Goal: Task Accomplishment & Management: Complete application form

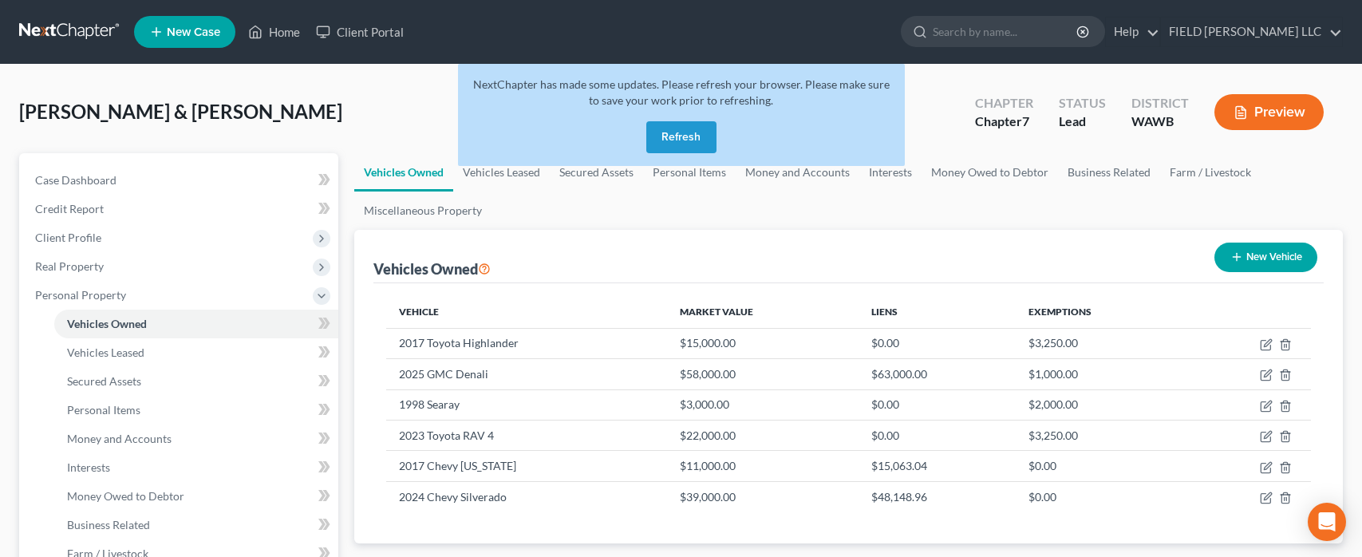
click at [699, 142] on button "Refresh" at bounding box center [681, 137] width 70 height 32
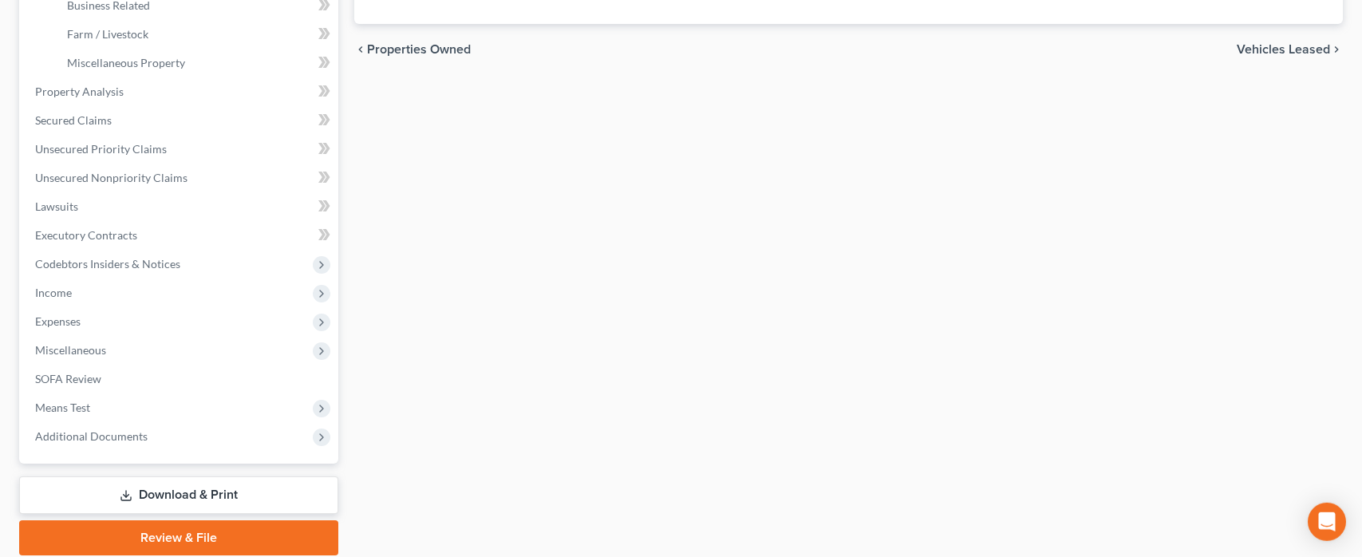
scroll to position [576, 0]
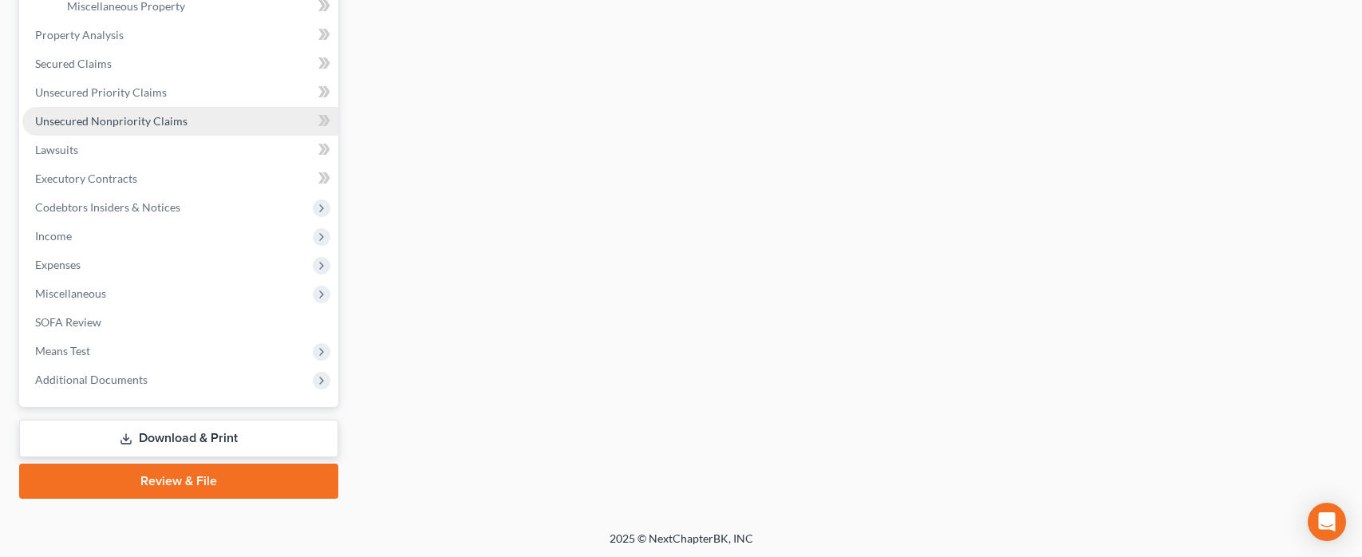
click at [87, 119] on span "Unsecured Nonpriority Claims" at bounding box center [111, 121] width 152 height 14
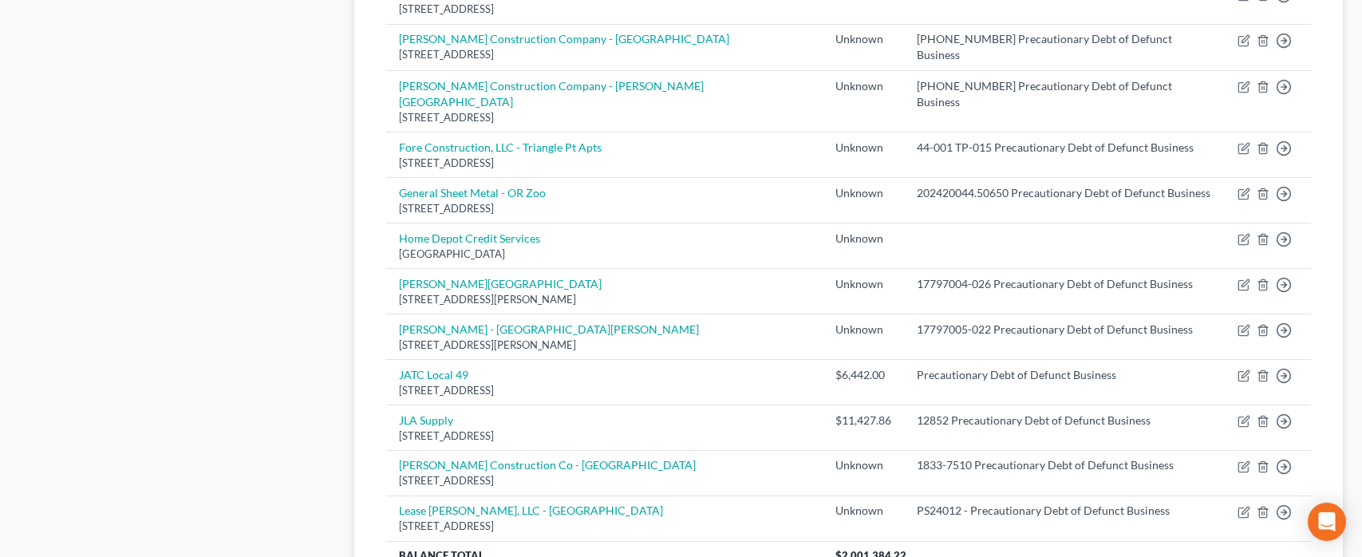
scroll to position [933, 0]
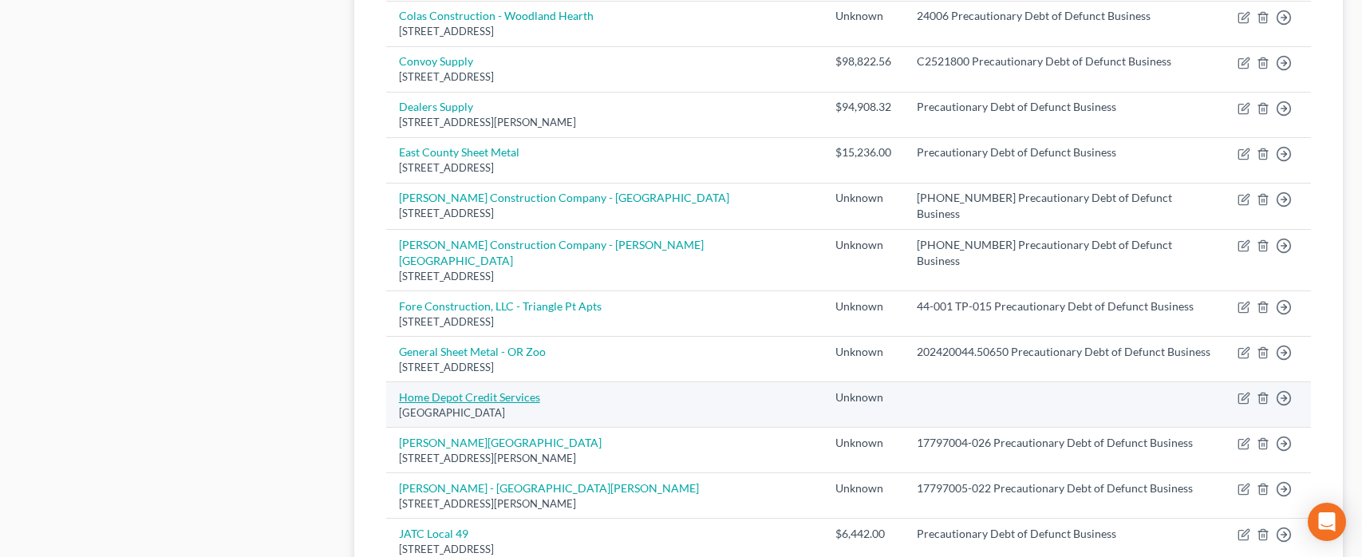
click at [489, 390] on link "Home Depot Credit Services" at bounding box center [469, 397] width 141 height 14
select select "39"
select select "2"
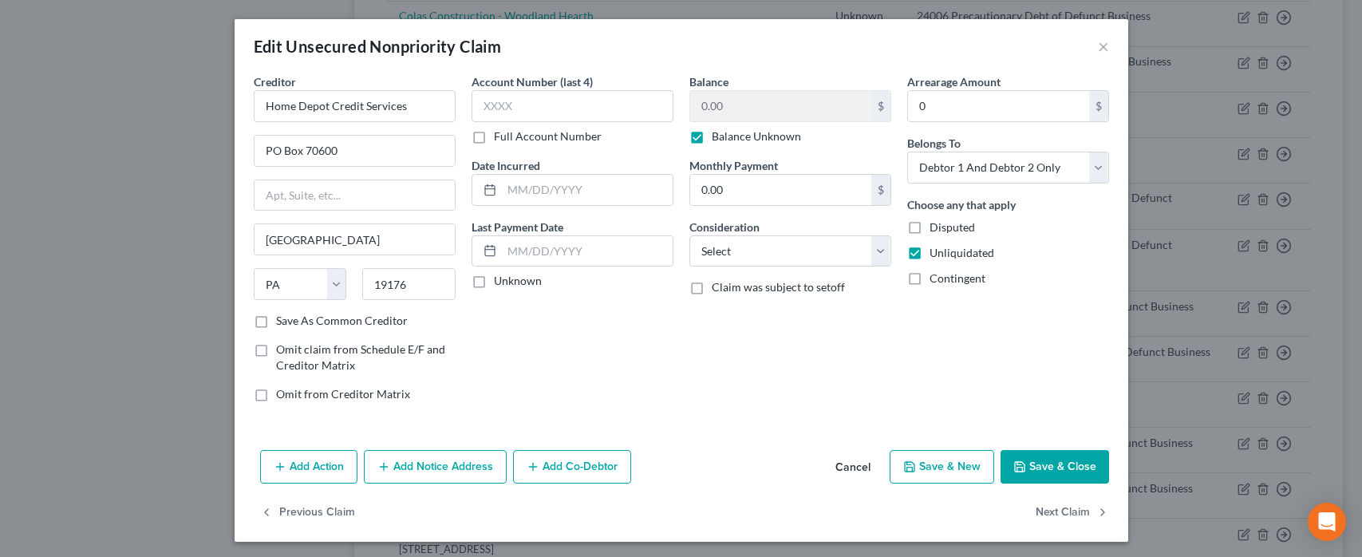
click at [711, 45] on div "Edit Unsecured Nonpriority Claim ×" at bounding box center [682, 46] width 894 height 54
click at [712, 138] on label "Balance Unknown" at bounding box center [756, 136] width 89 height 16
click at [718, 138] on input "Balance Unknown" at bounding box center [723, 133] width 10 height 10
checkbox input "false"
drag, startPoint x: 736, startPoint y: 110, endPoint x: 725, endPoint y: 109, distance: 11.2
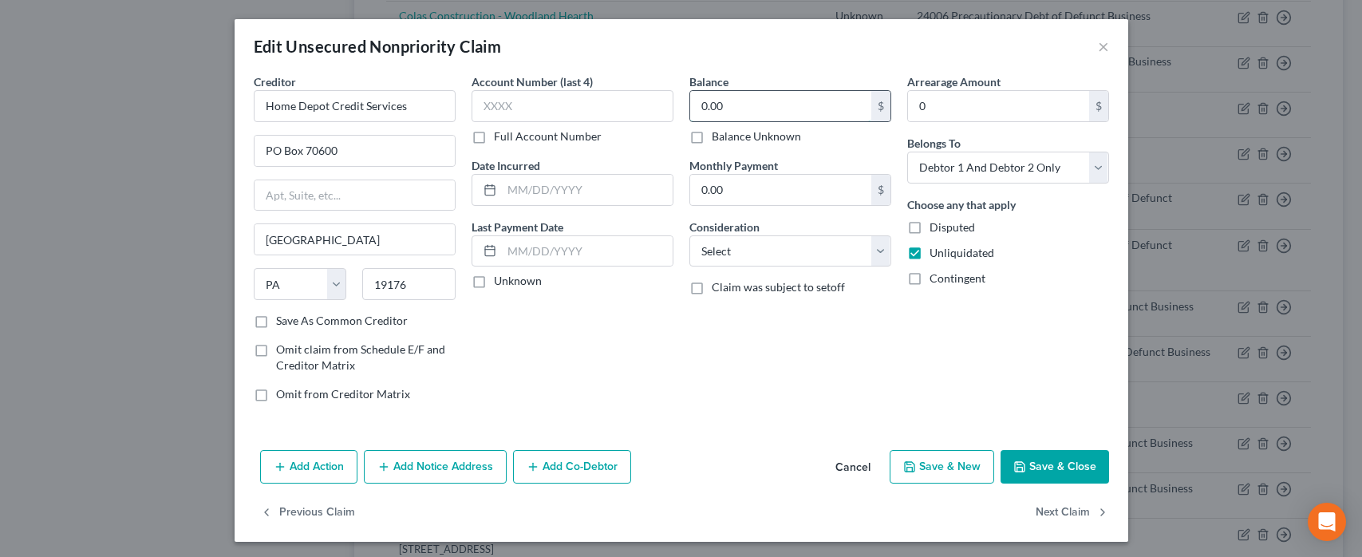
click at [725, 109] on input "0.00" at bounding box center [780, 106] width 181 height 30
type input "5,827.62"
click at [1073, 471] on button "Save & Close" at bounding box center [1054, 467] width 108 height 34
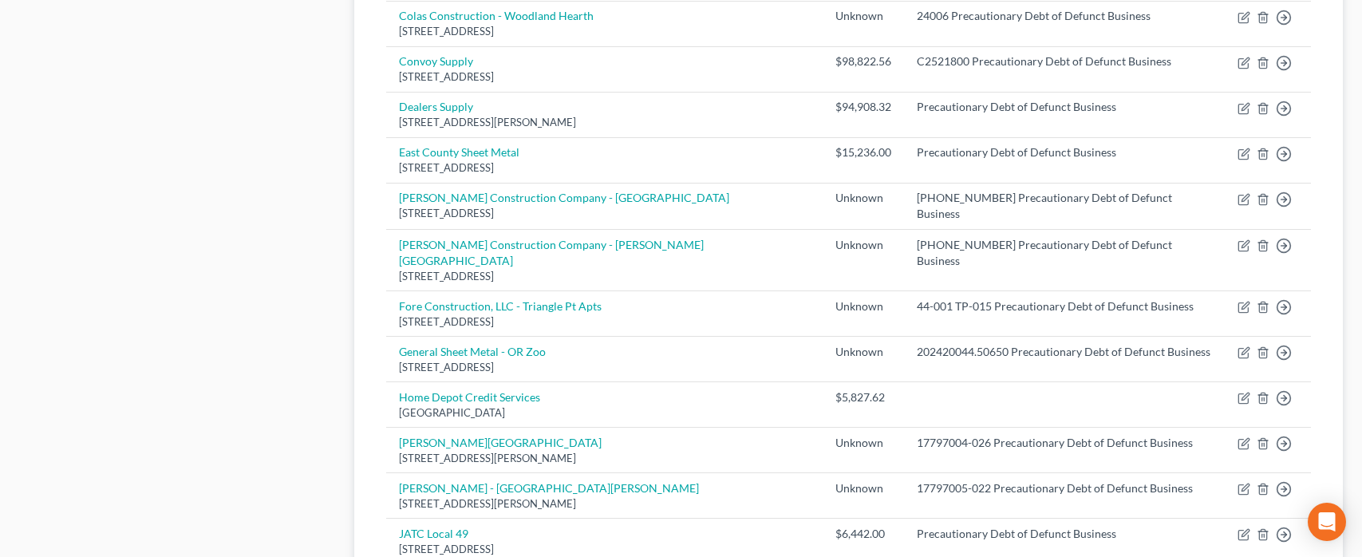
scroll to position [0, 0]
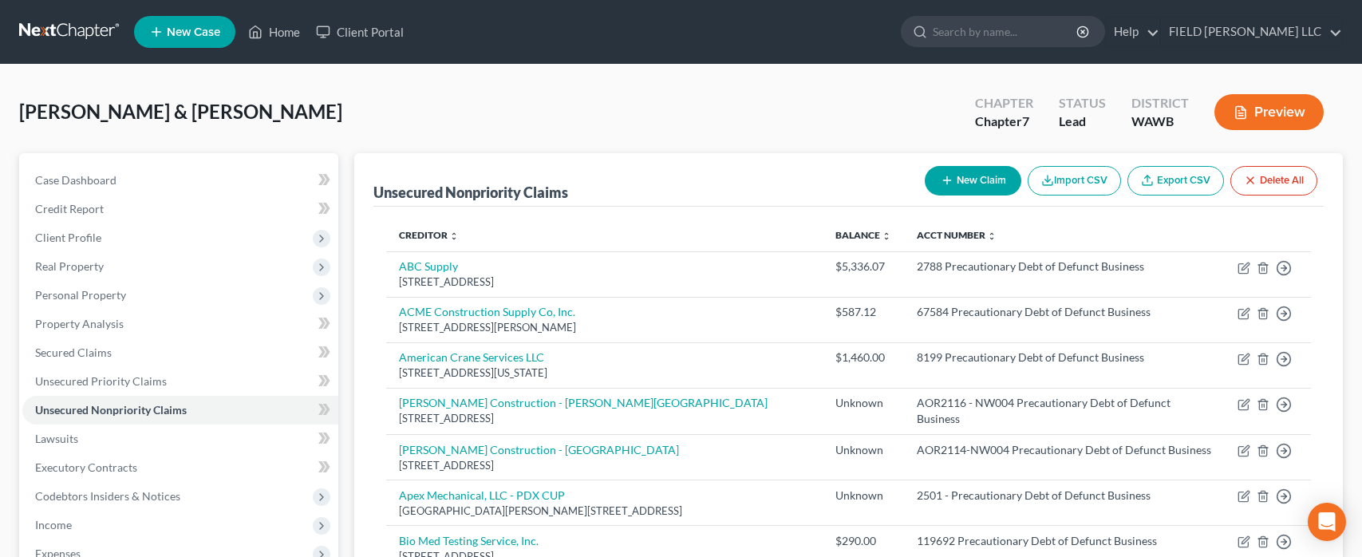
click at [976, 183] on button "New Claim" at bounding box center [973, 181] width 97 height 30
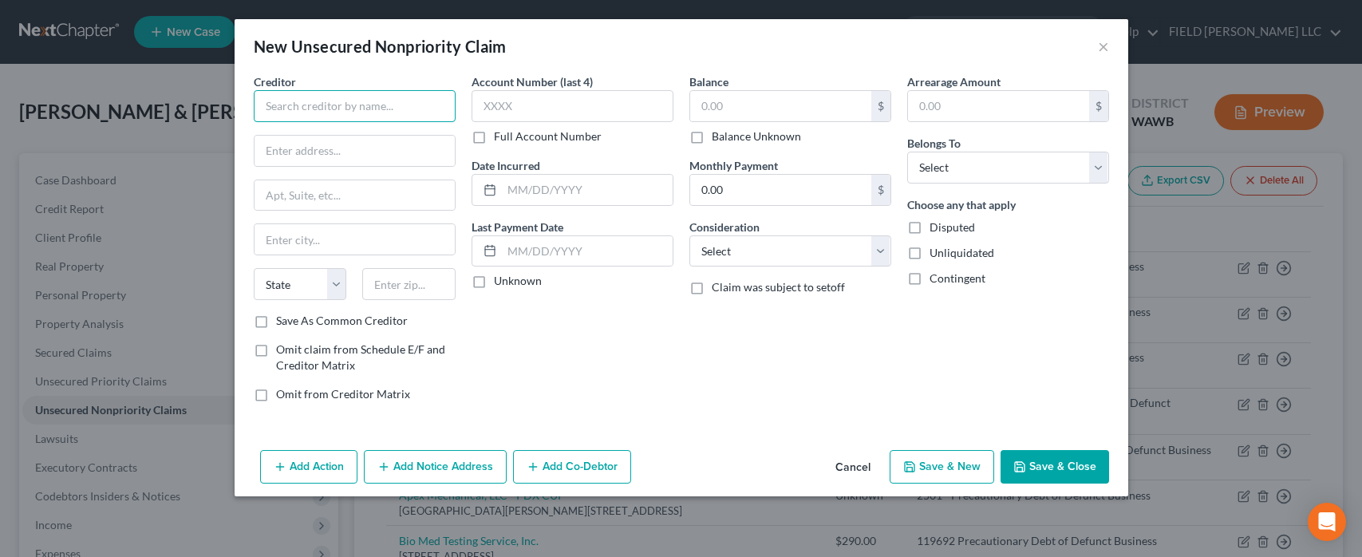
click at [367, 105] on input "text" at bounding box center [355, 106] width 202 height 32
type input "Suwannee River Supply, Inc."
type input "PO Box 709"
type input "32341"
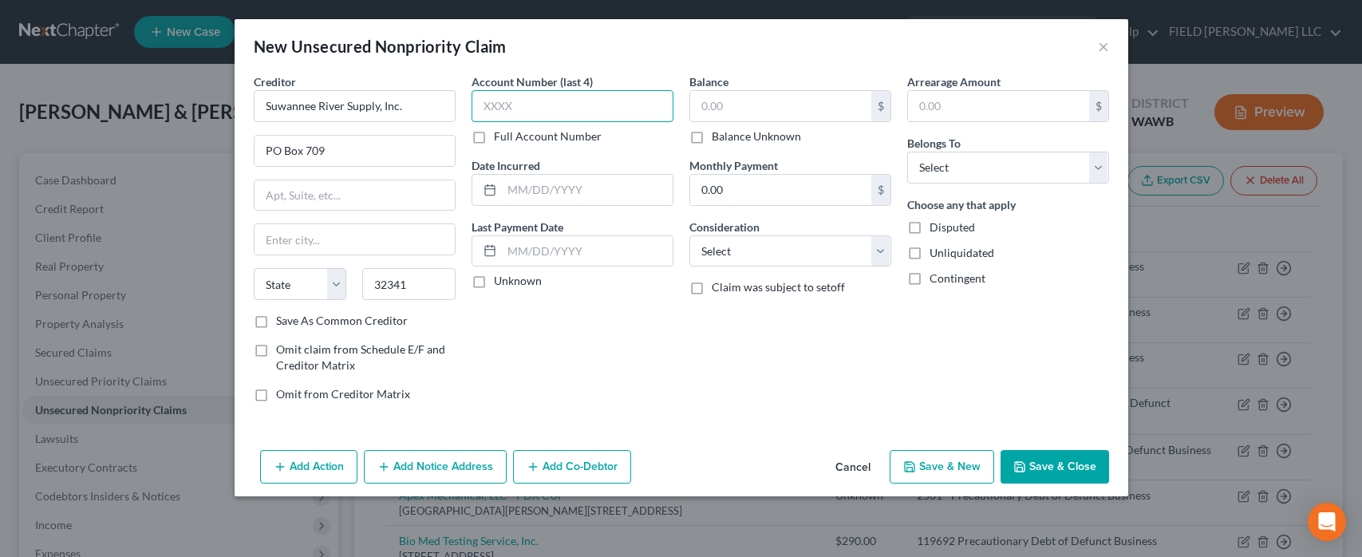
click at [518, 101] on input "text" at bounding box center [572, 106] width 202 height 32
type input "[GEOGRAPHIC_DATA]"
select select "9"
type input "P723"
click at [589, 187] on input "text" at bounding box center [587, 190] width 171 height 30
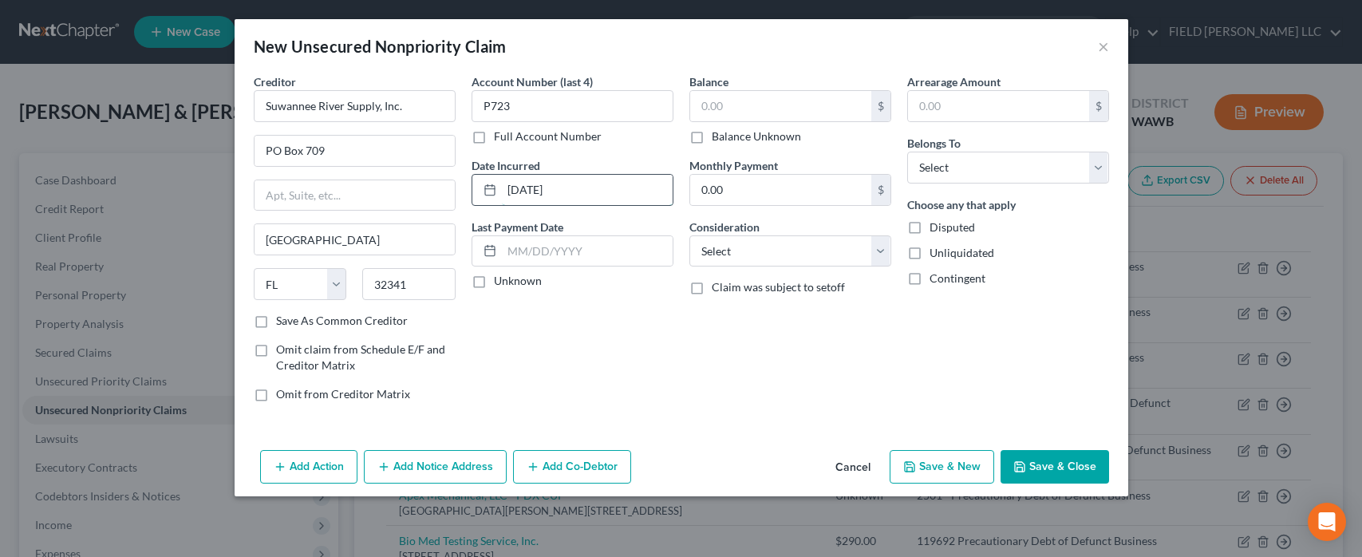
type input "[DATE]"
click at [759, 115] on input "text" at bounding box center [780, 106] width 181 height 30
type input "2,186.76"
click at [929, 226] on label "Disputed" at bounding box center [951, 227] width 45 height 16
click at [936, 226] on input "Disputed" at bounding box center [941, 224] width 10 height 10
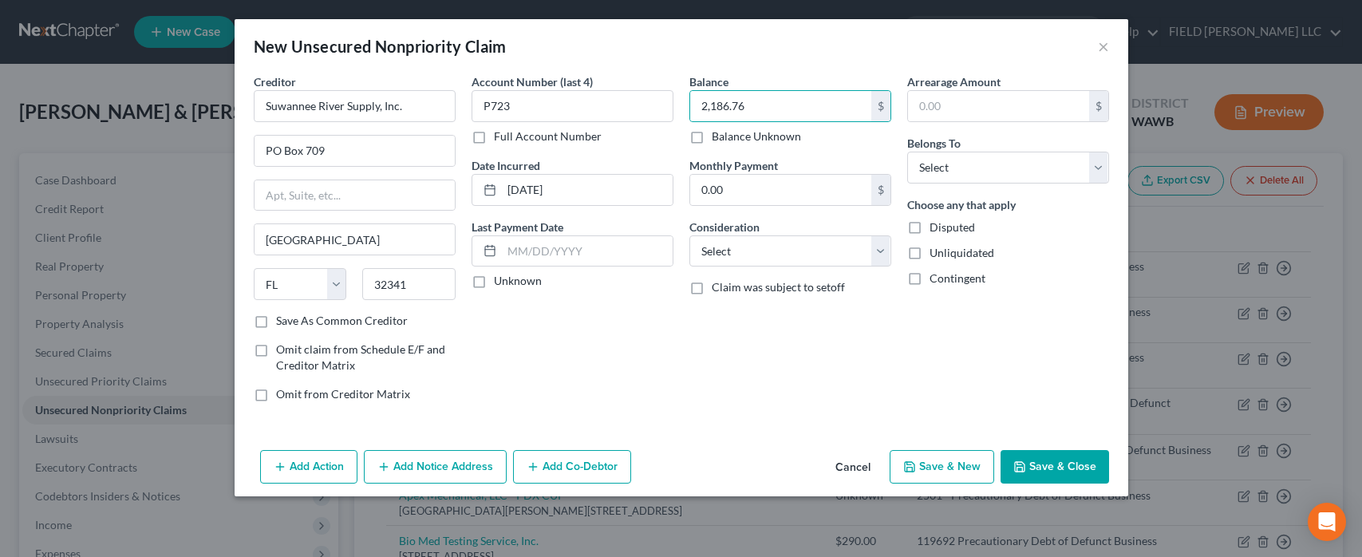
checkbox input "true"
click at [494, 140] on label "Full Account Number" at bounding box center [548, 136] width 108 height 16
click at [500, 139] on input "Full Account Number" at bounding box center [505, 133] width 10 height 10
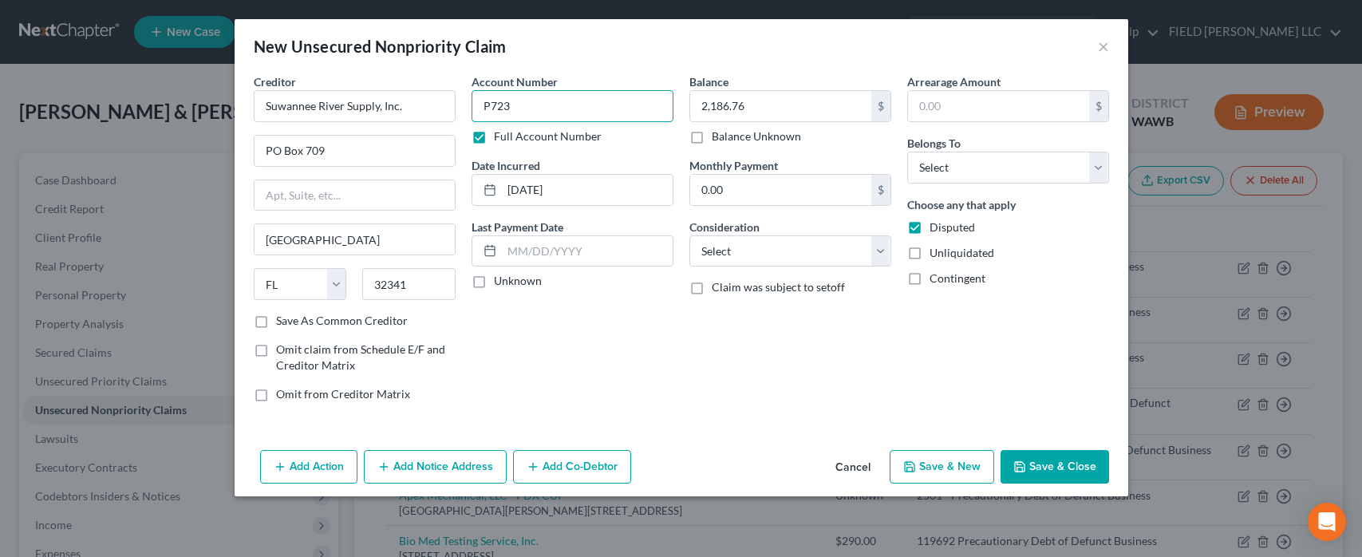
click at [540, 108] on input "P723" at bounding box center [572, 106] width 202 height 32
type input "P723 Precuationary Debt of Defunct Business"
click at [929, 282] on label "Contingent" at bounding box center [957, 278] width 56 height 16
click at [936, 281] on input "Contingent" at bounding box center [941, 275] width 10 height 10
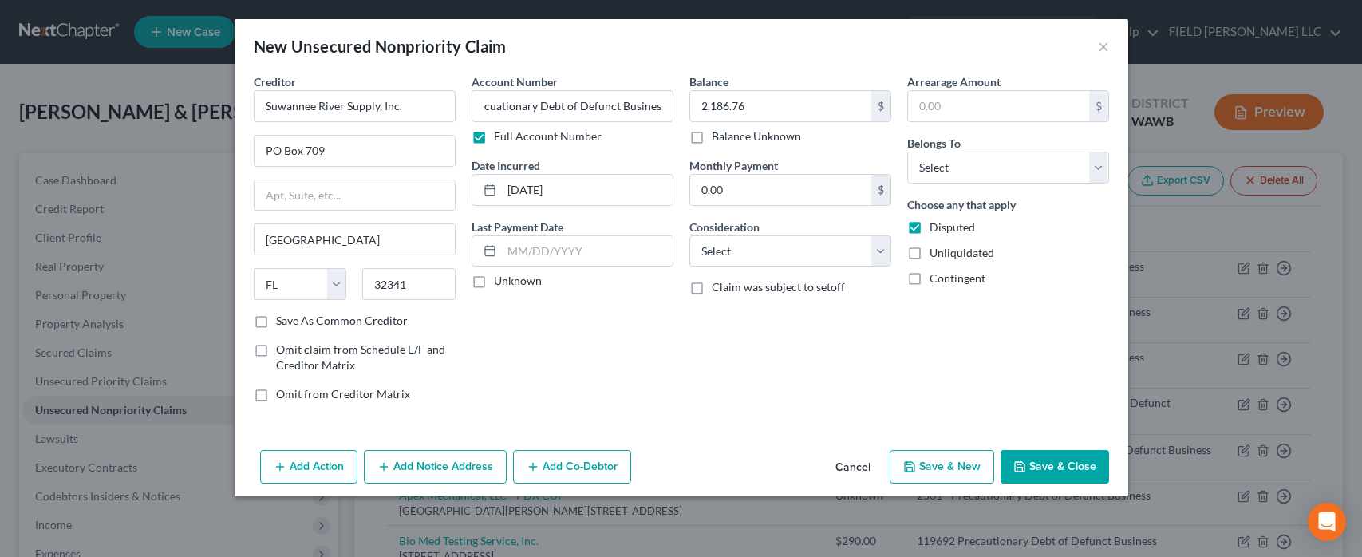
checkbox input "true"
click at [1045, 465] on button "Save & Close" at bounding box center [1054, 467] width 108 height 34
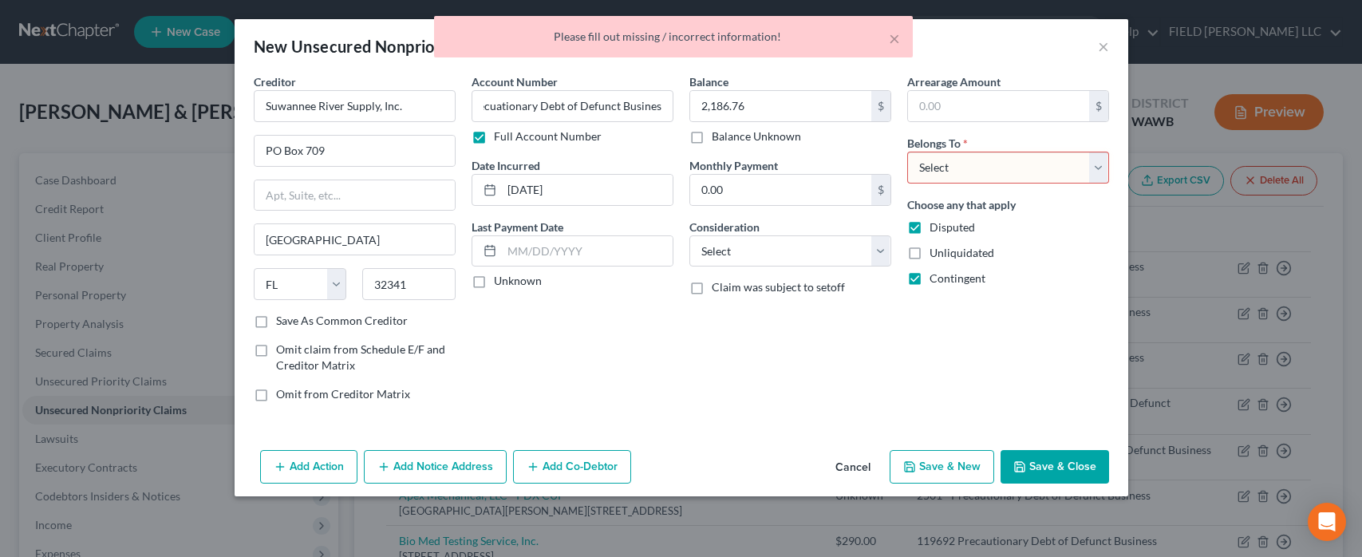
click at [907, 152] on select "Select Debtor 1 Only Debtor 2 Only Debtor 1 And Debtor 2 Only At Least One Of T…" at bounding box center [1008, 168] width 202 height 32
select select "3"
click option "At Least One Of The Debtors And Another" at bounding box center [0, 0] width 0 height 0
click at [574, 456] on button "Add Co-Debtor" at bounding box center [572, 467] width 118 height 34
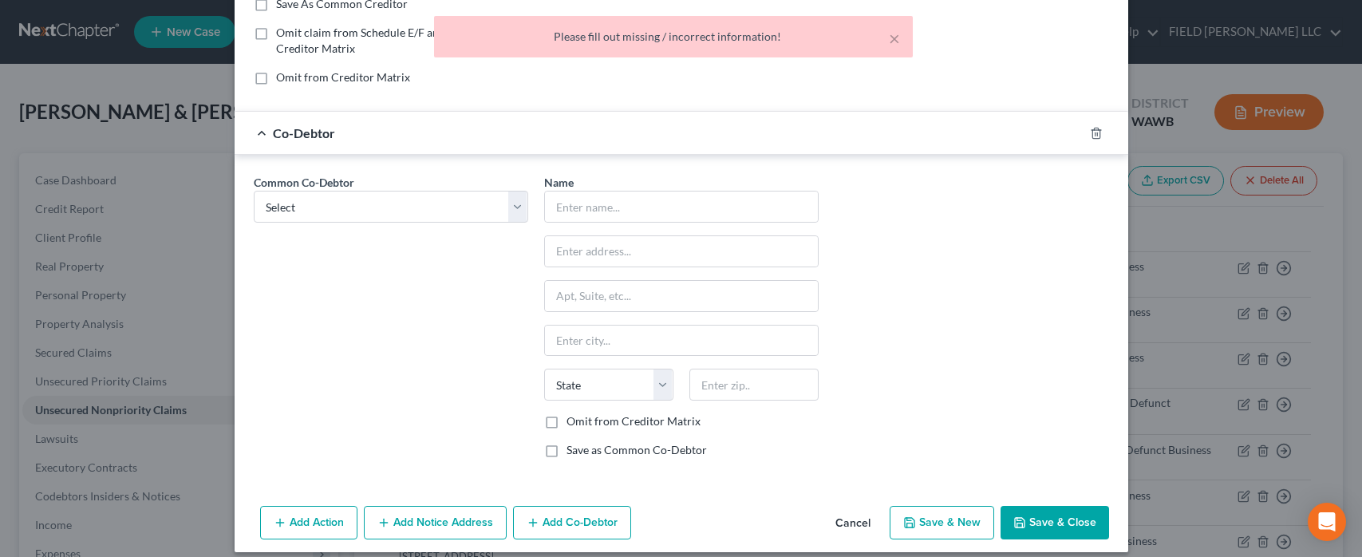
scroll to position [326, 0]
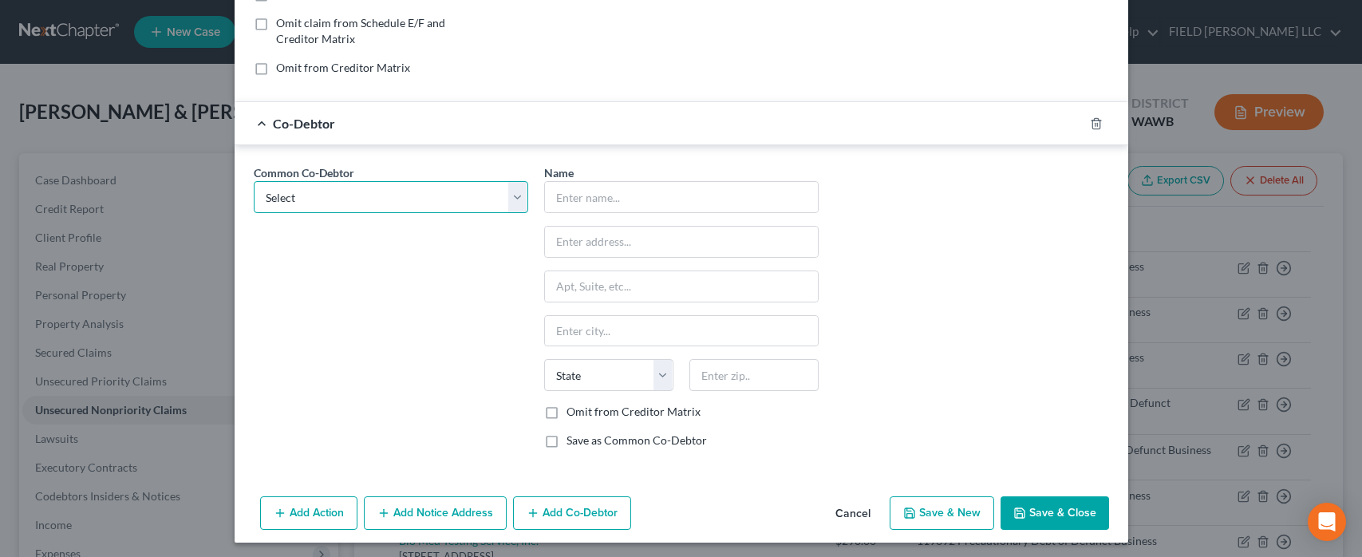
click at [254, 181] on select "Select NW Umpqua Roofing & Waterproofing Inc." at bounding box center [391, 197] width 274 height 32
select select "0"
click option "NW Umpqua Roofing & Waterproofing Inc." at bounding box center [0, 0] width 0 height 0
type input "NW Umpqua Roofing & Waterproofing Inc."
type input "[STREET_ADDRESS]"
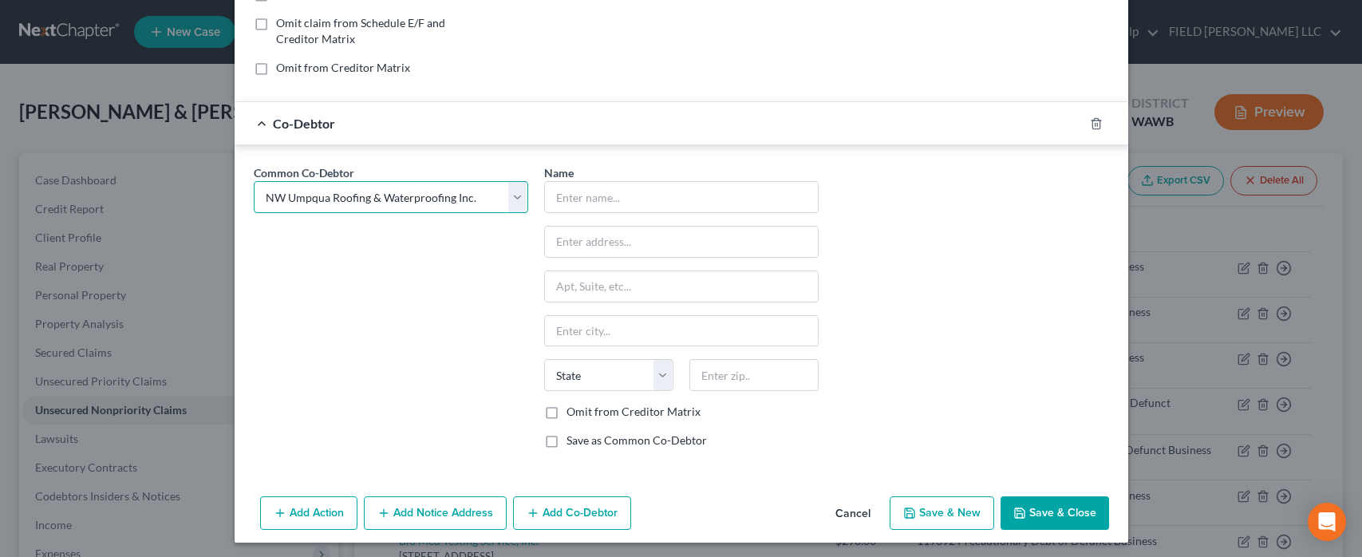
type input "Brush Prairie"
select select "50"
type input "98606"
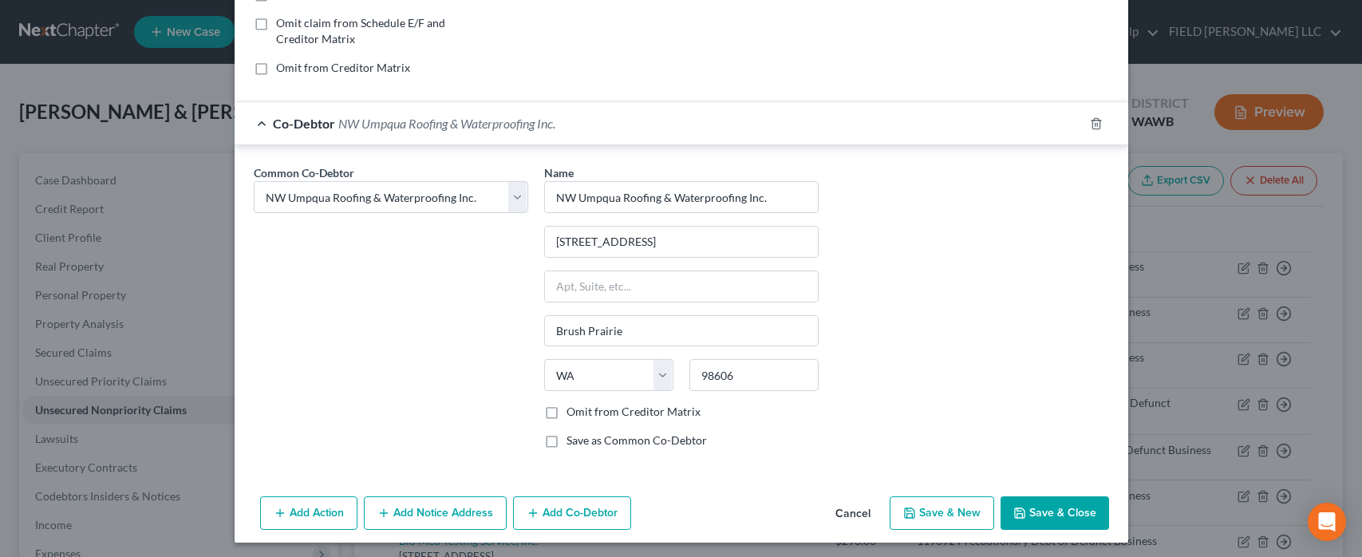
click at [1055, 515] on button "Save & Close" at bounding box center [1054, 513] width 108 height 34
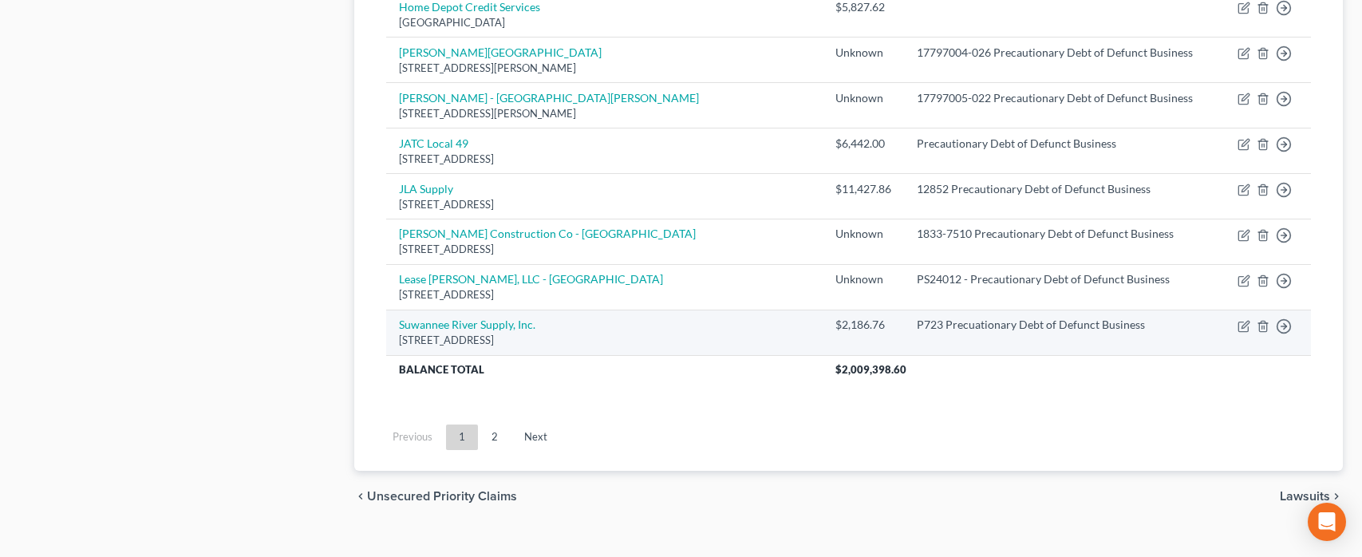
scroll to position [0, 0]
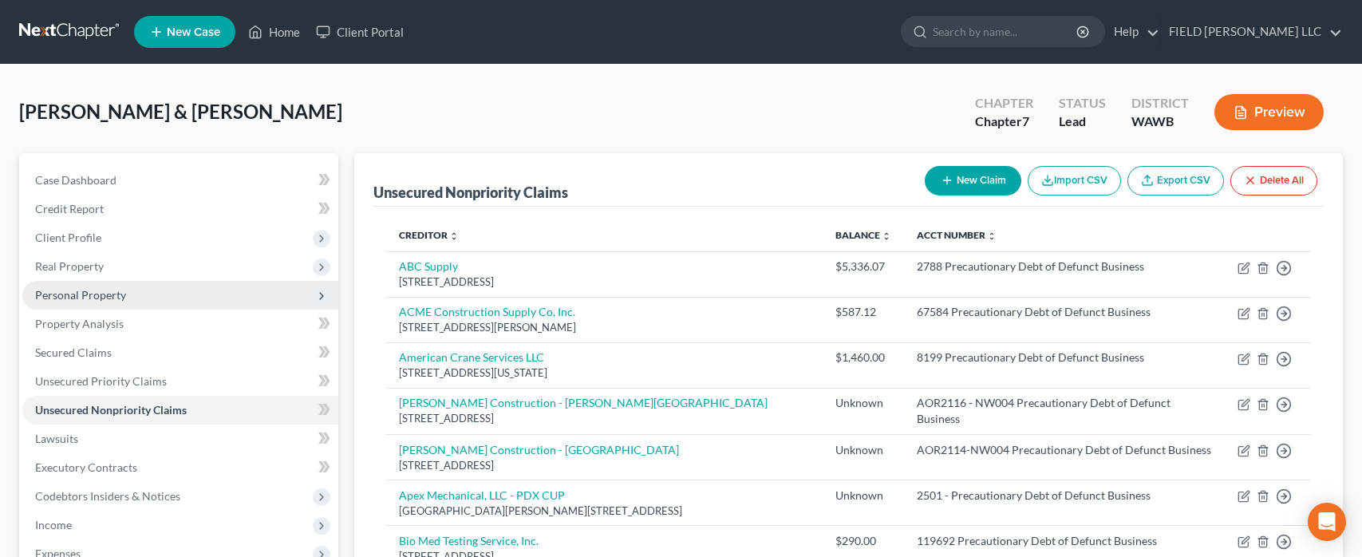
click at [52, 297] on span "Personal Property" at bounding box center [80, 295] width 91 height 14
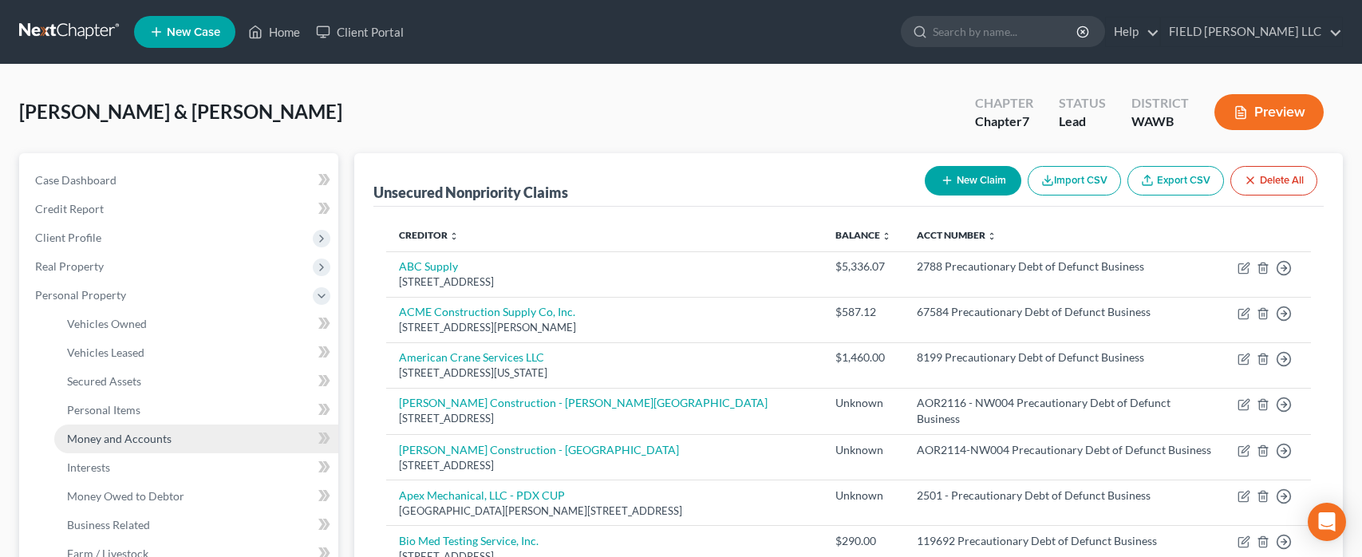
click at [109, 440] on span "Money and Accounts" at bounding box center [119, 439] width 105 height 14
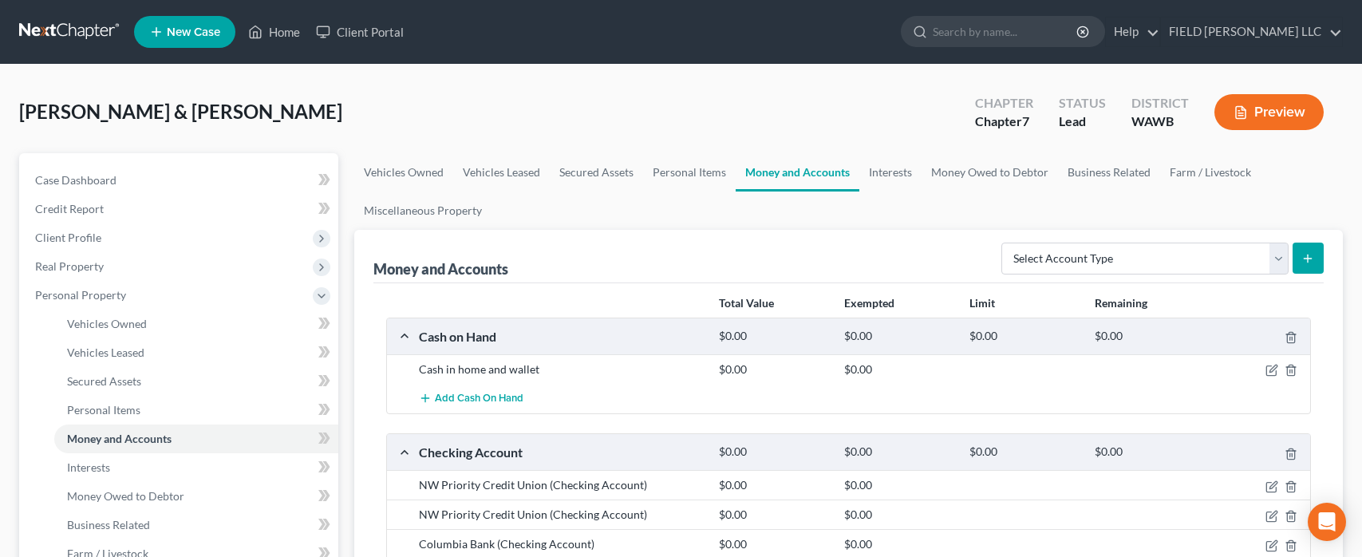
scroll to position [345, 0]
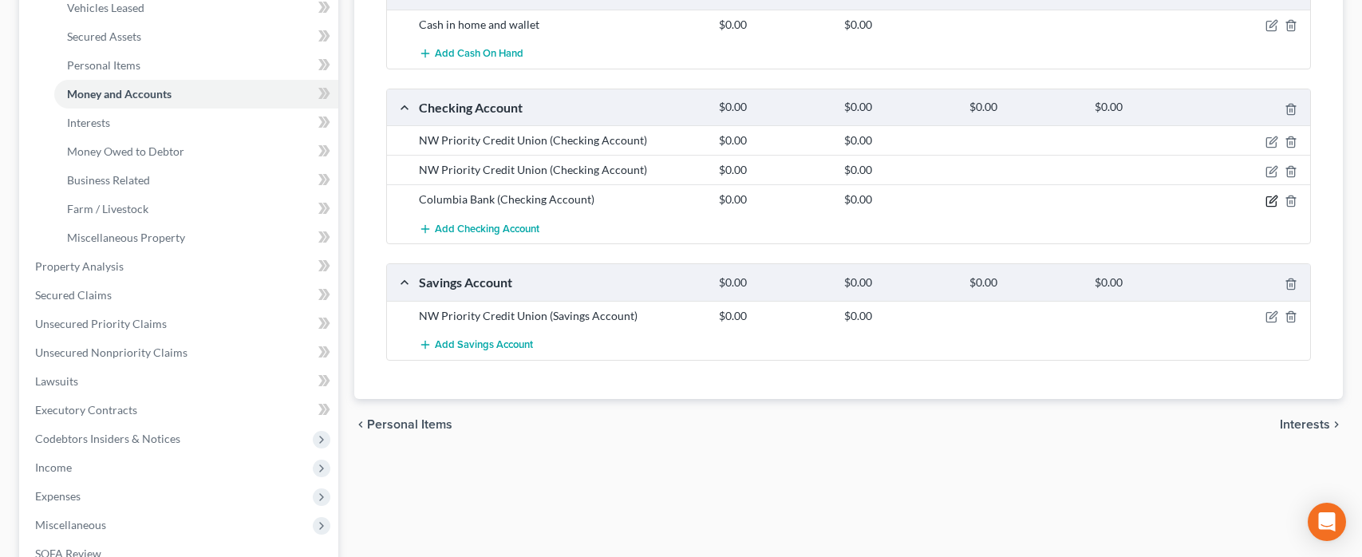
click at [1272, 198] on icon "button" at bounding box center [1271, 201] width 13 height 13
select select "50"
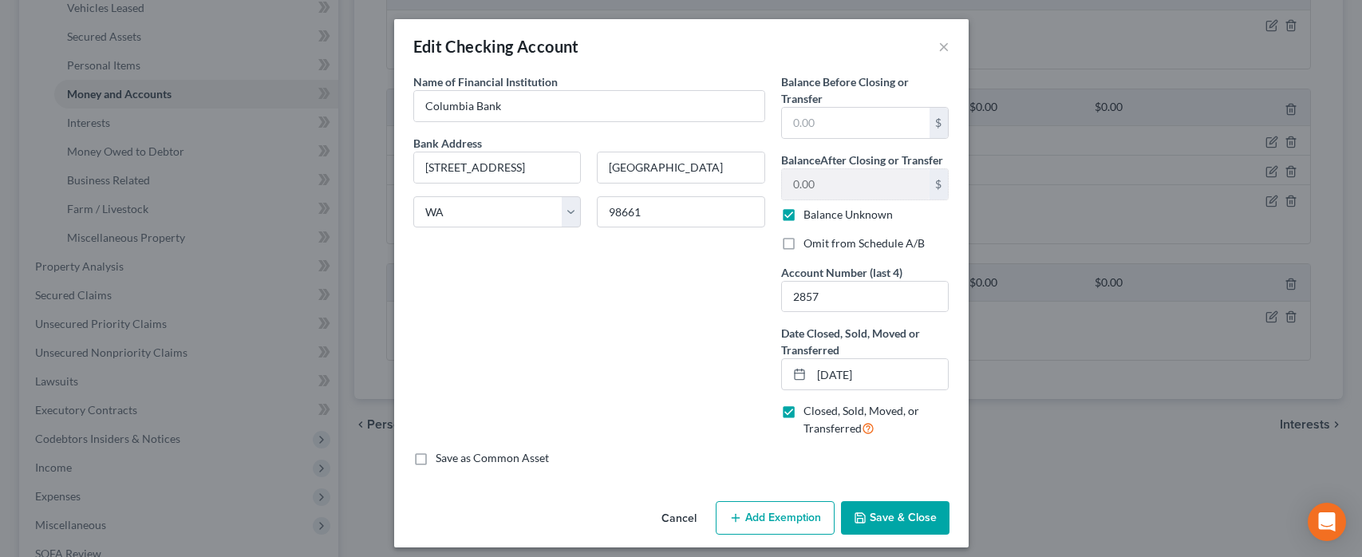
click at [803, 215] on label "Balance Unknown" at bounding box center [847, 215] width 89 height 16
click at [810, 215] on input "Balance Unknown" at bounding box center [815, 212] width 10 height 10
checkbox input "false"
click at [860, 514] on polyline "button" at bounding box center [859, 514] width 4 height 2
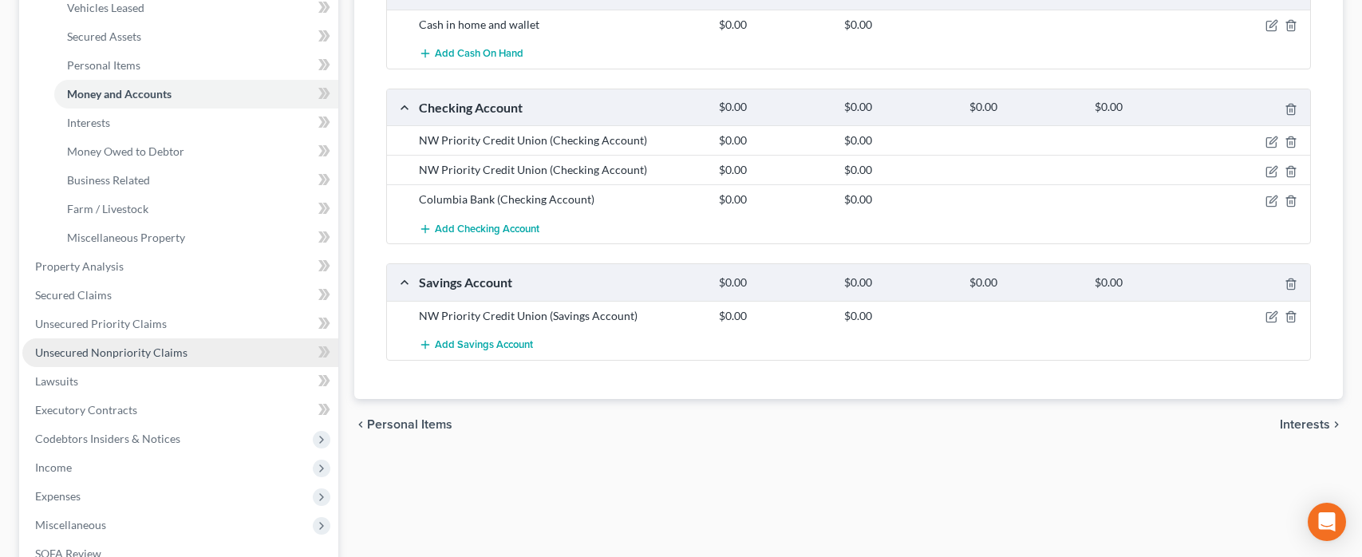
click at [61, 360] on link "Unsecured Nonpriority Claims" at bounding box center [180, 352] width 316 height 29
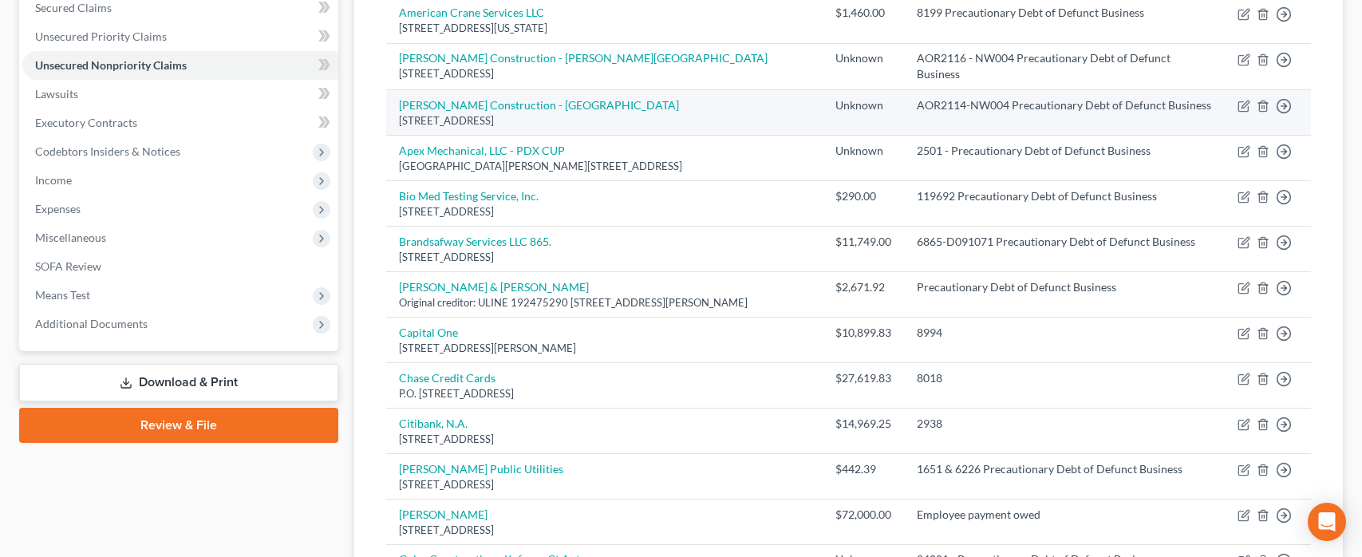
scroll to position [689, 0]
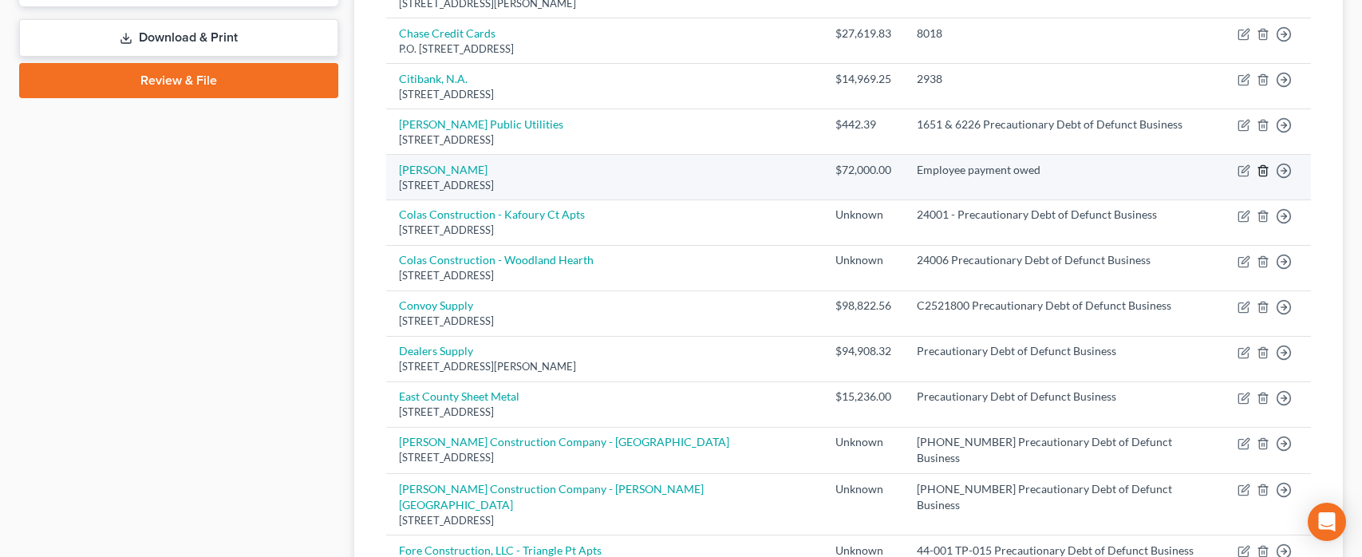
click at [1264, 170] on line "button" at bounding box center [1264, 171] width 0 height 3
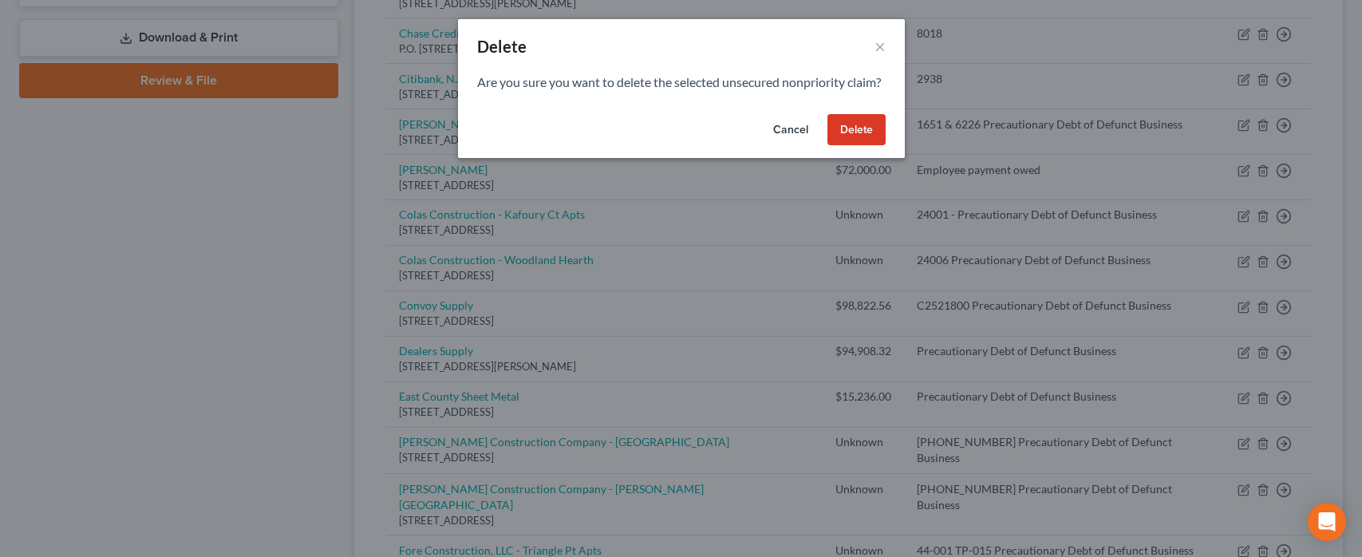
click at [866, 146] on button "Delete" at bounding box center [856, 130] width 58 height 32
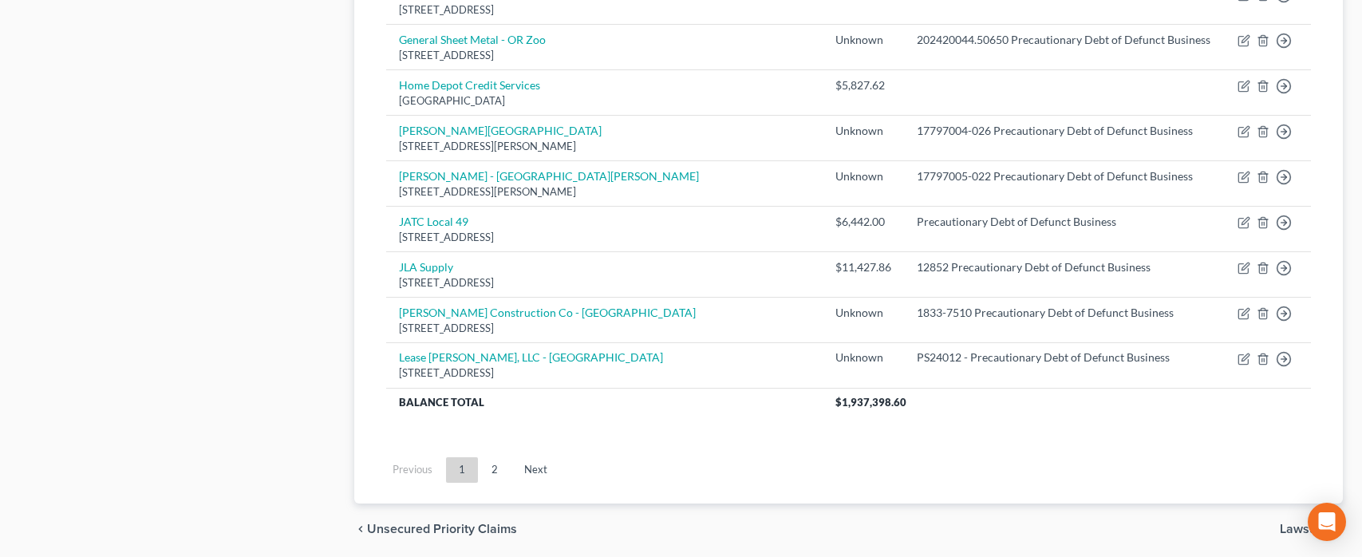
scroll to position [1233, 0]
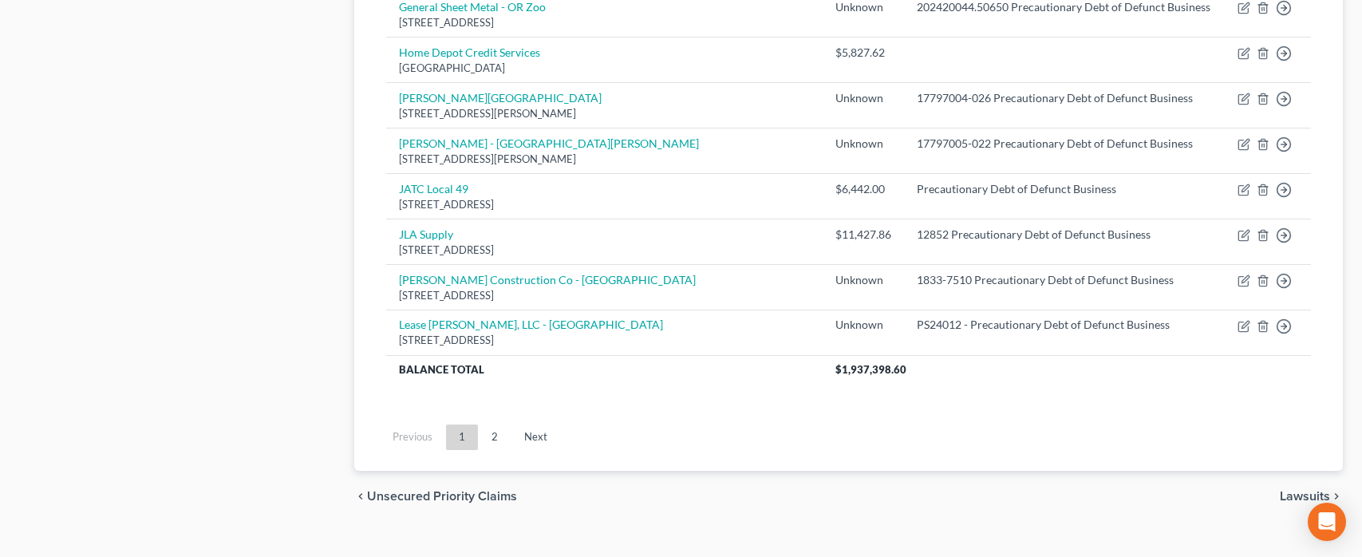
click at [493, 424] on link "2" at bounding box center [495, 437] width 32 height 26
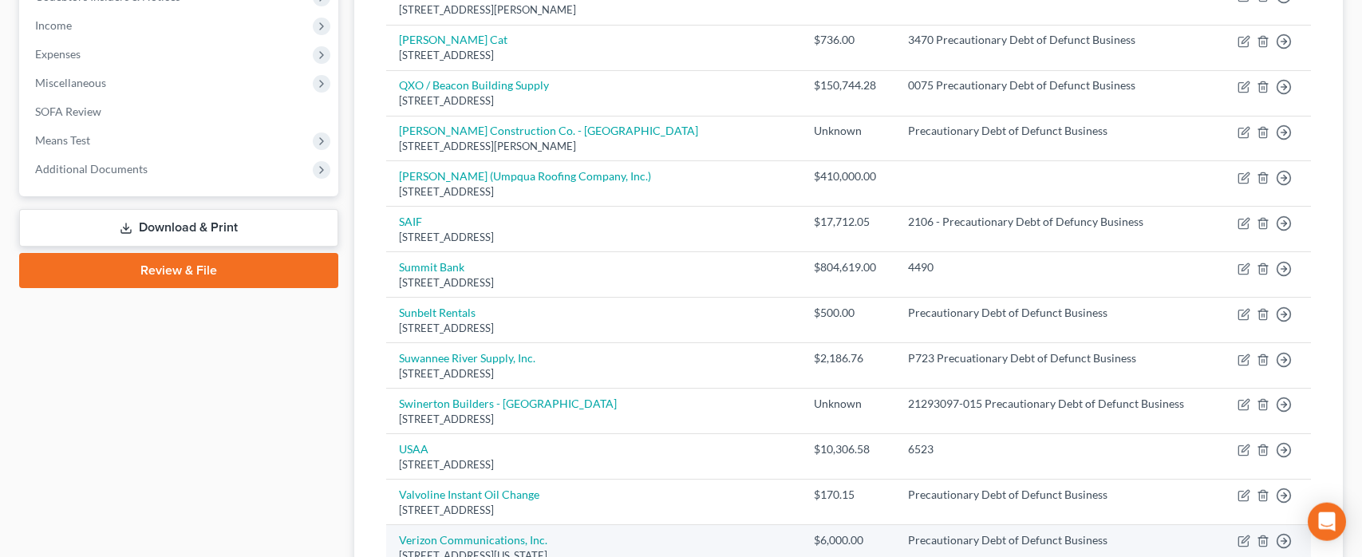
scroll to position [345, 0]
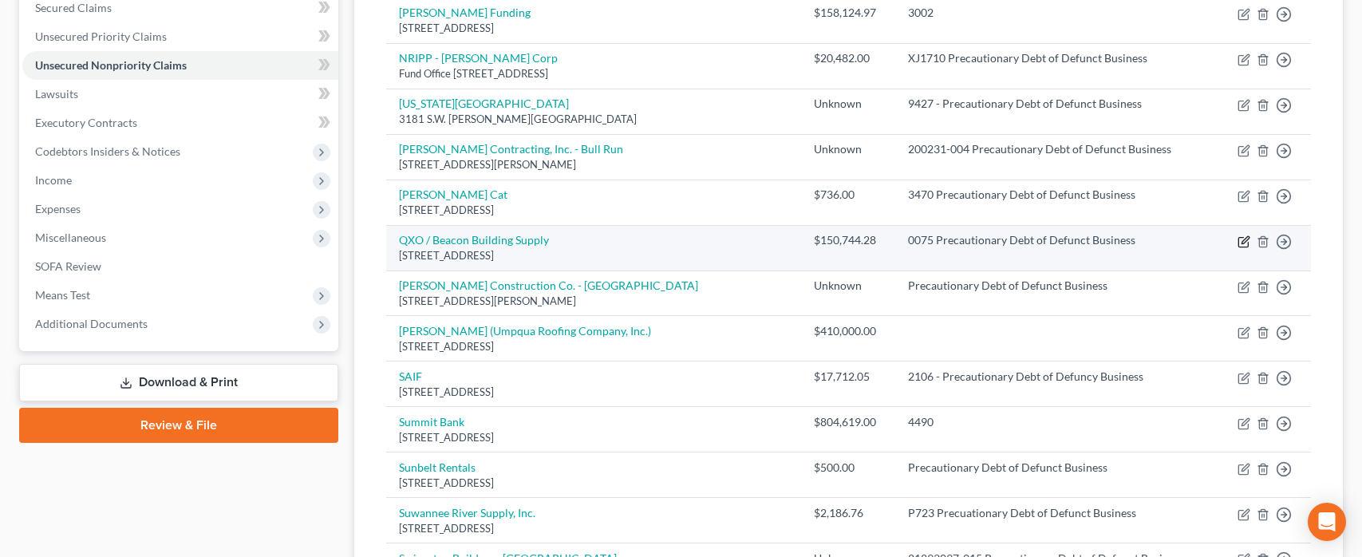
click at [1245, 239] on icon "button" at bounding box center [1243, 241] width 13 height 13
select select "50"
select select "18"
select select "3"
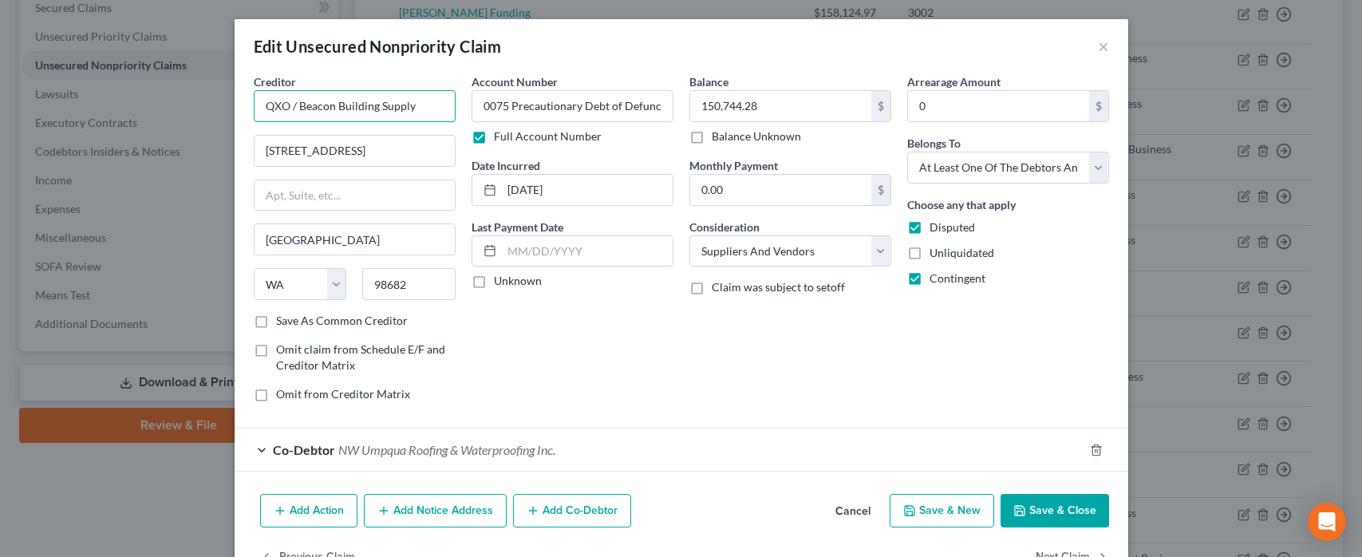
drag, startPoint x: 415, startPoint y: 106, endPoint x: 255, endPoint y: 105, distance: 159.6
click at [255, 105] on input "QXO / Beacon Building Supply" at bounding box center [355, 106] width 202 height 32
click at [581, 337] on div "Account Number 0075 Precautionary Debt of Defunct Business Full Account Number …" at bounding box center [573, 243] width 218 height 341
click at [721, 112] on input "150,744.28" at bounding box center [780, 106] width 181 height 30
click at [720, 105] on input "150,744.28" at bounding box center [780, 106] width 181 height 30
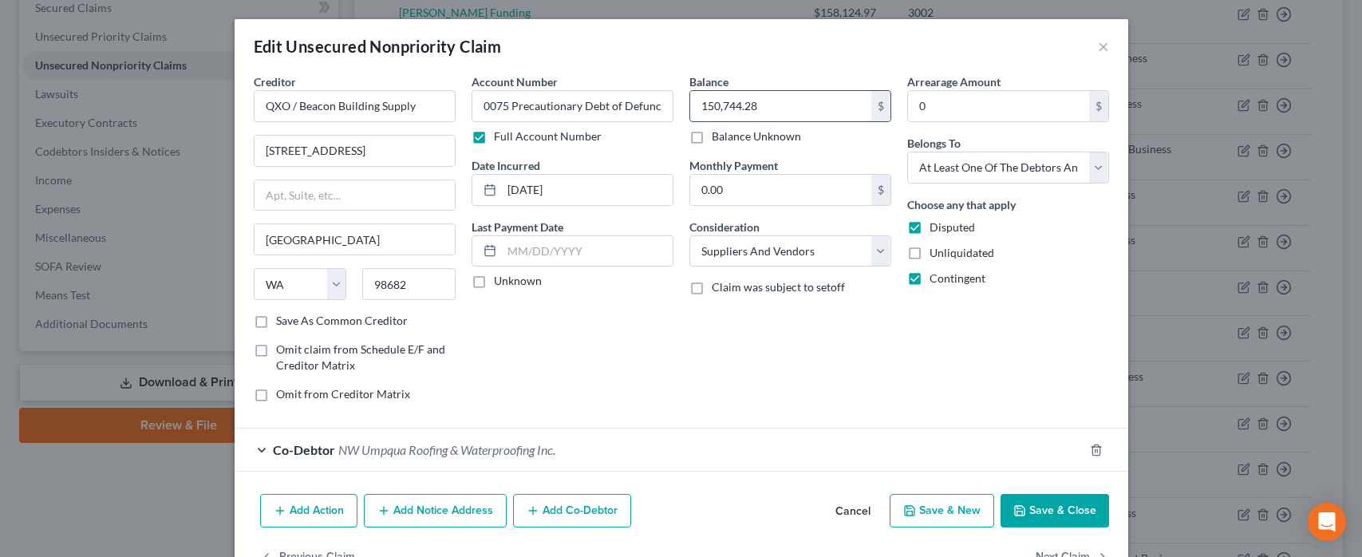
click at [712, 105] on input "150,744.28" at bounding box center [780, 106] width 181 height 30
type input "1"
type input "115,566.75"
click at [460, 507] on button "Add Notice Address" at bounding box center [435, 511] width 143 height 34
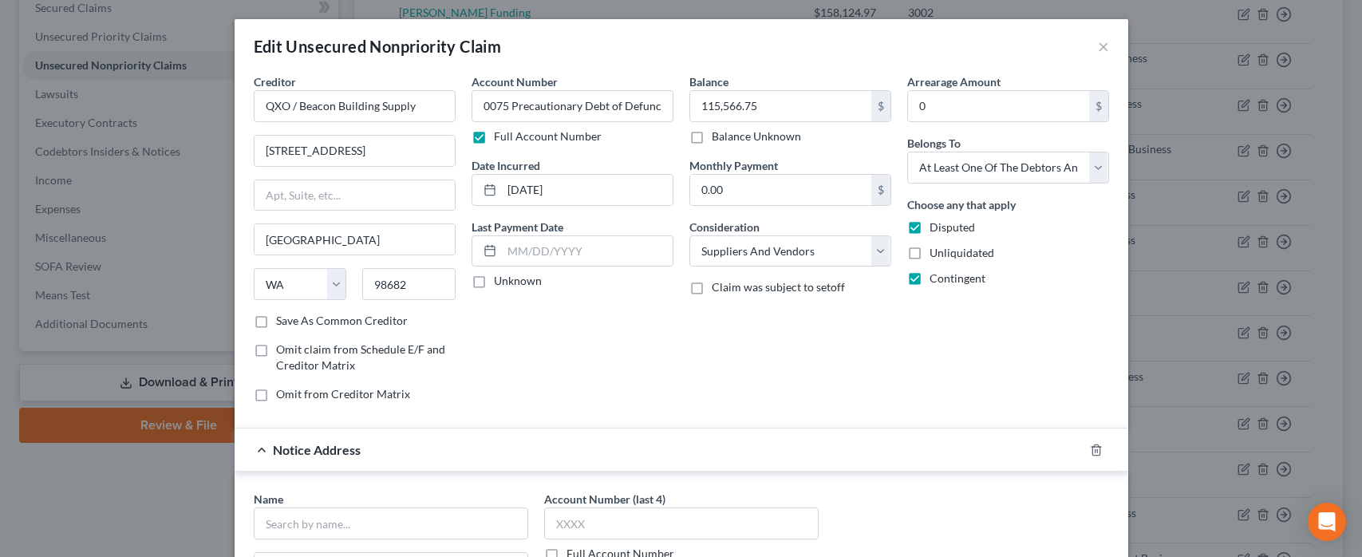
click at [322, 128] on div "Creditor * QXO / [GEOGRAPHIC_DATA] Supply [STREET_ADDRESS][GEOGRAPHIC_DATA] [US…" at bounding box center [355, 192] width 202 height 239
drag, startPoint x: 424, startPoint y: 107, endPoint x: 247, endPoint y: 113, distance: 178.0
click at [254, 113] on input "QXO / Beacon Building Supply" at bounding box center [355, 106] width 202 height 32
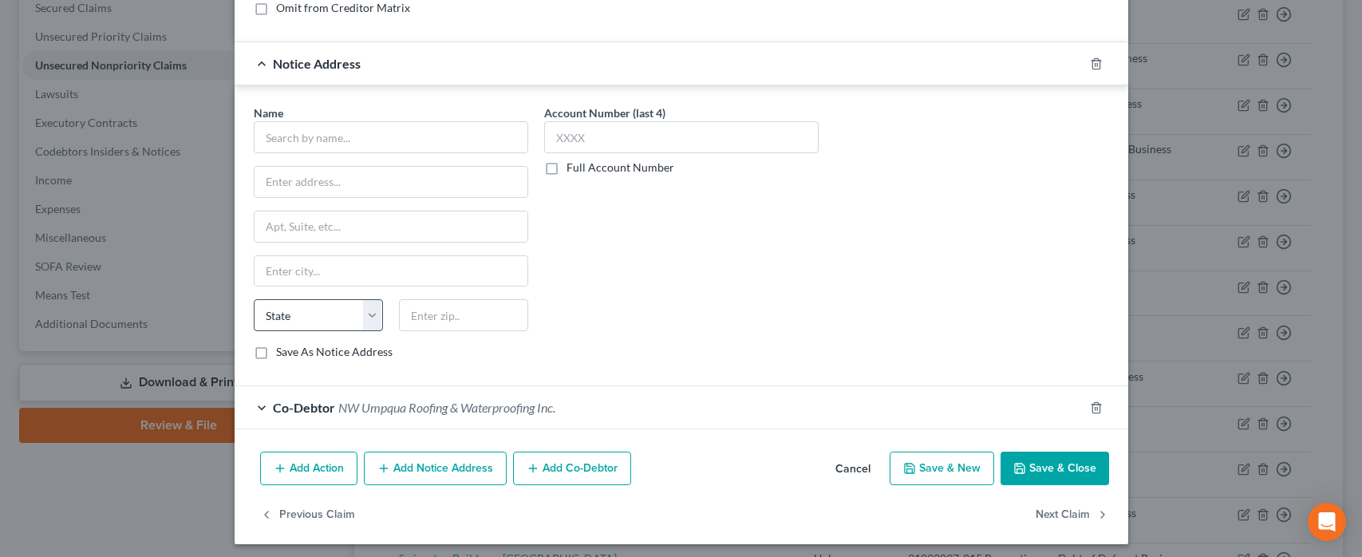
scroll to position [387, 0]
click at [292, 126] on input "text" at bounding box center [391, 136] width 274 height 32
paste input "QXO / Beacon Building Supply"
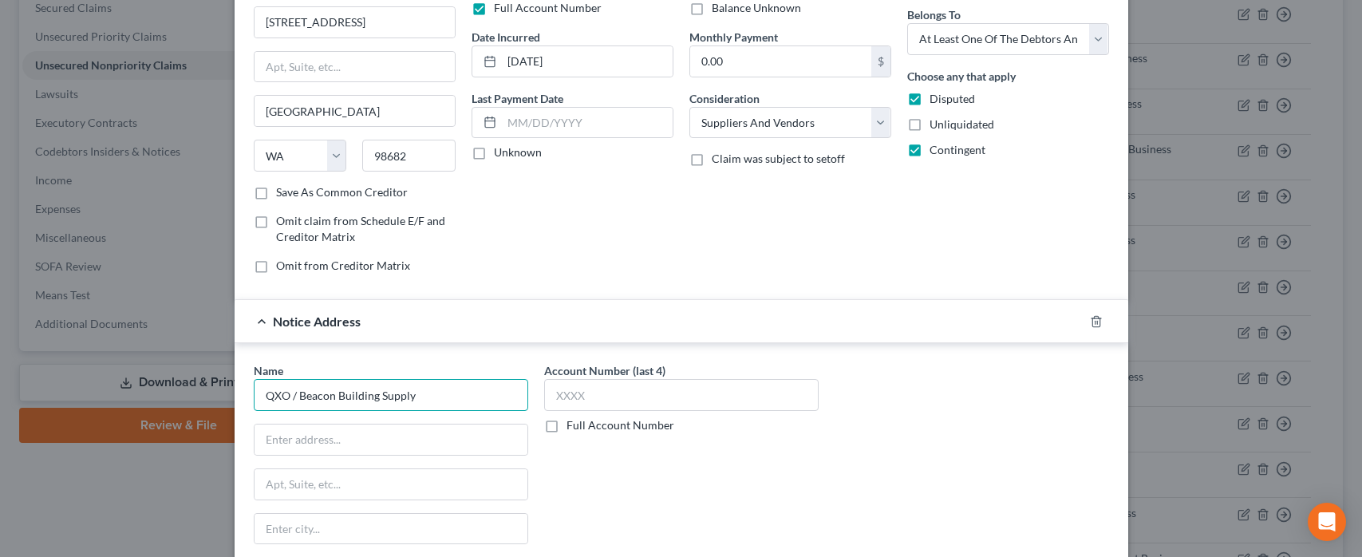
scroll to position [0, 0]
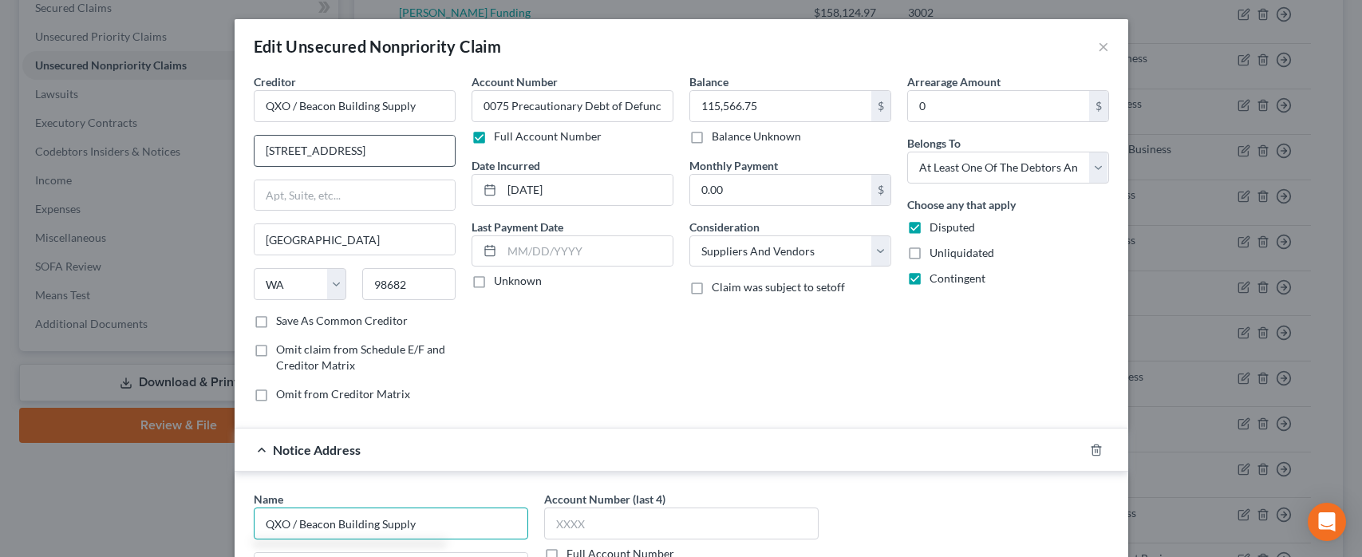
type input "QXO / Beacon Building Supply"
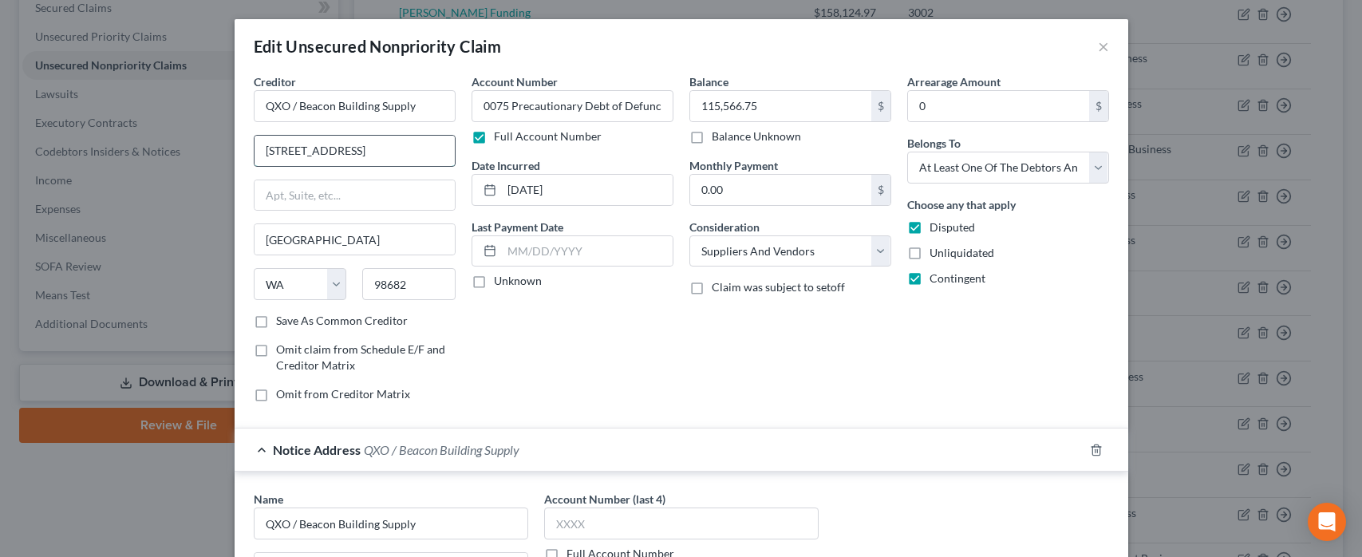
drag, startPoint x: 358, startPoint y: 152, endPoint x: 255, endPoint y: 150, distance: 102.9
click at [255, 150] on input "[STREET_ADDRESS]" at bounding box center [354, 151] width 200 height 30
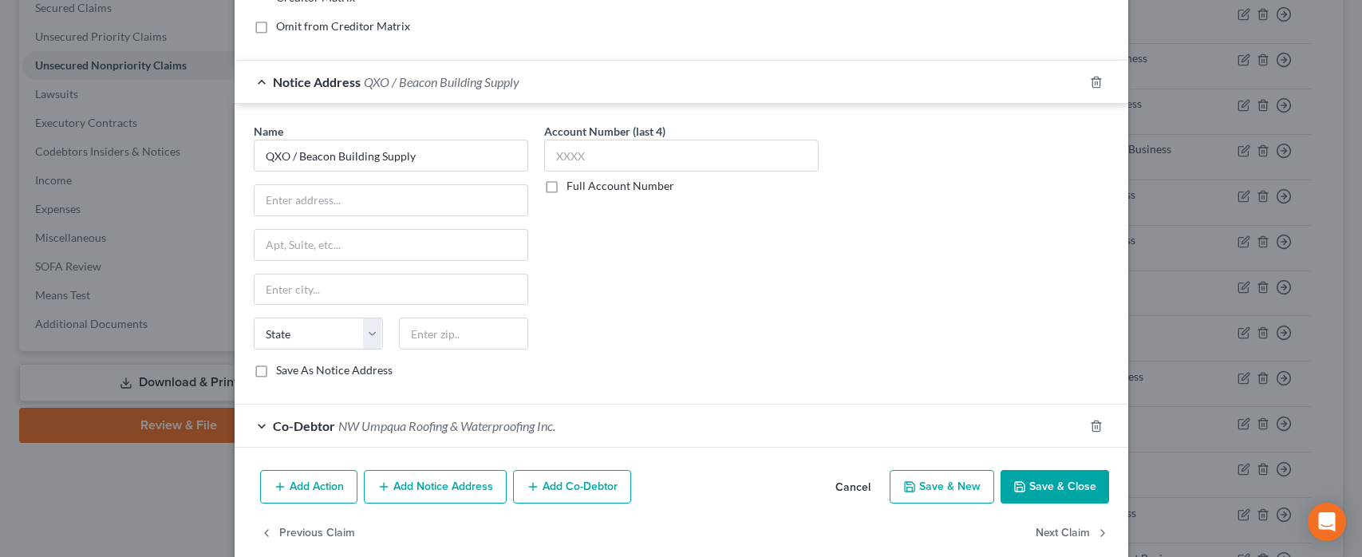
scroll to position [387, 0]
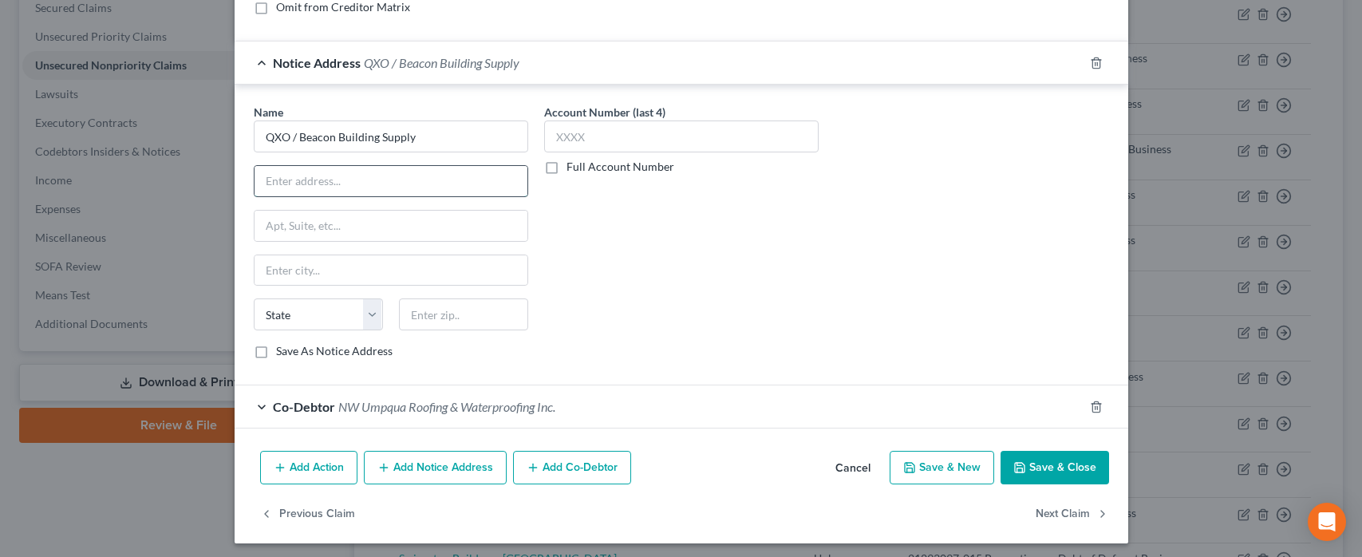
click at [280, 187] on input "text" at bounding box center [390, 181] width 273 height 30
paste input "[STREET_ADDRESS]"
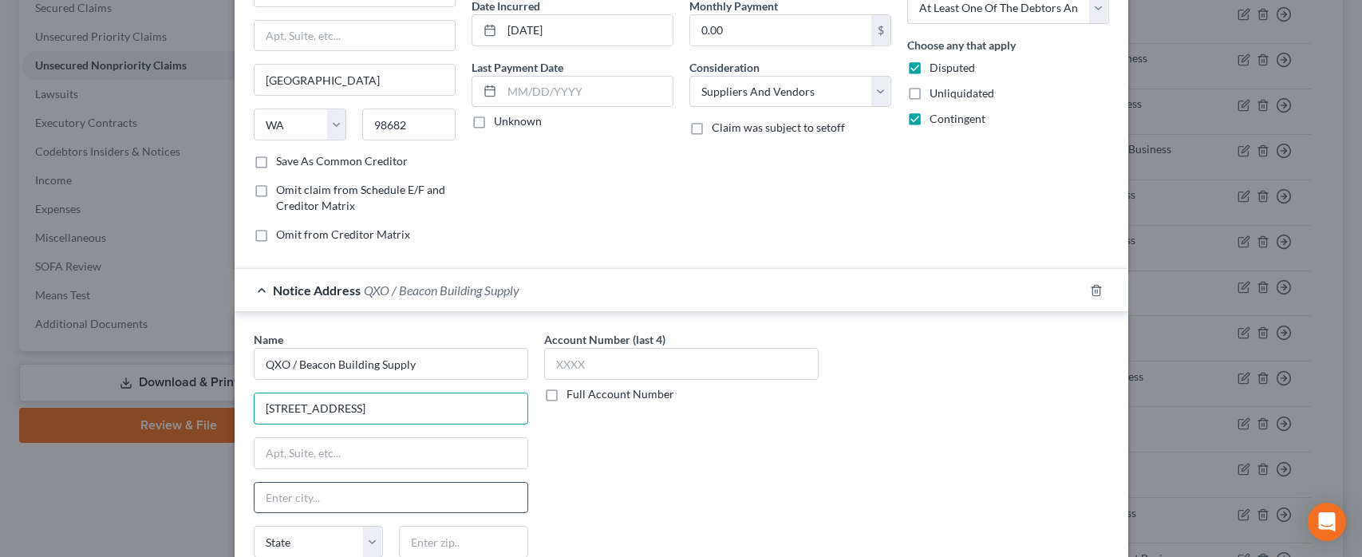
scroll to position [0, 0]
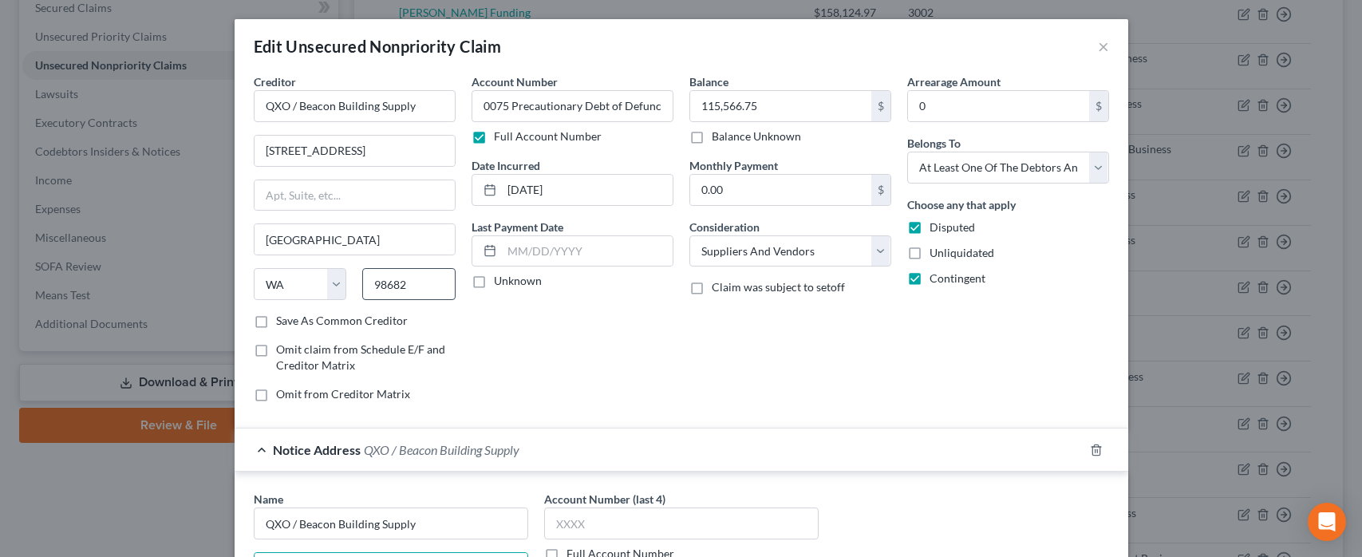
type input "[STREET_ADDRESS]"
drag, startPoint x: 414, startPoint y: 283, endPoint x: 362, endPoint y: 285, distance: 51.9
click at [363, 284] on input "98682" at bounding box center [408, 284] width 93 height 32
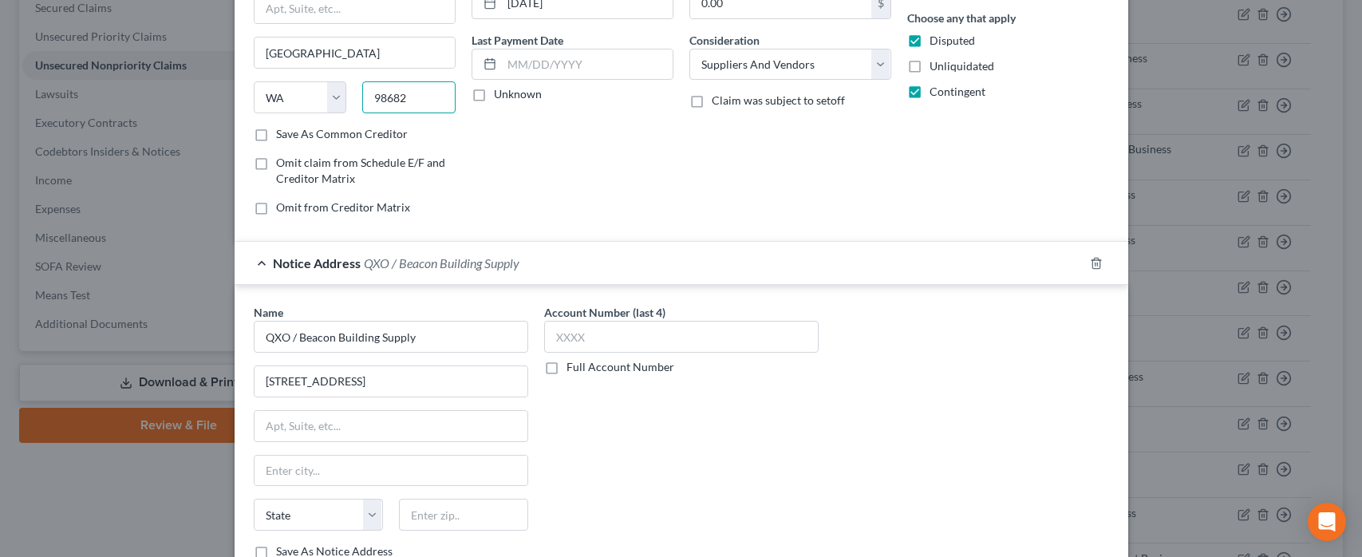
scroll to position [387, 0]
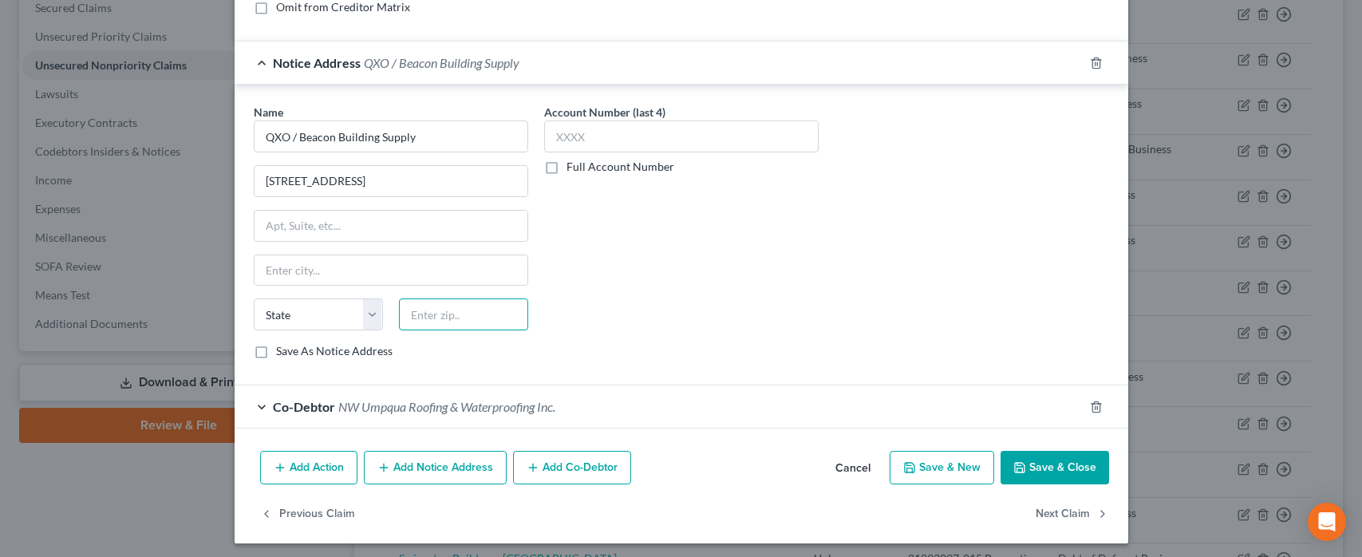
click at [425, 318] on input "text" at bounding box center [463, 314] width 129 height 32
paste input "98682"
type input "98682"
type input "[GEOGRAPHIC_DATA]"
select select "50"
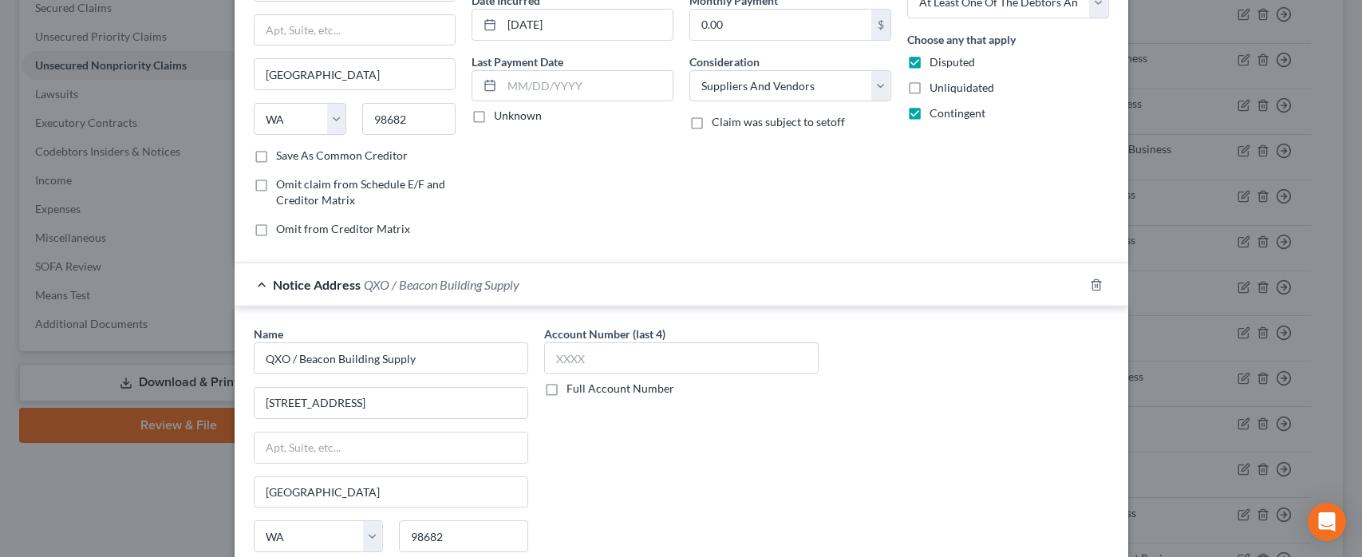
scroll to position [0, 0]
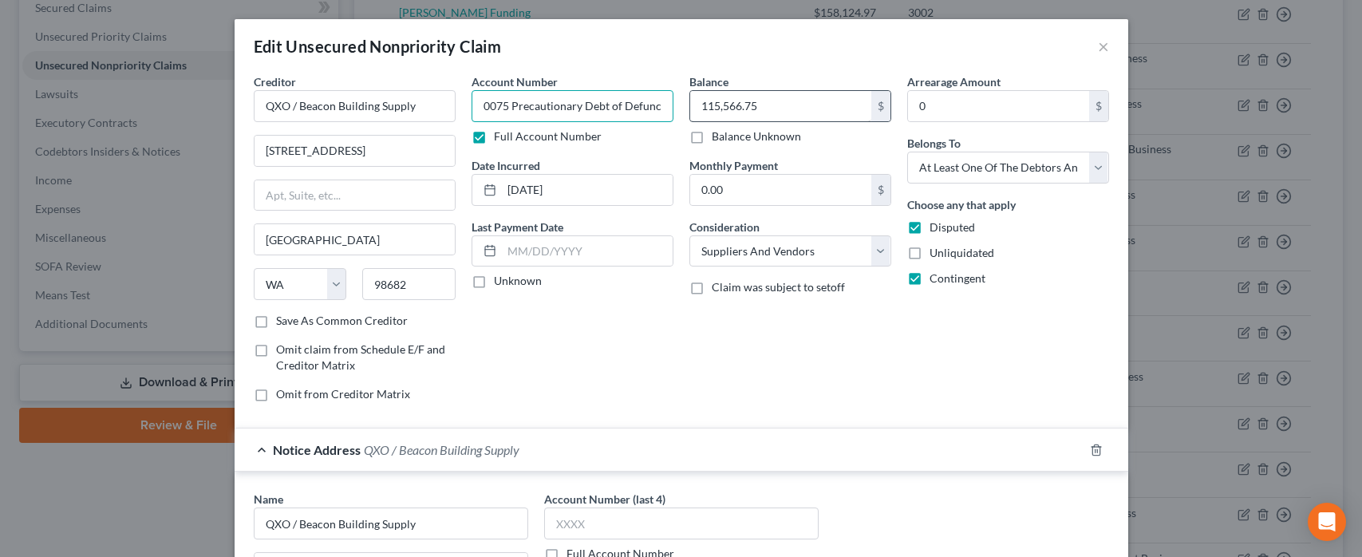
drag, startPoint x: 481, startPoint y: 108, endPoint x: 696, endPoint y: 115, distance: 214.7
click at [696, 115] on div "Creditor * QXO / Beacon Building Supply [STREET_ADDRESS][GEOGRAPHIC_DATA] [US_S…" at bounding box center [681, 243] width 871 height 341
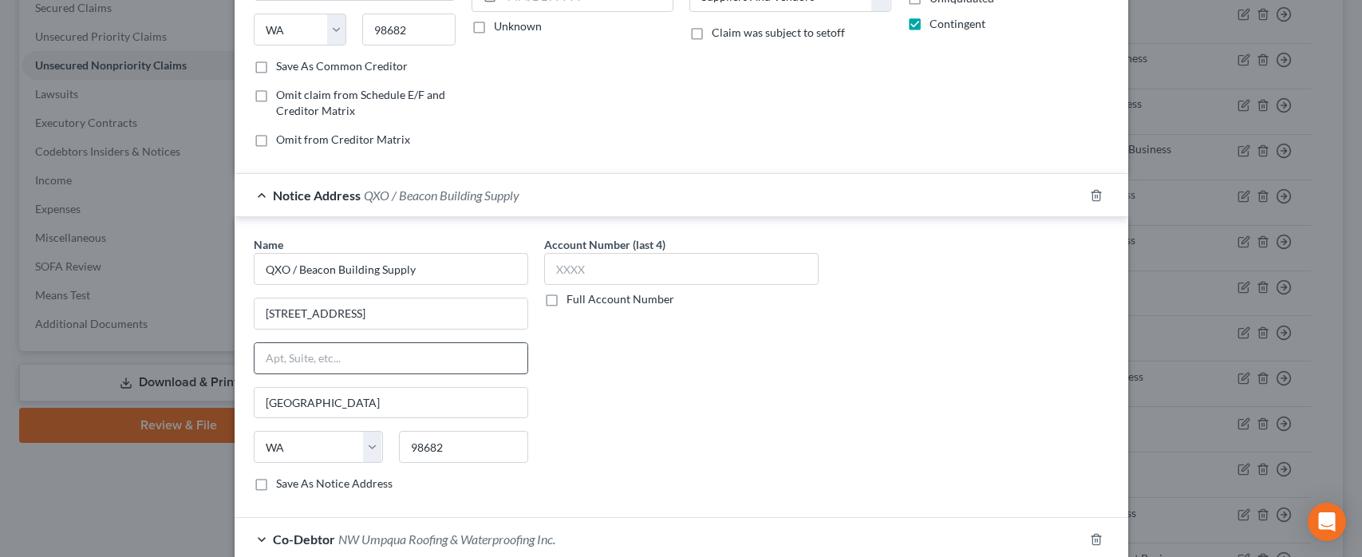
scroll to position [387, 0]
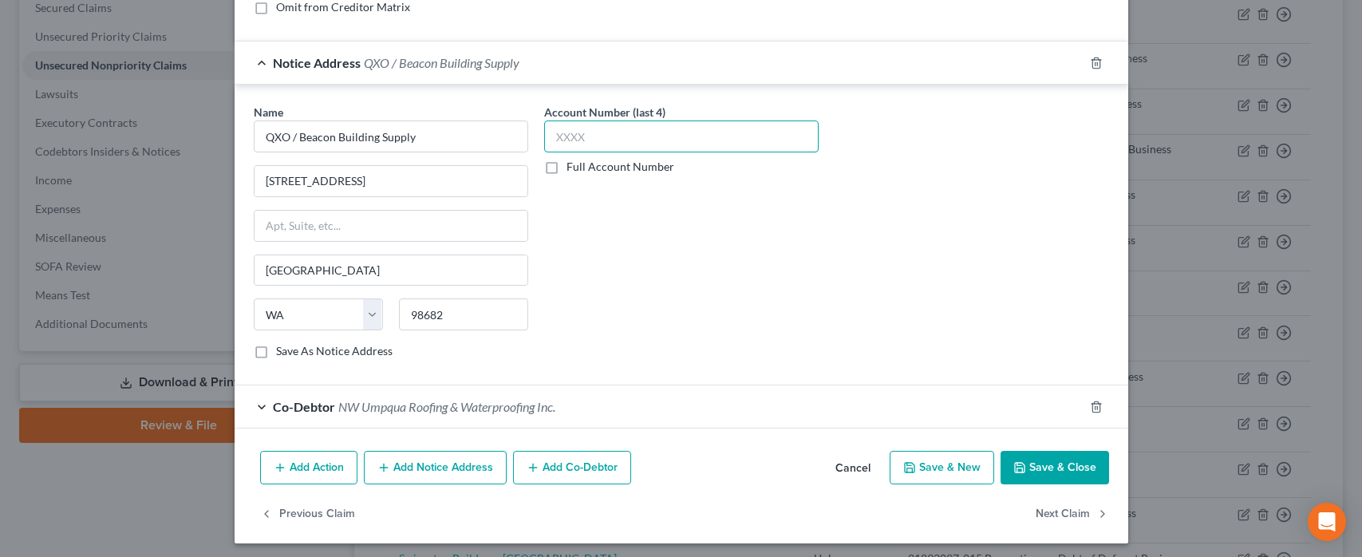
click at [578, 140] on input "text" at bounding box center [681, 136] width 274 height 32
paste input "0075"
type input "0075"
click at [566, 167] on label "Full Account Number" at bounding box center [620, 167] width 108 height 16
click at [573, 167] on input "Full Account Number" at bounding box center [578, 164] width 10 height 10
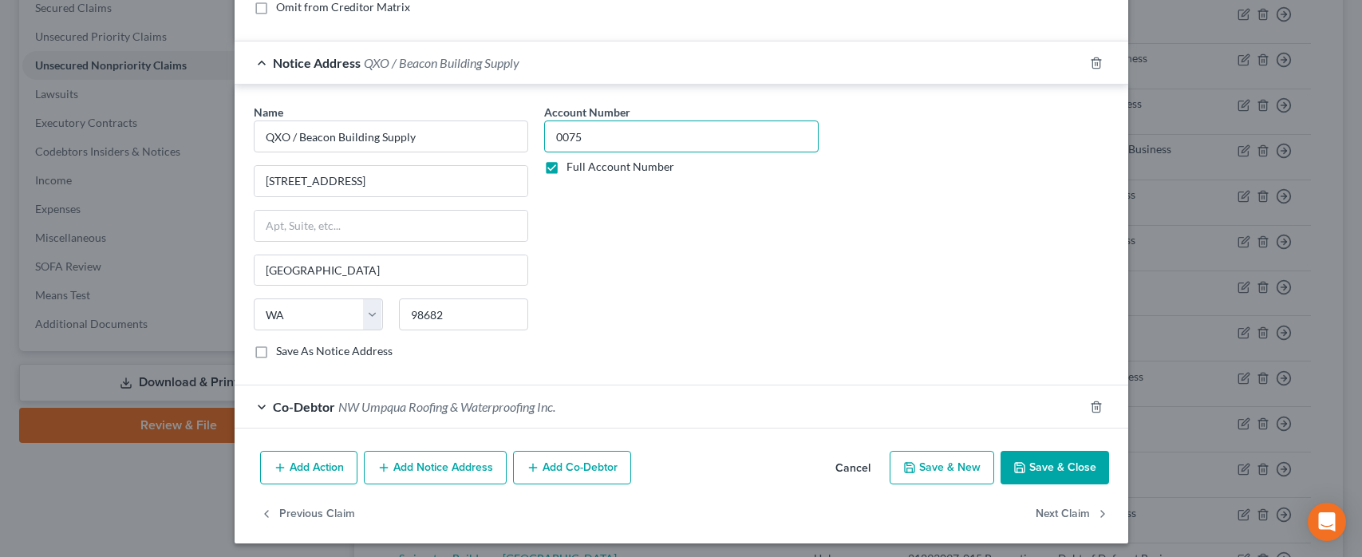
drag, startPoint x: 597, startPoint y: 131, endPoint x: 547, endPoint y: 132, distance: 49.5
click at [547, 132] on input "0075" at bounding box center [681, 136] width 274 height 32
paste input "Precautionary Debt of Defunct B"
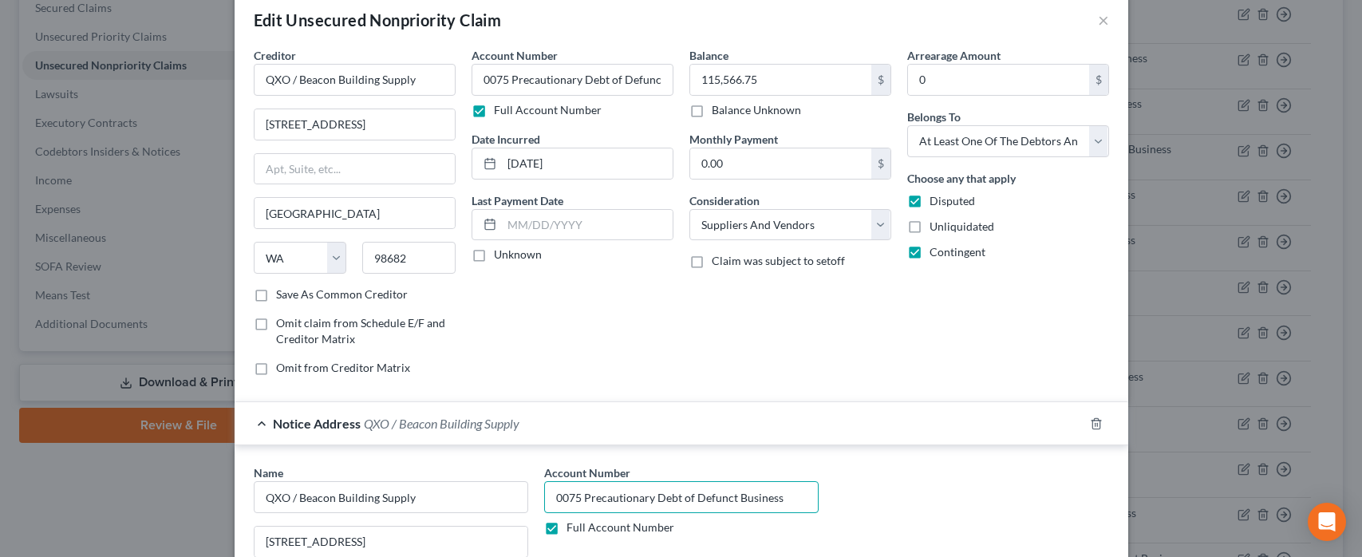
scroll to position [0, 0]
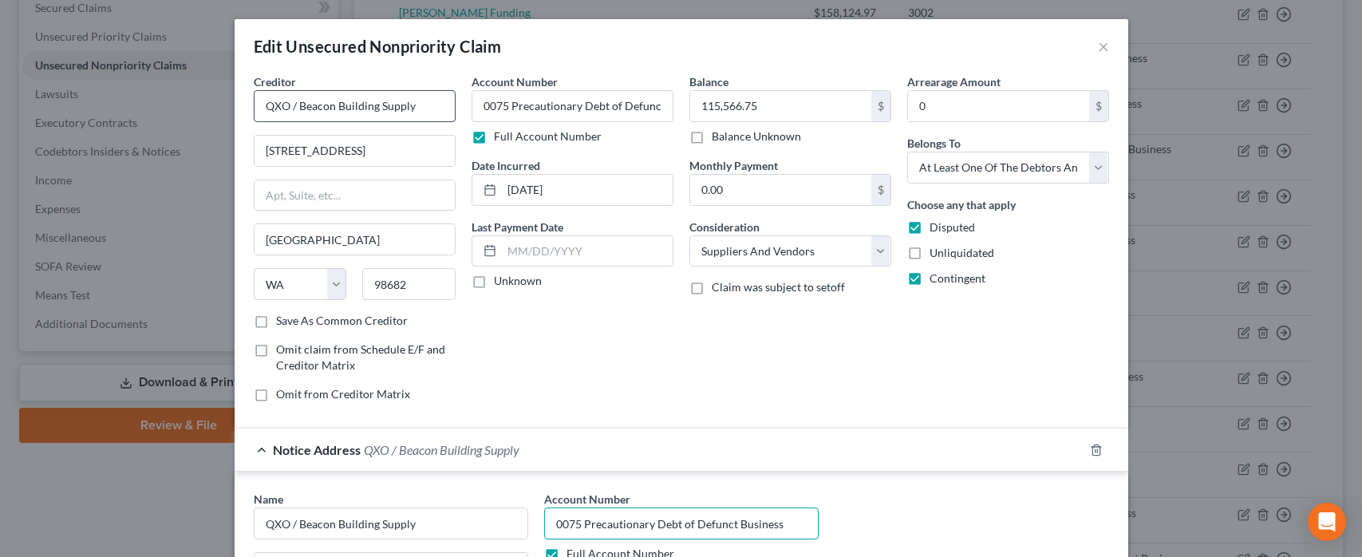
type input "0075 Precautionary Debt of Defunct Business"
drag, startPoint x: 420, startPoint y: 108, endPoint x: 257, endPoint y: 107, distance: 163.6
click at [257, 107] on input "QXO / Beacon Building Supply" at bounding box center [355, 106] width 202 height 32
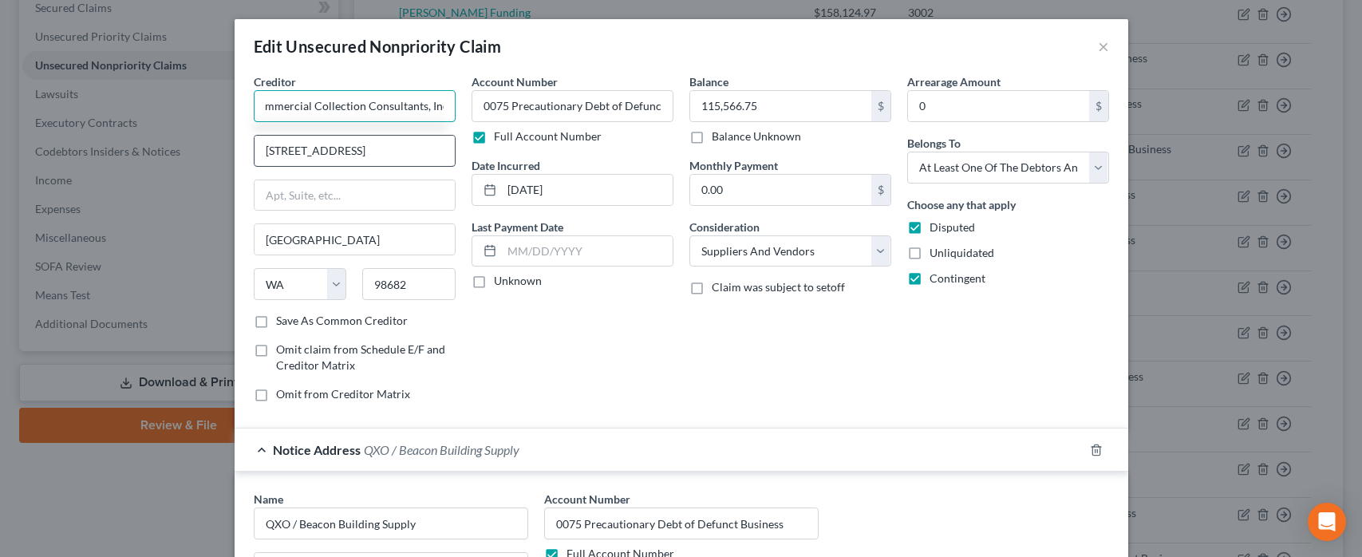
type input "Commercial Collection Consultants, Inc."
drag, startPoint x: 402, startPoint y: 148, endPoint x: 222, endPoint y: 140, distance: 180.5
click at [254, 140] on input "[STREET_ADDRESS]" at bounding box center [354, 151] width 200 height 30
click at [365, 140] on input "[STREET_ADDRESS]" at bounding box center [354, 151] width 200 height 30
drag, startPoint x: 332, startPoint y: 149, endPoint x: 207, endPoint y: 152, distance: 124.5
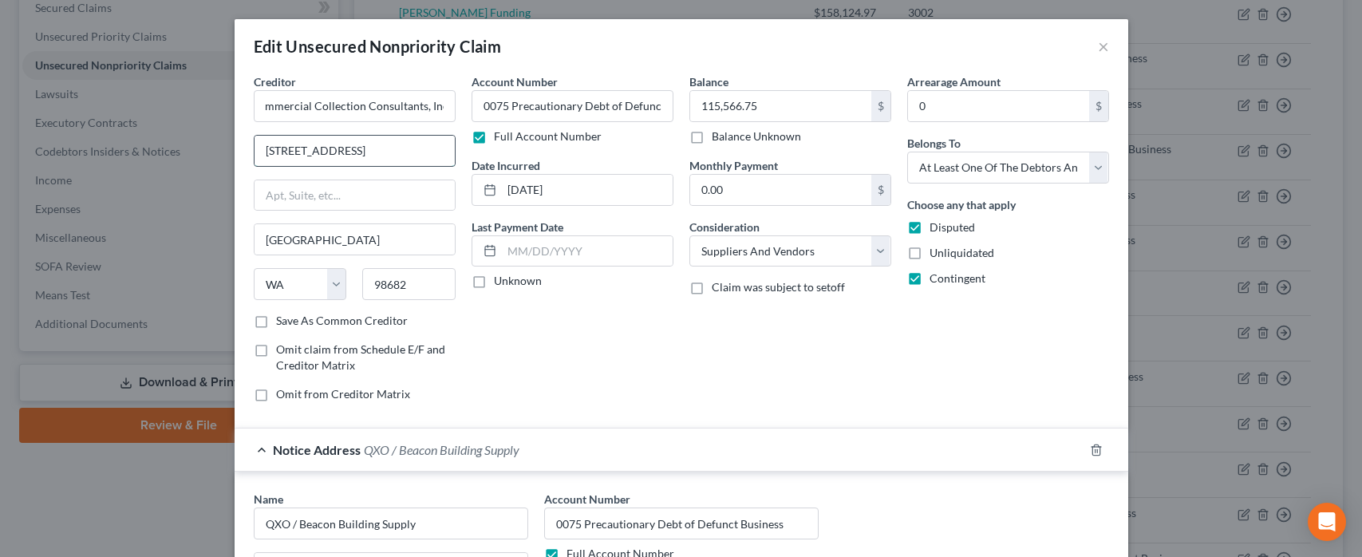
click at [254, 152] on input "[STREET_ADDRESS]" at bounding box center [354, 151] width 200 height 30
type input "Original Creditor: QXO / Beacon Building Supply"
type input "91436"
type input "Encino"
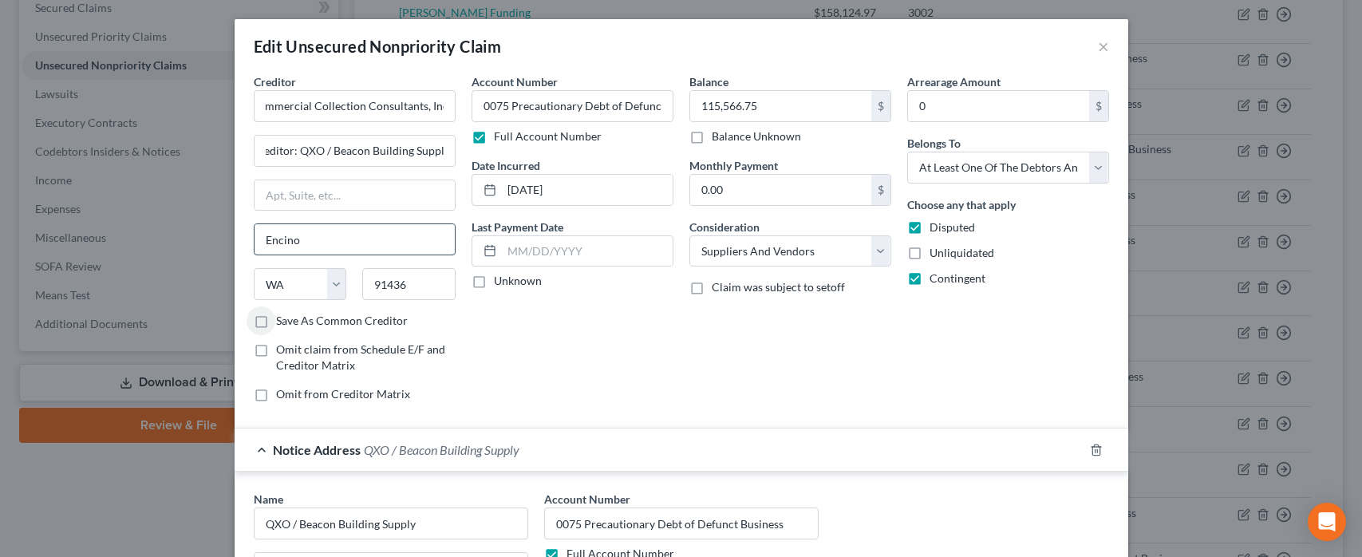
select select "4"
click at [325, 195] on input "text" at bounding box center [354, 195] width 200 height 30
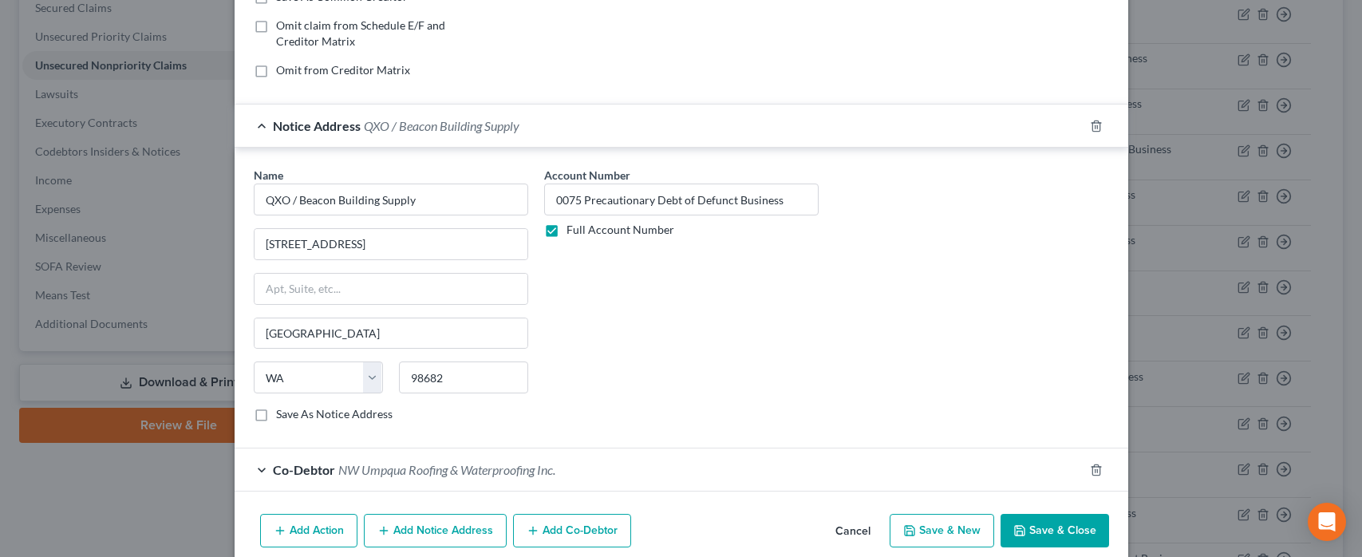
scroll to position [387, 0]
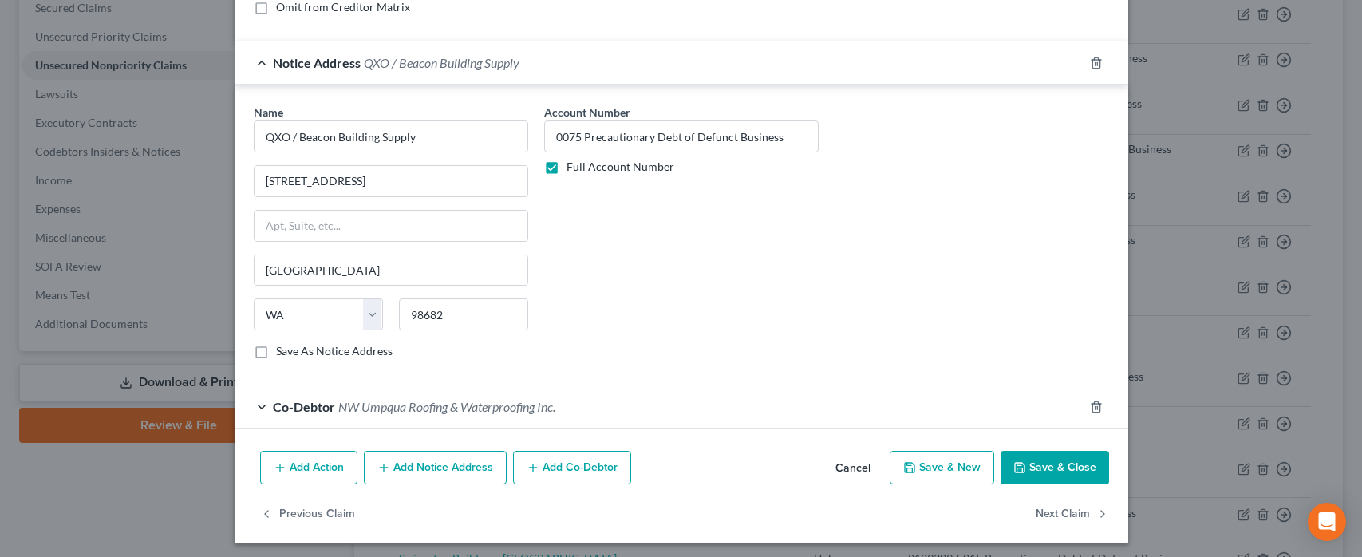
type input "[STREET_ADDRESS] Ste 620"
click at [1064, 456] on button "Save & Close" at bounding box center [1054, 468] width 108 height 34
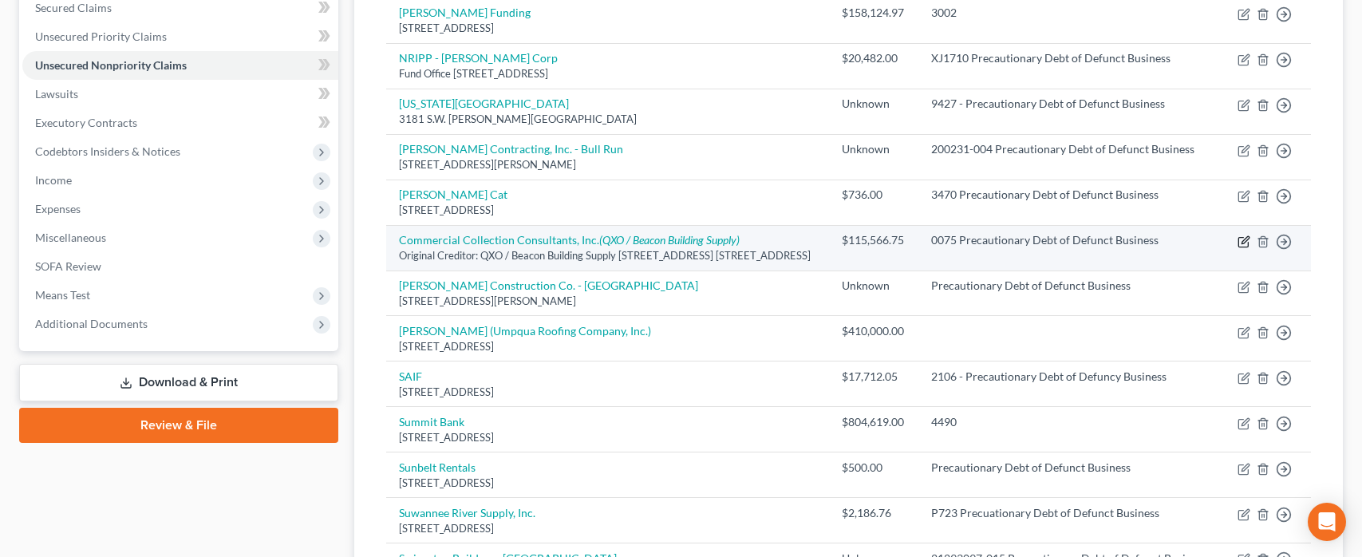
click at [1241, 239] on icon "button" at bounding box center [1243, 241] width 13 height 13
select select "4"
select select "18"
select select "3"
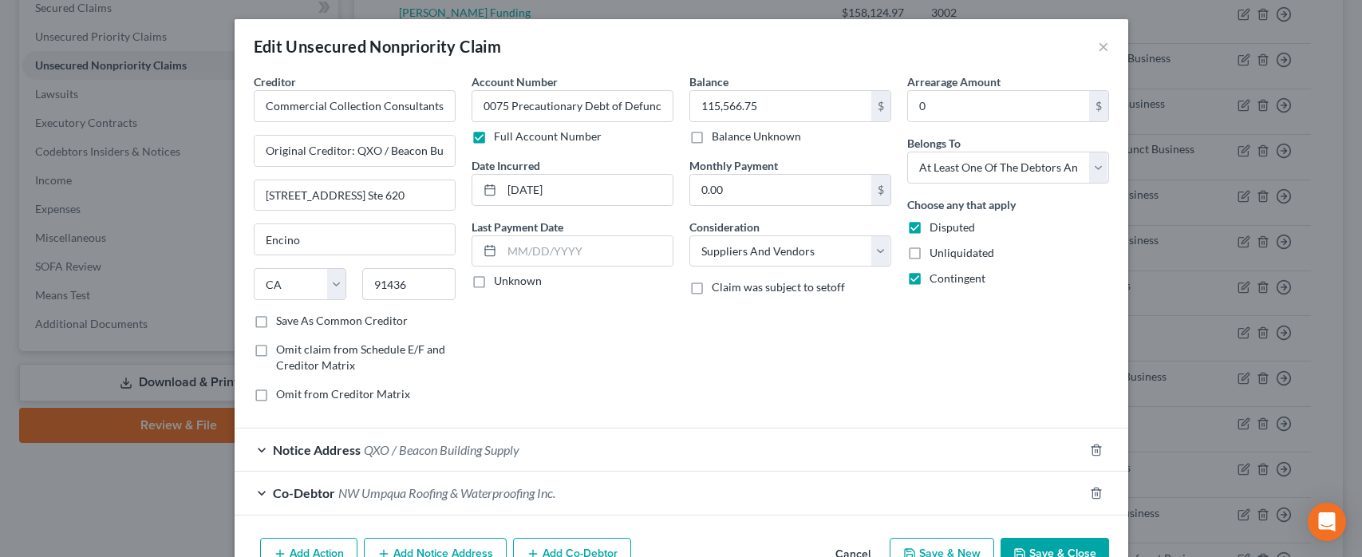
scroll to position [89, 0]
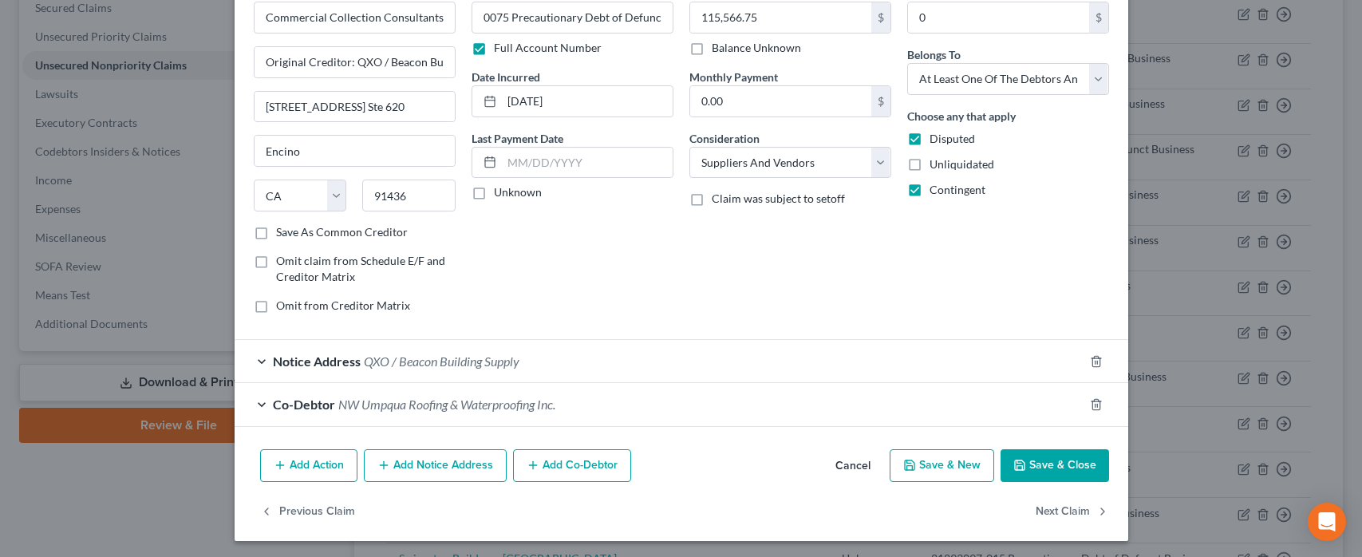
click at [409, 469] on button "Add Notice Address" at bounding box center [435, 466] width 143 height 34
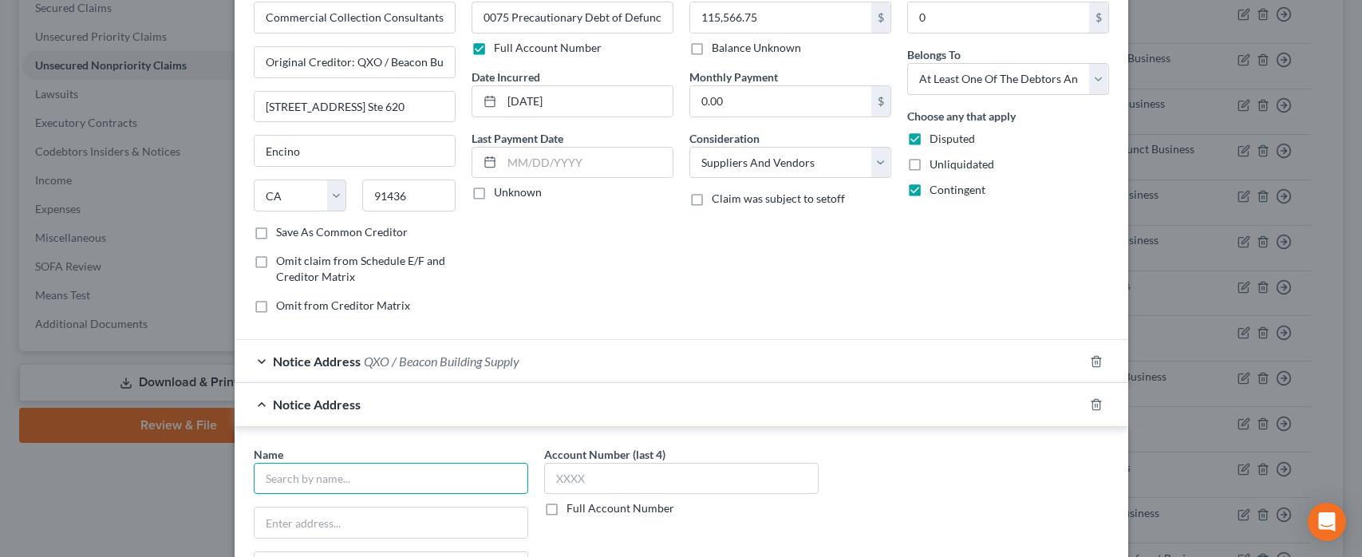
click at [380, 475] on input "text" at bounding box center [391, 479] width 274 height 32
type input "[PERSON_NAME]"
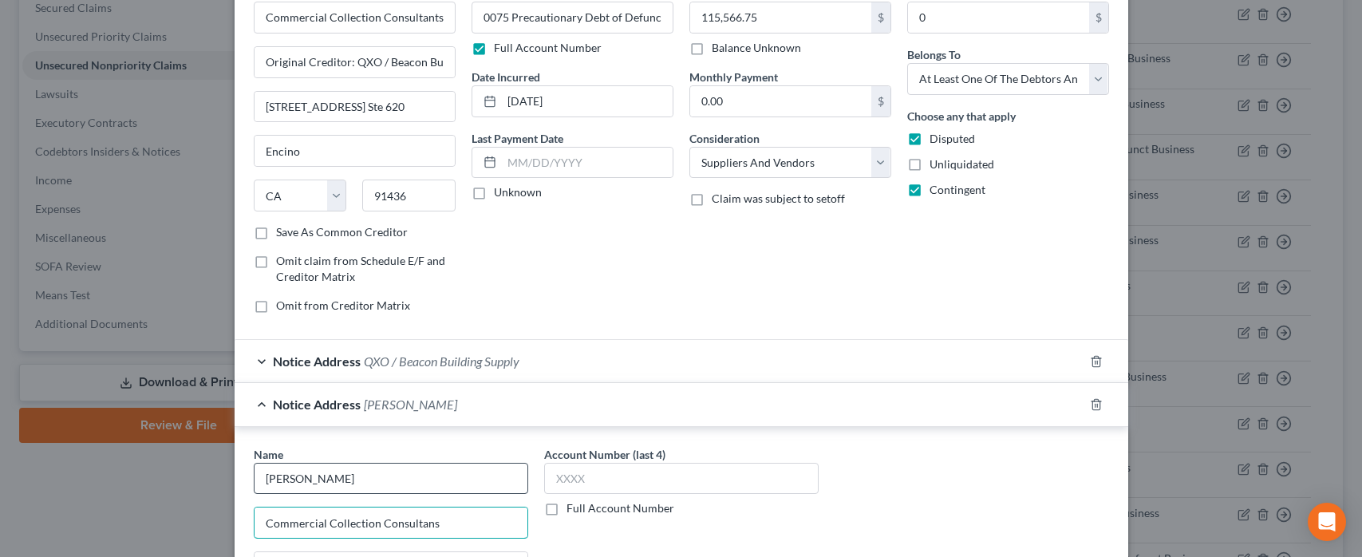
type input "Commercial Collection Consultans"
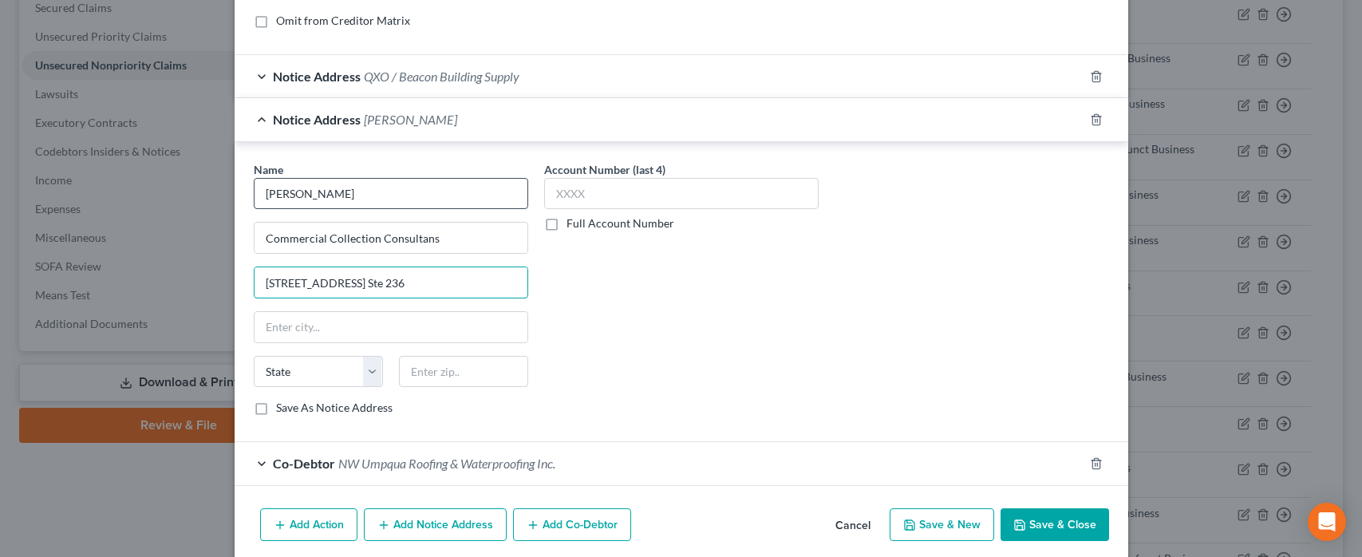
type input "[STREET_ADDRESS] Ste 236"
type input "91436"
type input "Encino"
select select "4"
click at [1045, 520] on button "Save & Close" at bounding box center [1054, 525] width 108 height 34
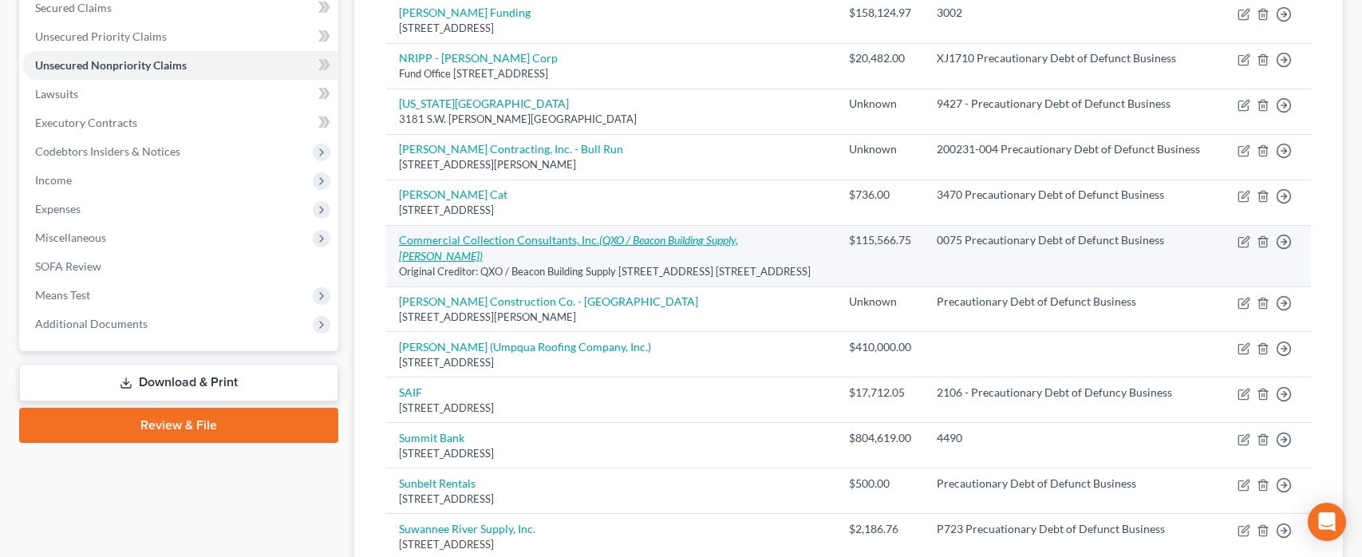
click at [653, 242] on icon "(QXO / Beacon Building Supply, [PERSON_NAME])" at bounding box center [568, 248] width 339 height 30
select select "4"
select select "18"
select select "3"
select select "50"
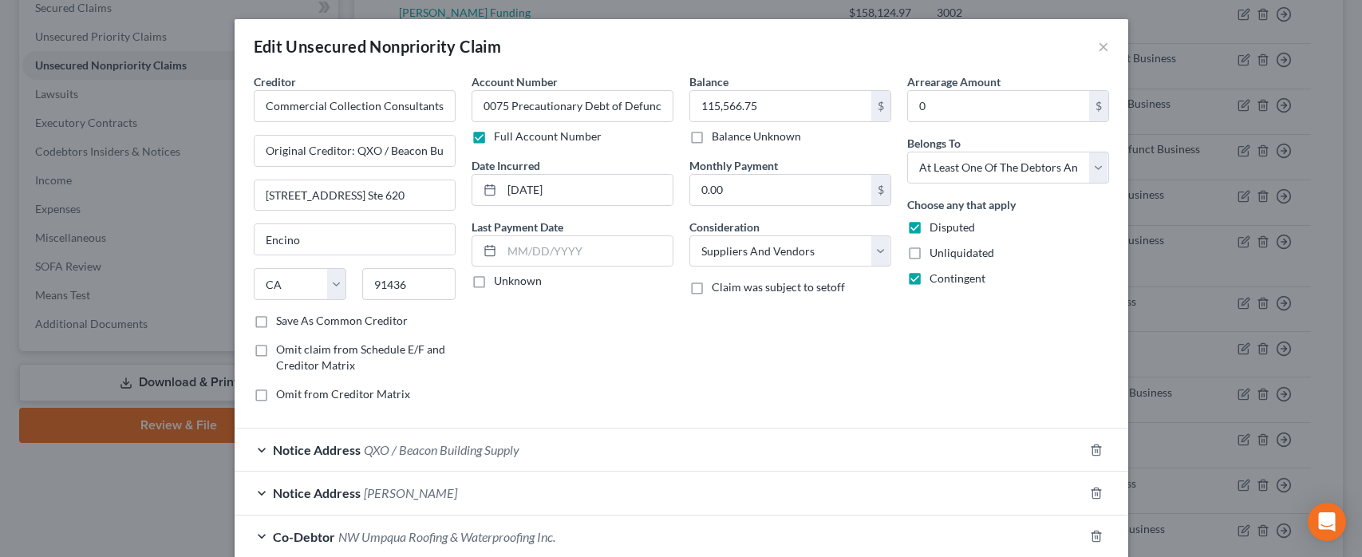
click at [499, 453] on span "QXO / Beacon Building Supply" at bounding box center [442, 449] width 156 height 15
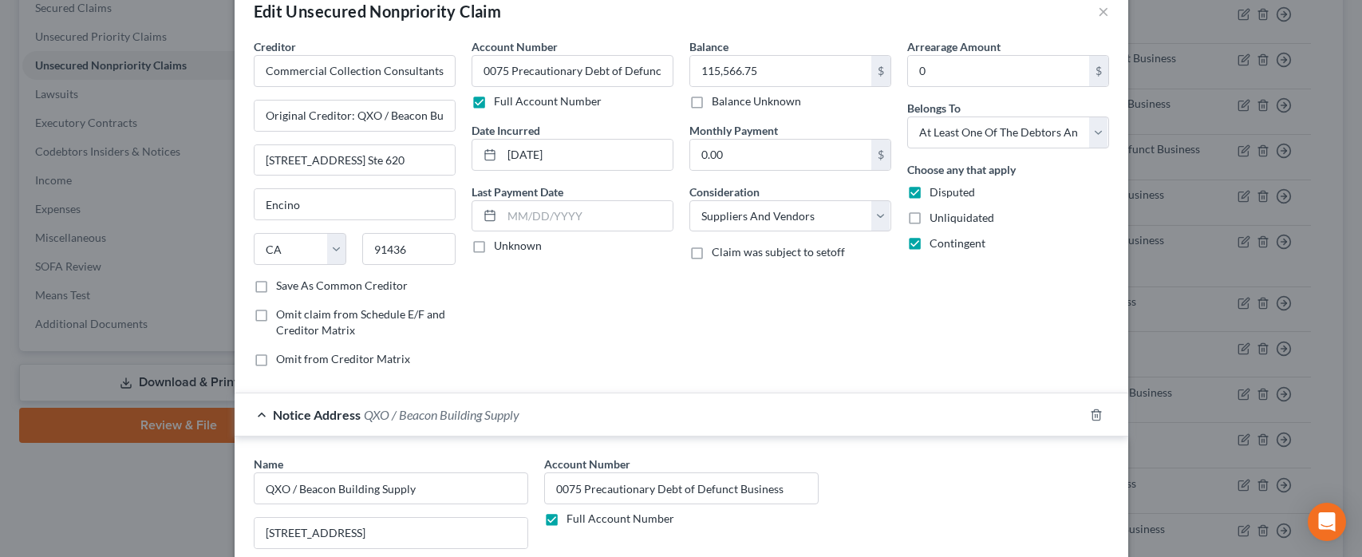
scroll to position [0, 0]
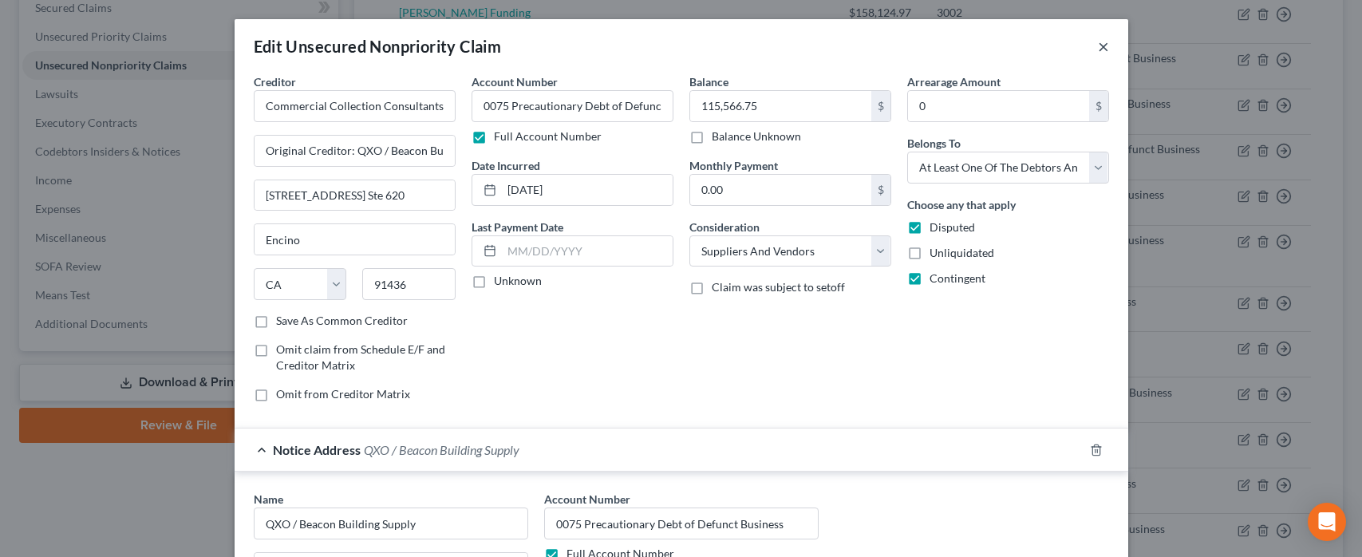
click at [1107, 49] on button "×" at bounding box center [1103, 46] width 11 height 19
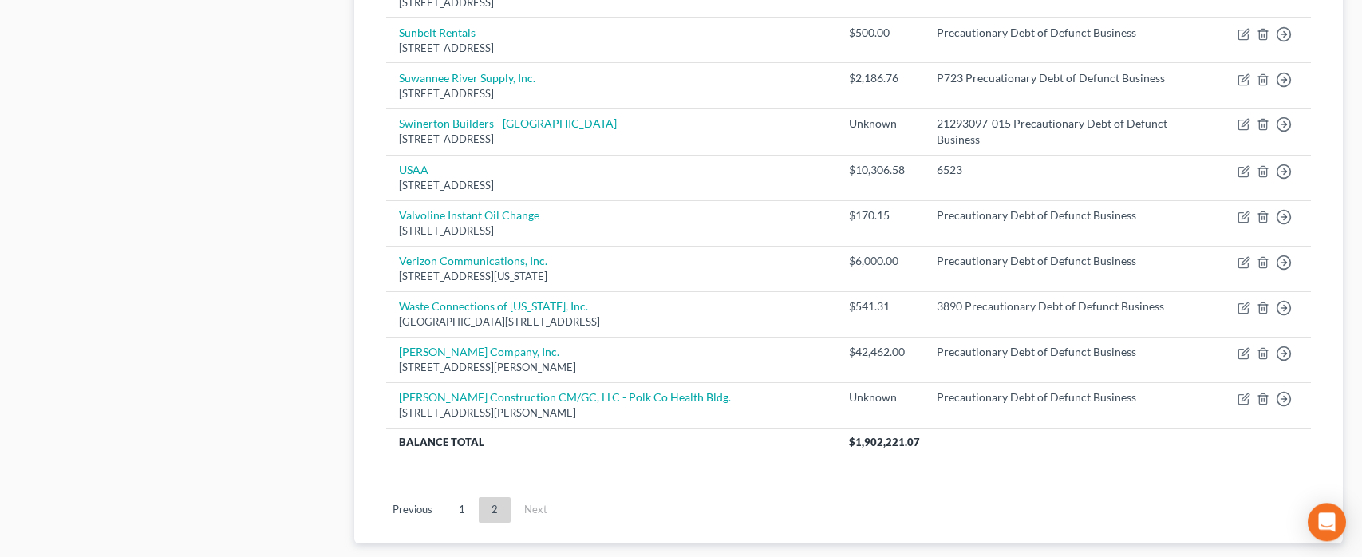
scroll to position [886, 0]
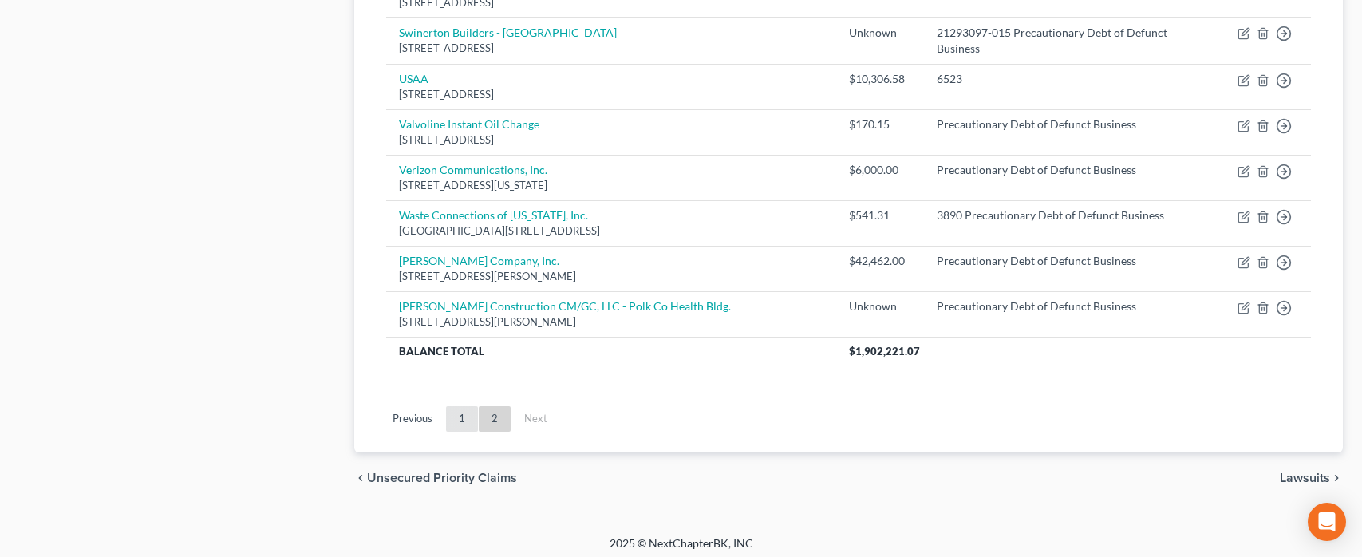
click at [471, 416] on link "1" at bounding box center [462, 419] width 32 height 26
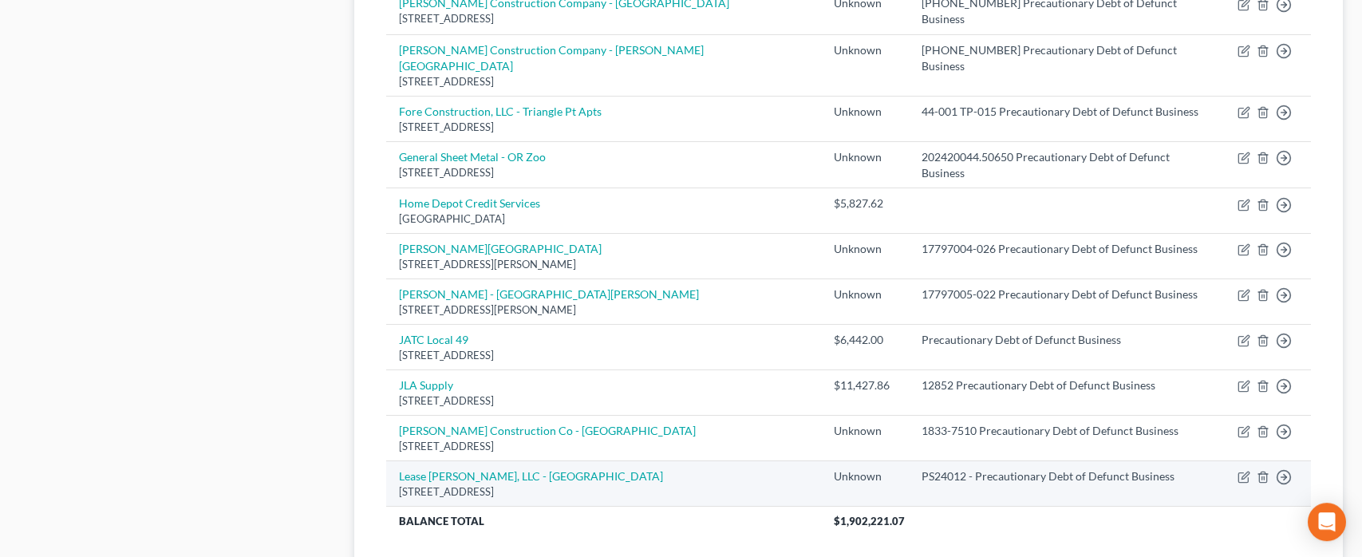
scroll to position [1296, 0]
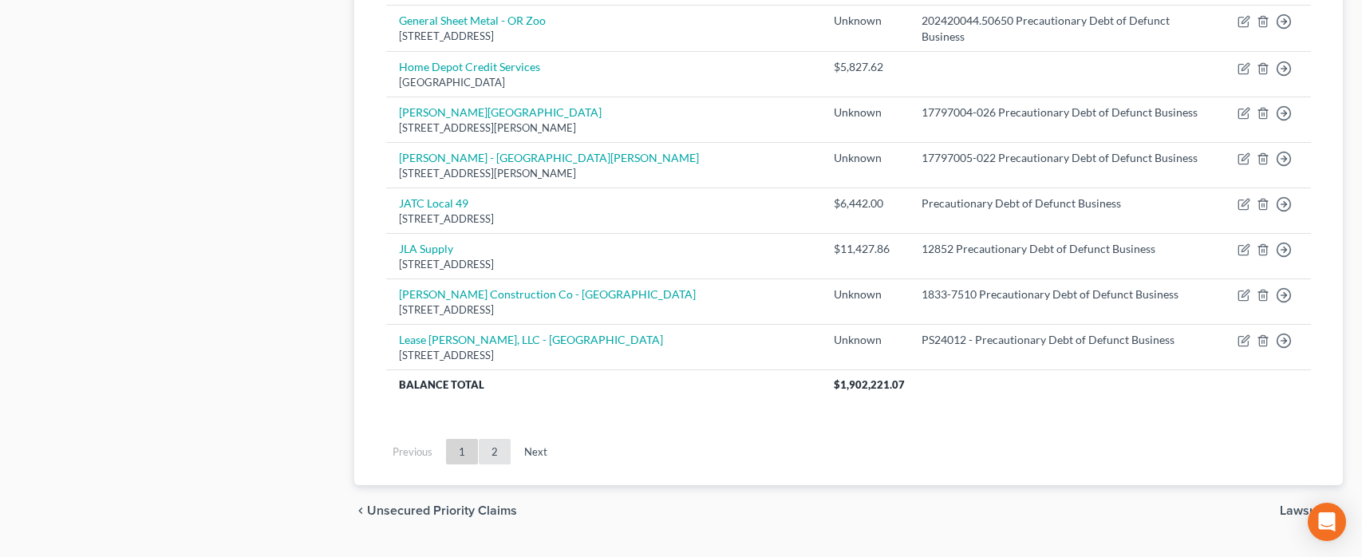
click at [495, 439] on link "2" at bounding box center [495, 452] width 32 height 26
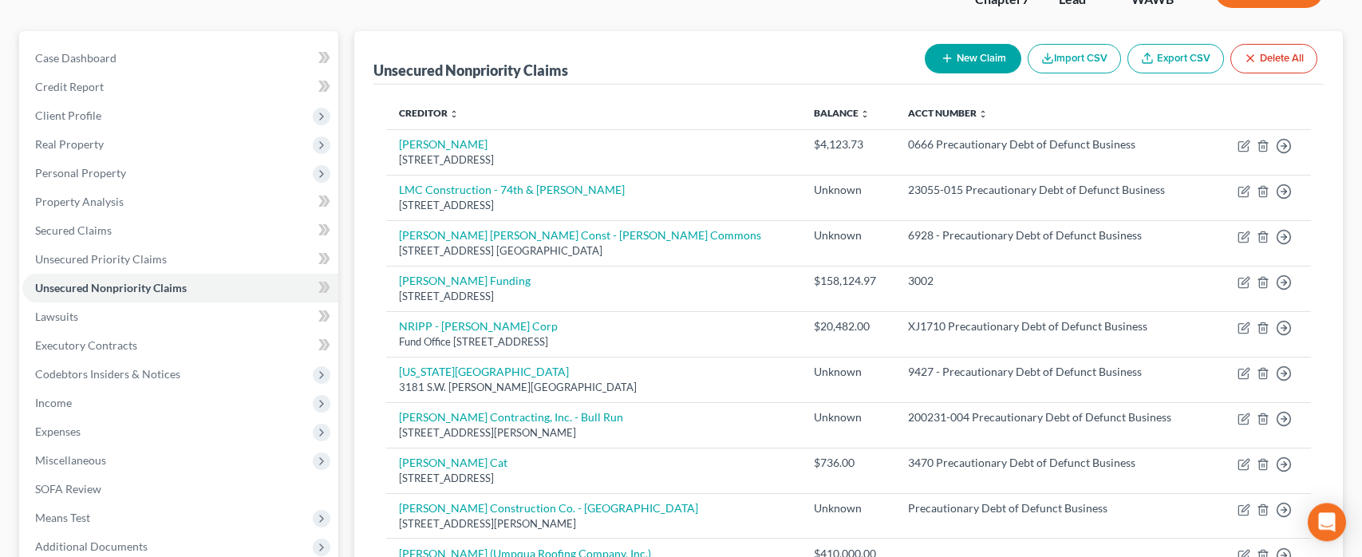
scroll to position [0, 0]
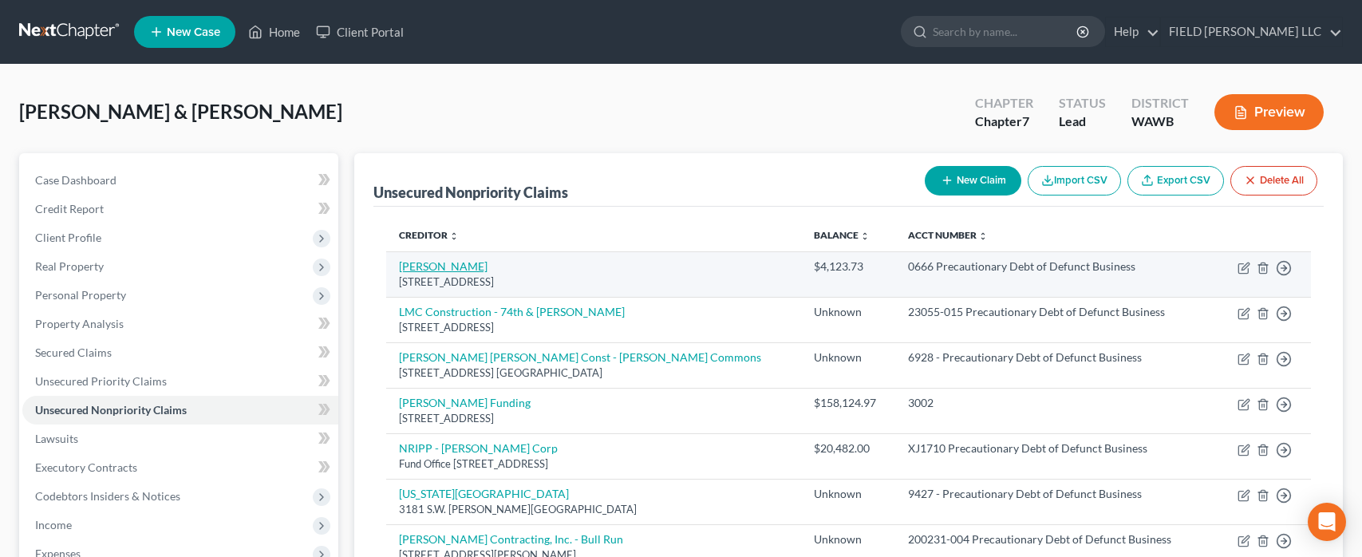
click at [430, 270] on link "[PERSON_NAME]" at bounding box center [443, 266] width 89 height 14
select select "50"
select select "6"
select select "3"
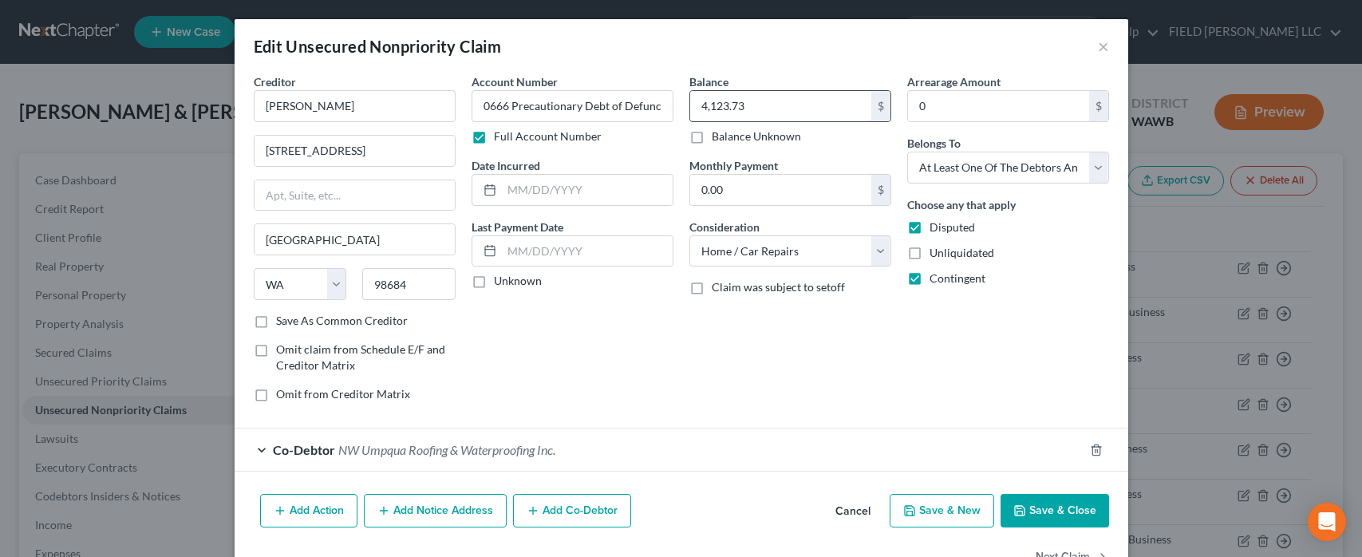
click at [759, 102] on input "4,123.73" at bounding box center [780, 106] width 181 height 30
drag, startPoint x: 759, startPoint y: 102, endPoint x: 677, endPoint y: 105, distance: 81.4
click at [690, 105] on input "4,123.73" at bounding box center [780, 106] width 181 height 30
type input "4,202.12"
click at [1067, 502] on button "Save & Close" at bounding box center [1054, 511] width 108 height 34
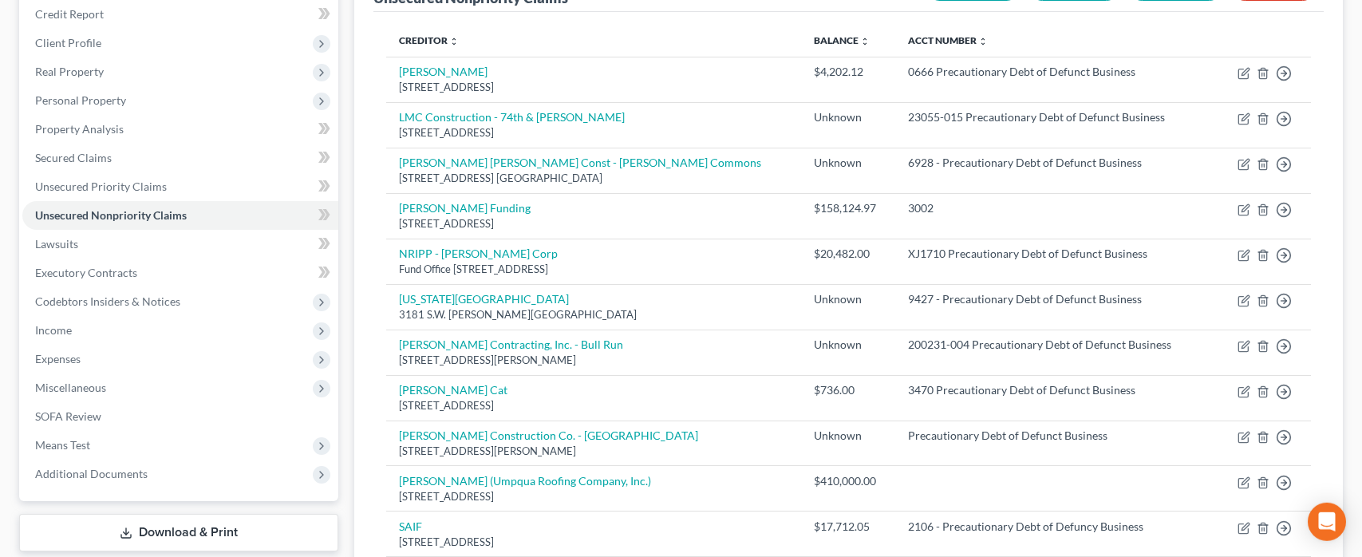
scroll to position [181, 0]
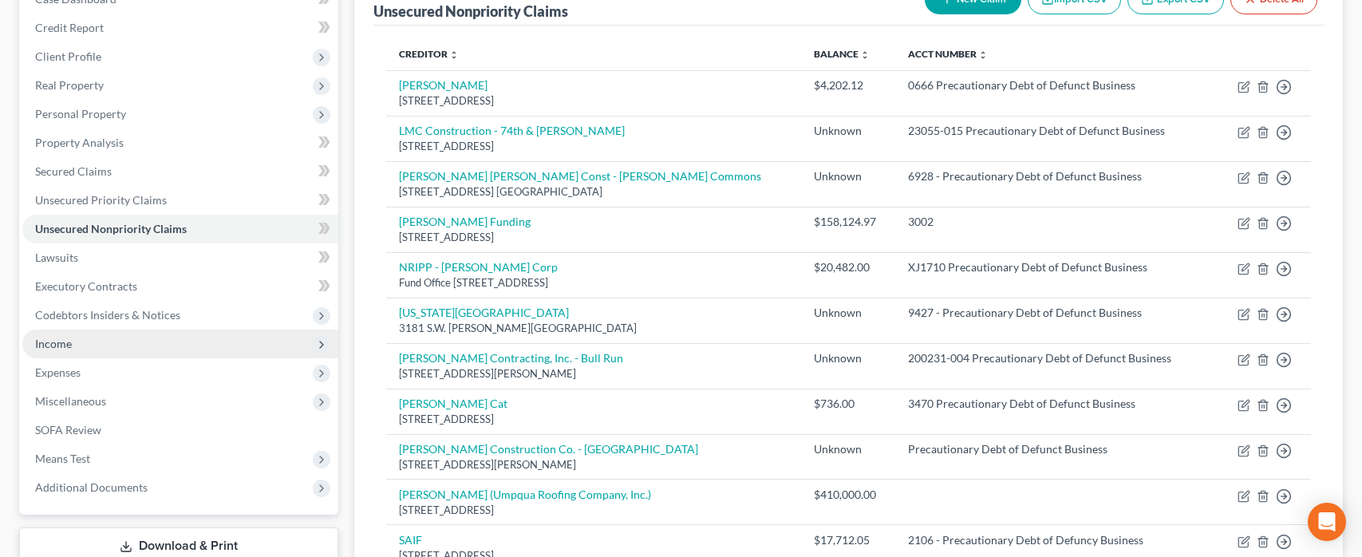
click at [53, 346] on span "Income" at bounding box center [53, 344] width 37 height 14
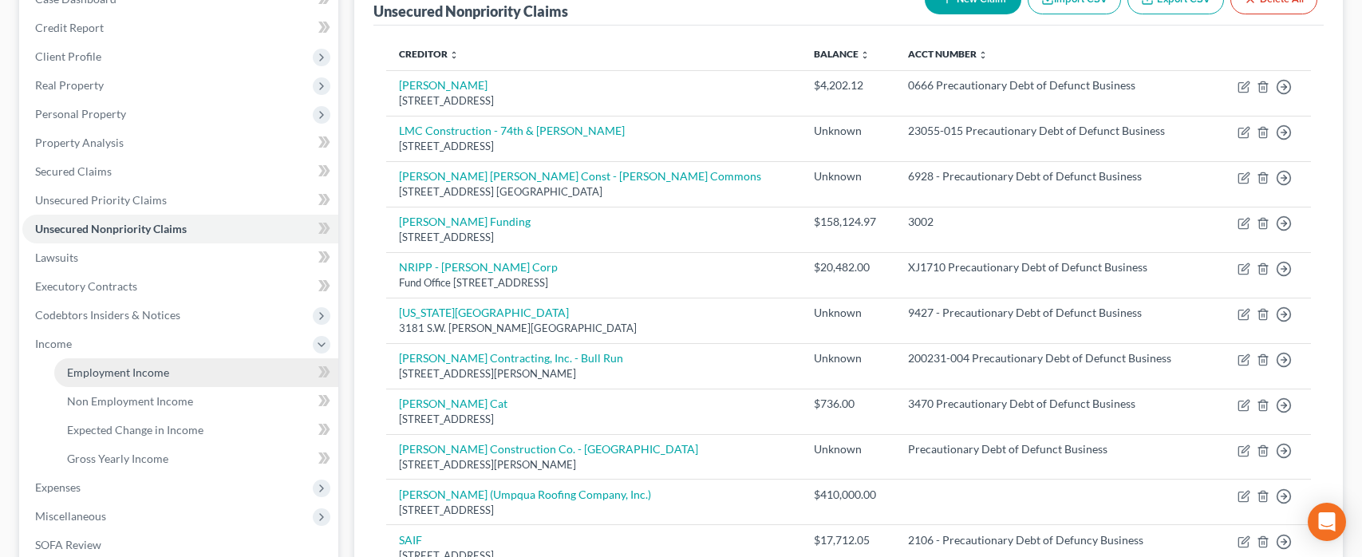
click at [105, 368] on span "Employment Income" at bounding box center [118, 372] width 102 height 14
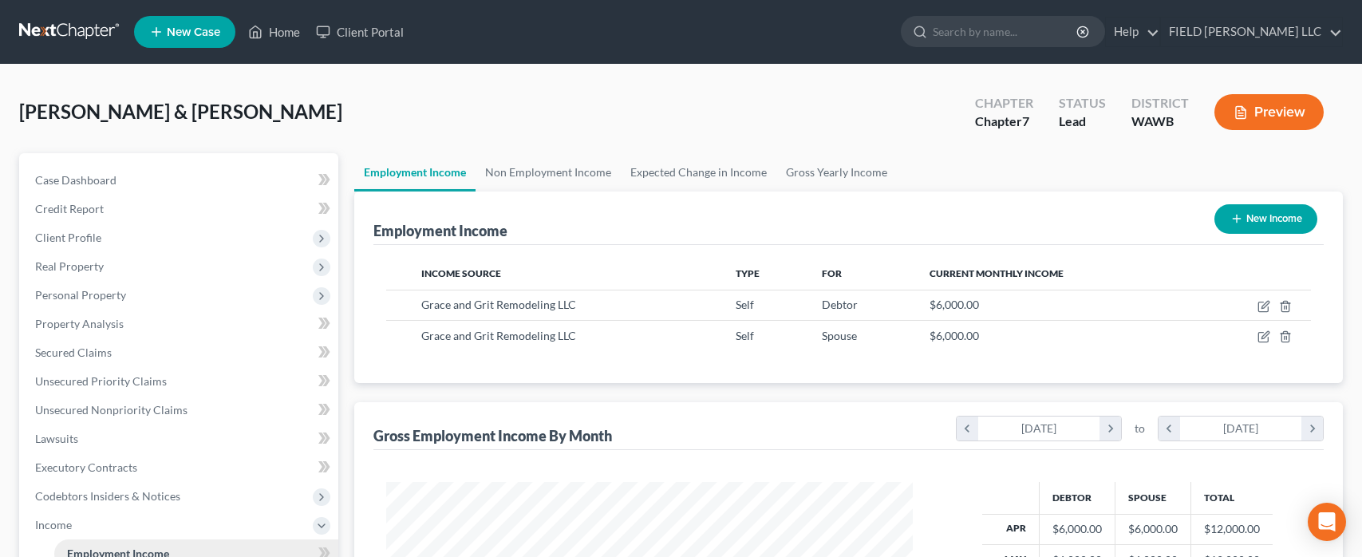
scroll to position [284, 558]
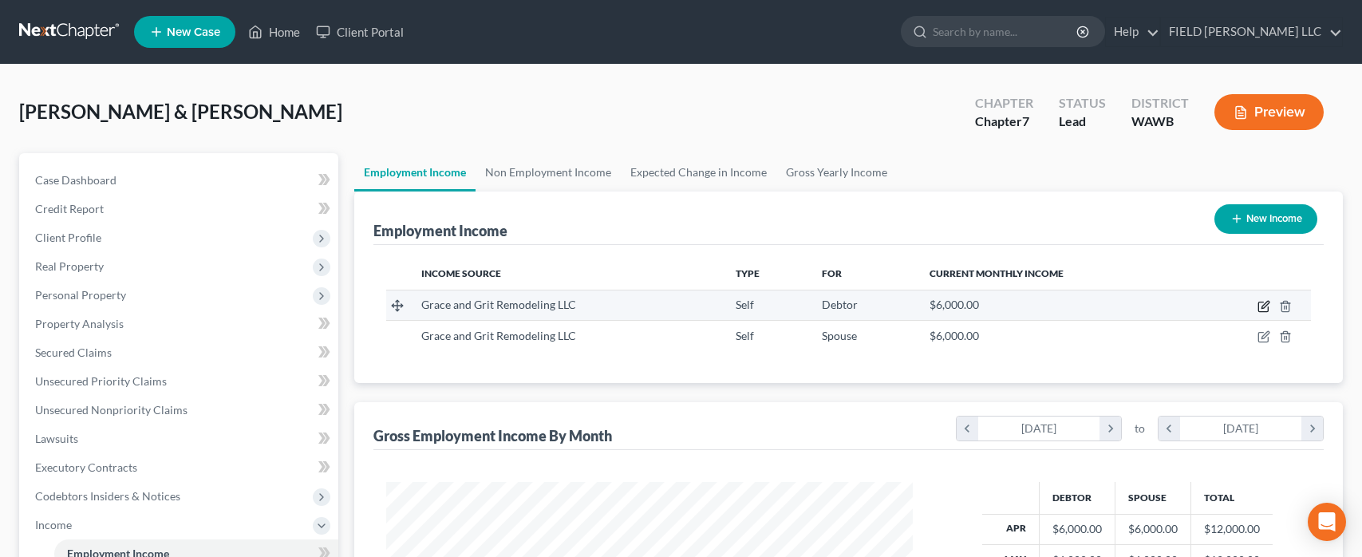
click at [1266, 309] on icon "button" at bounding box center [1263, 306] width 13 height 13
select select "1"
select select "50"
select select "0"
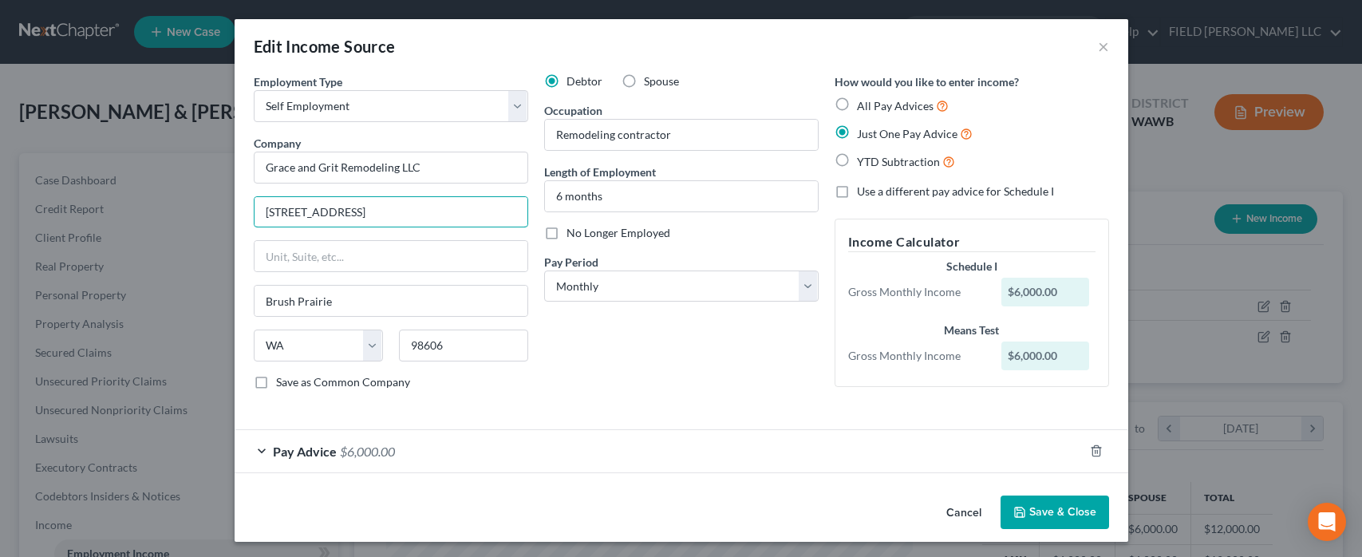
drag, startPoint x: 397, startPoint y: 215, endPoint x: 234, endPoint y: 204, distance: 163.9
click at [234, 204] on div "Edit Income Source × Employment Type * Select Full or [DEMOGRAPHIC_DATA] Employ…" at bounding box center [681, 278] width 1362 height 557
click at [272, 207] on input "[STREET_ADDRESS]" at bounding box center [390, 212] width 273 height 30
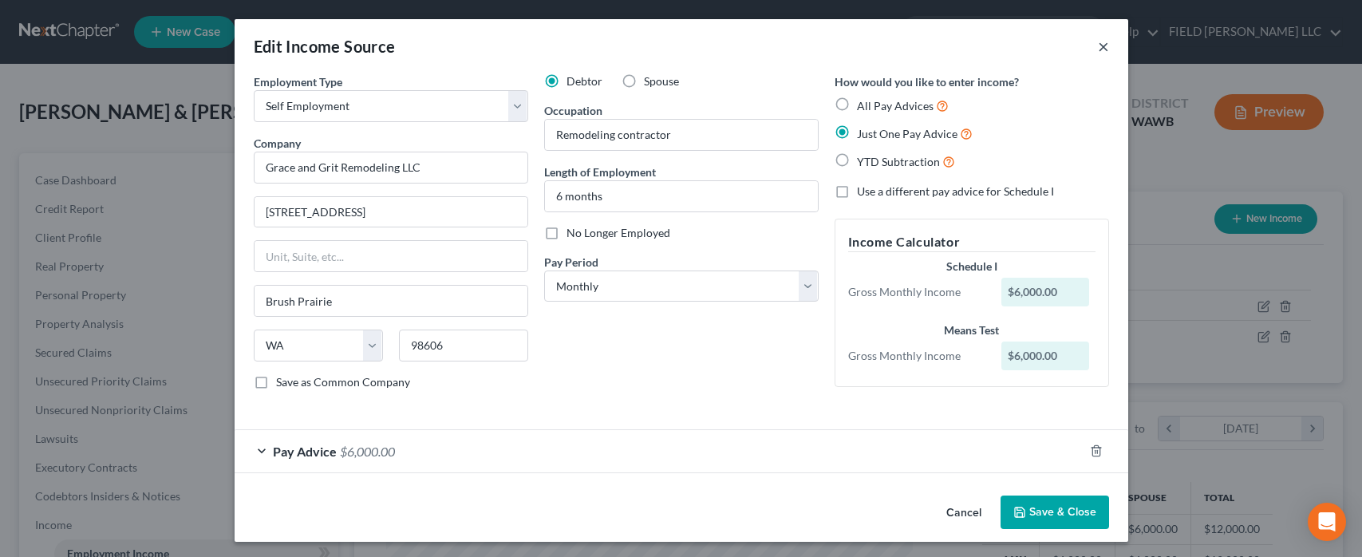
click at [1100, 48] on button "×" at bounding box center [1103, 46] width 11 height 19
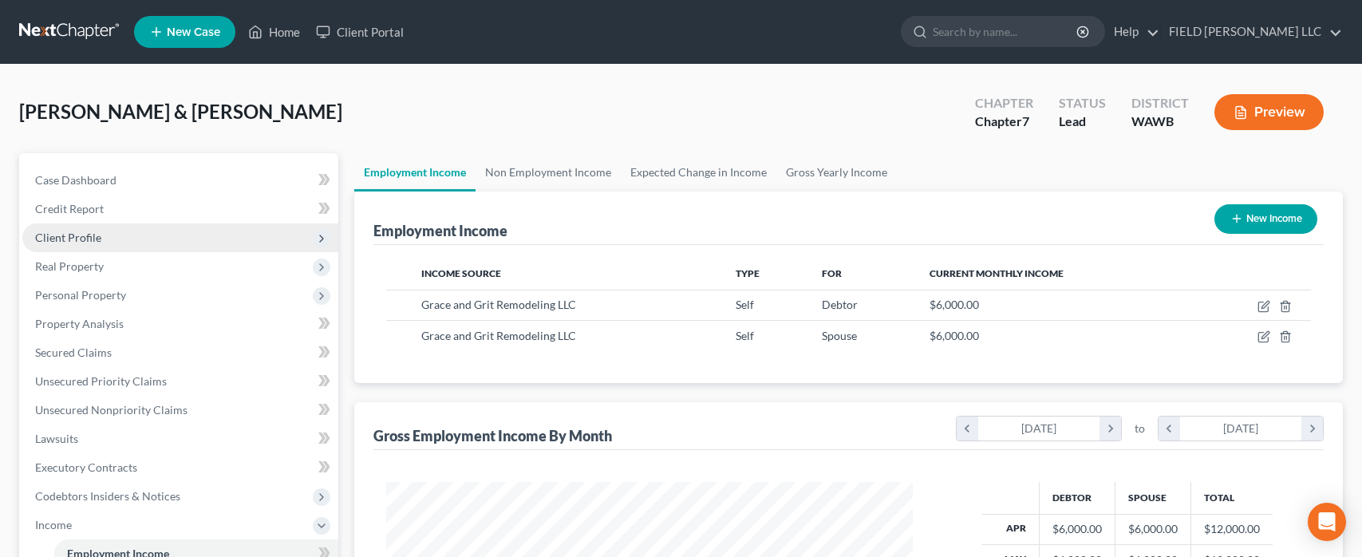
click at [107, 235] on span "Client Profile" at bounding box center [180, 237] width 316 height 29
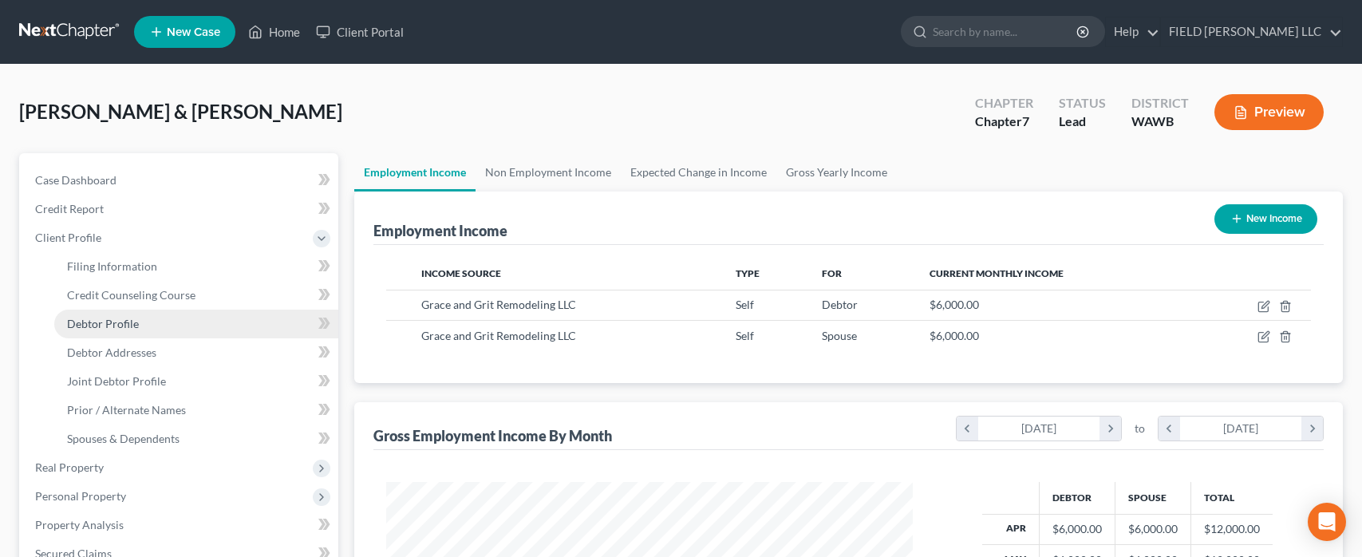
click at [139, 329] on link "Debtor Profile" at bounding box center [196, 324] width 284 height 29
select select "1"
select select "2"
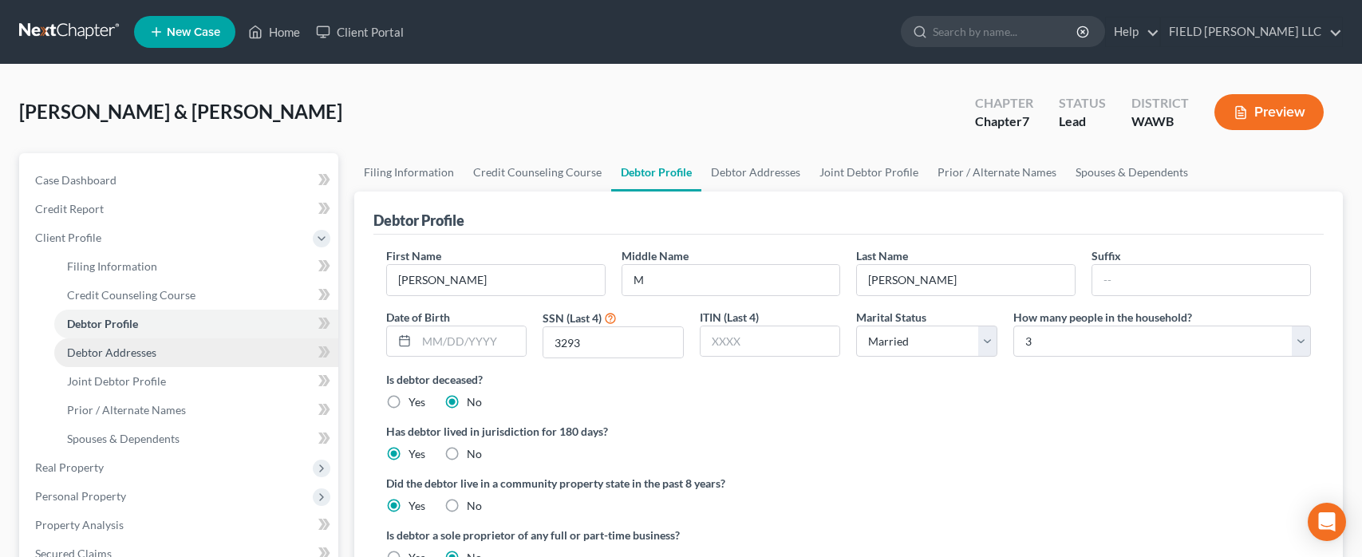
click at [143, 361] on link "Debtor Addresses" at bounding box center [196, 352] width 284 height 29
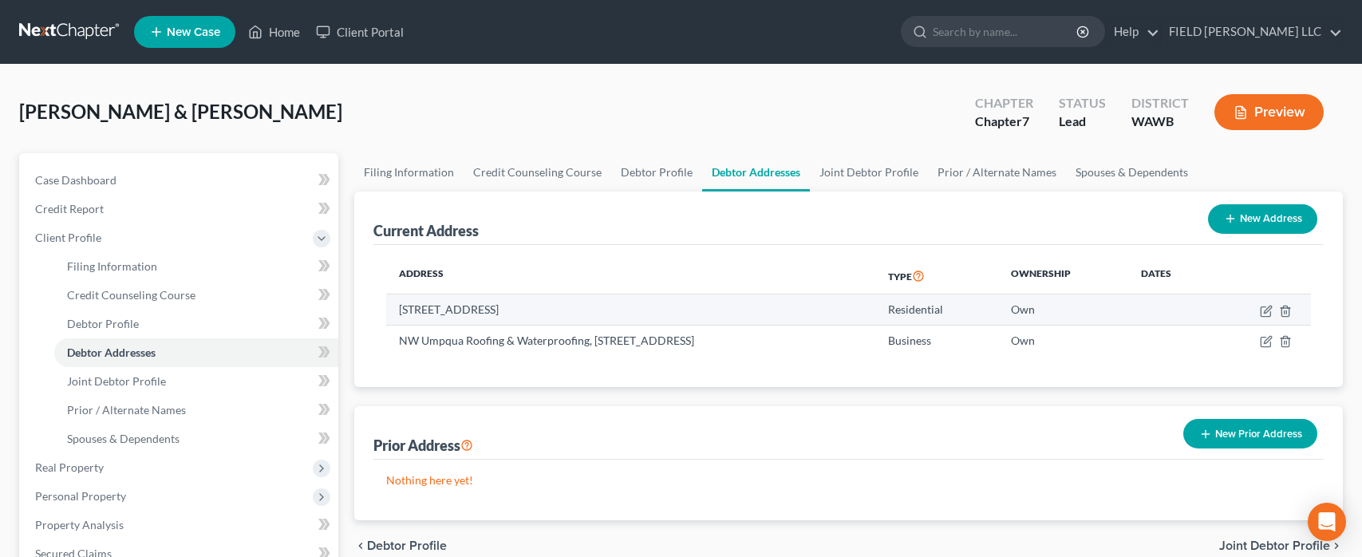
drag, startPoint x: 490, startPoint y: 308, endPoint x: 399, endPoint y: 306, distance: 91.0
click at [399, 306] on td "[STREET_ADDRESS]" at bounding box center [630, 309] width 489 height 30
copy td "[STREET_ADDRESS]"
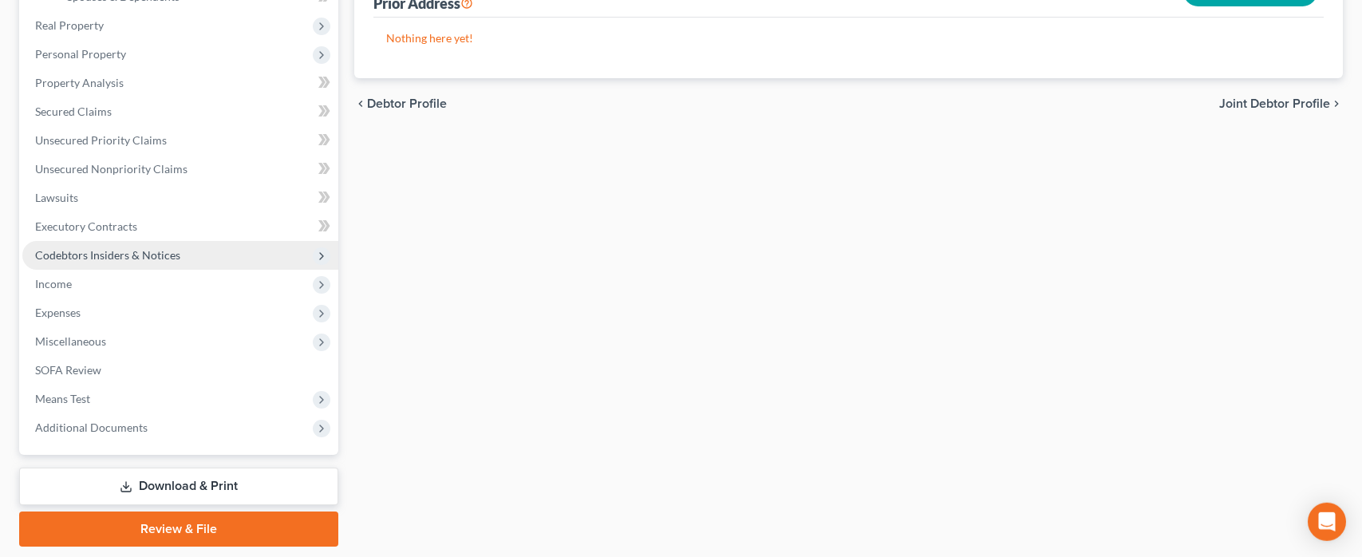
scroll to position [490, 0]
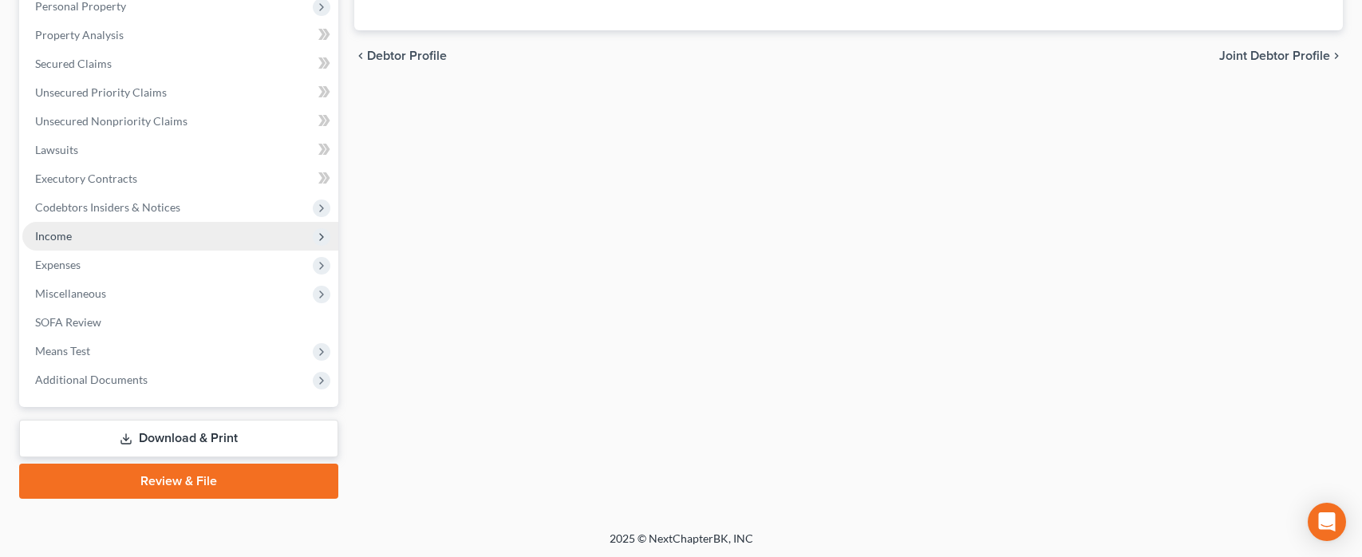
click at [76, 241] on span "Income" at bounding box center [180, 236] width 316 height 29
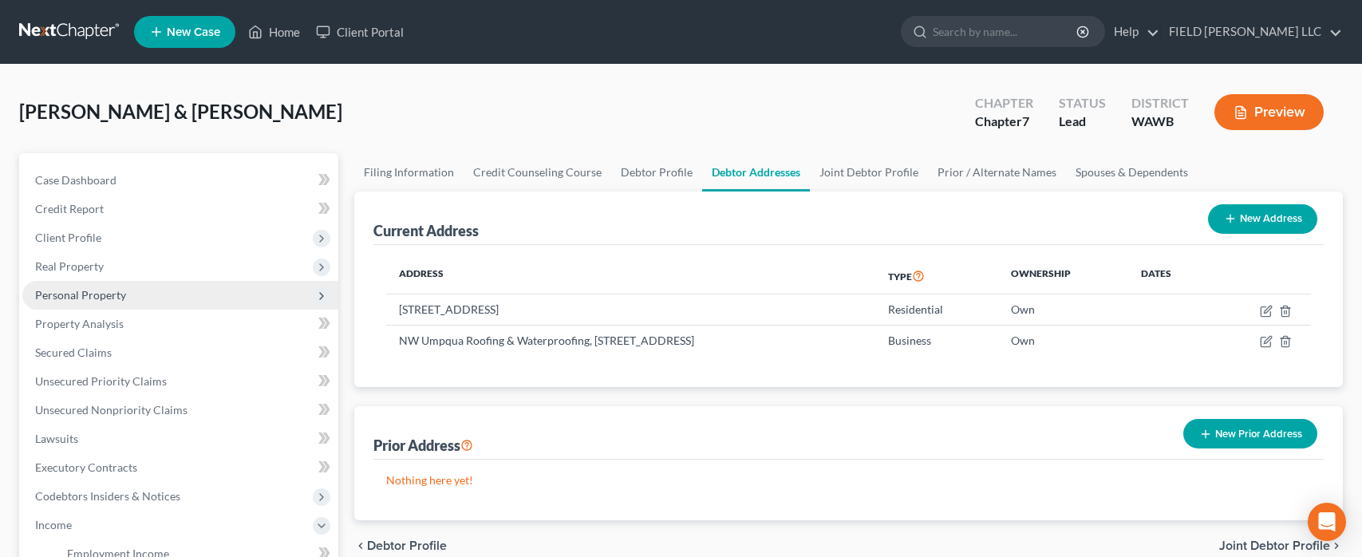
scroll to position [345, 0]
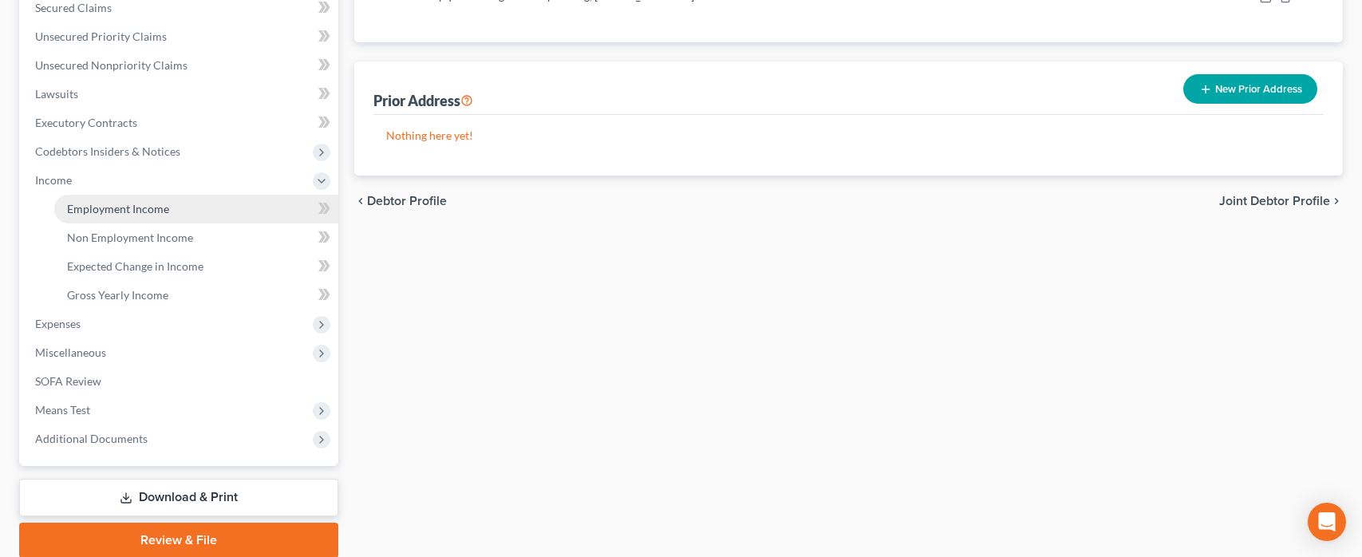
click at [105, 210] on span "Employment Income" at bounding box center [118, 209] width 102 height 14
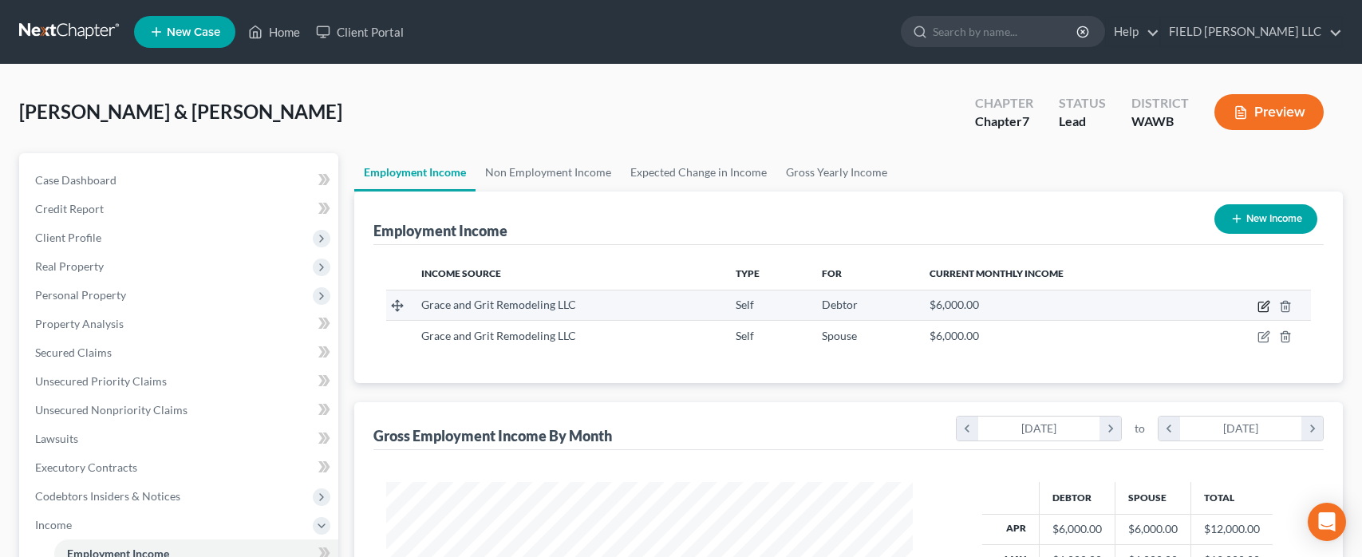
click at [1264, 306] on icon "button" at bounding box center [1263, 306] width 13 height 13
select select "1"
select select "50"
select select "0"
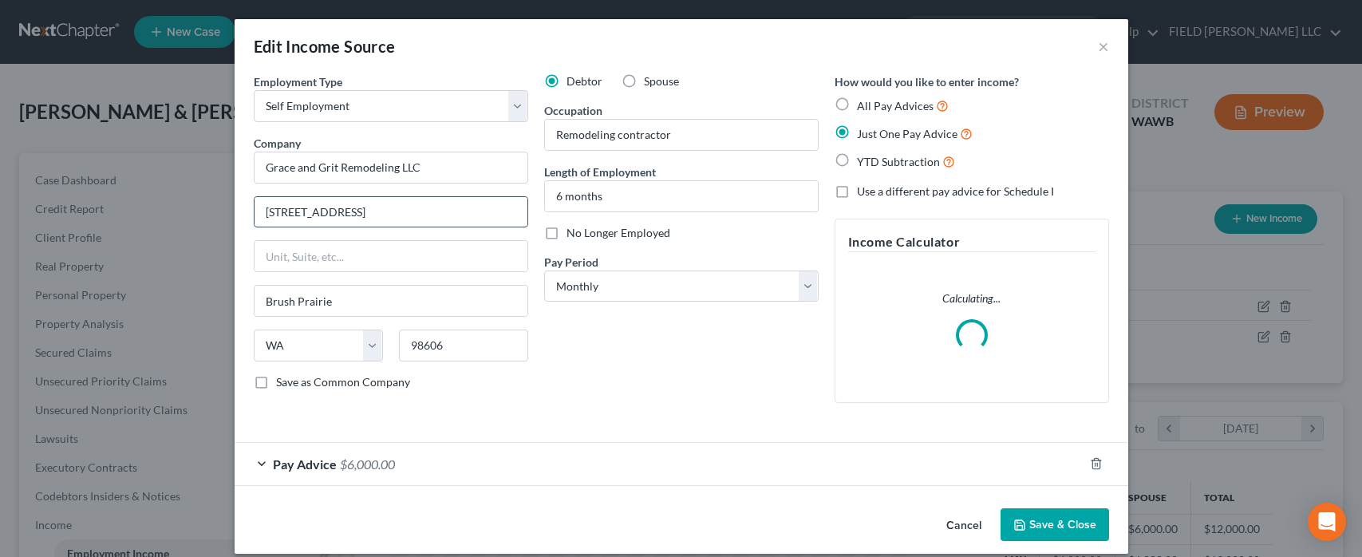
drag, startPoint x: 392, startPoint y: 208, endPoint x: 257, endPoint y: 207, distance: 134.8
click at [250, 207] on div "Employment Type * Select Full or [DEMOGRAPHIC_DATA] Employment Self Employment …" at bounding box center [391, 244] width 290 height 342
click at [270, 206] on input "[STREET_ADDRESS]" at bounding box center [390, 212] width 273 height 30
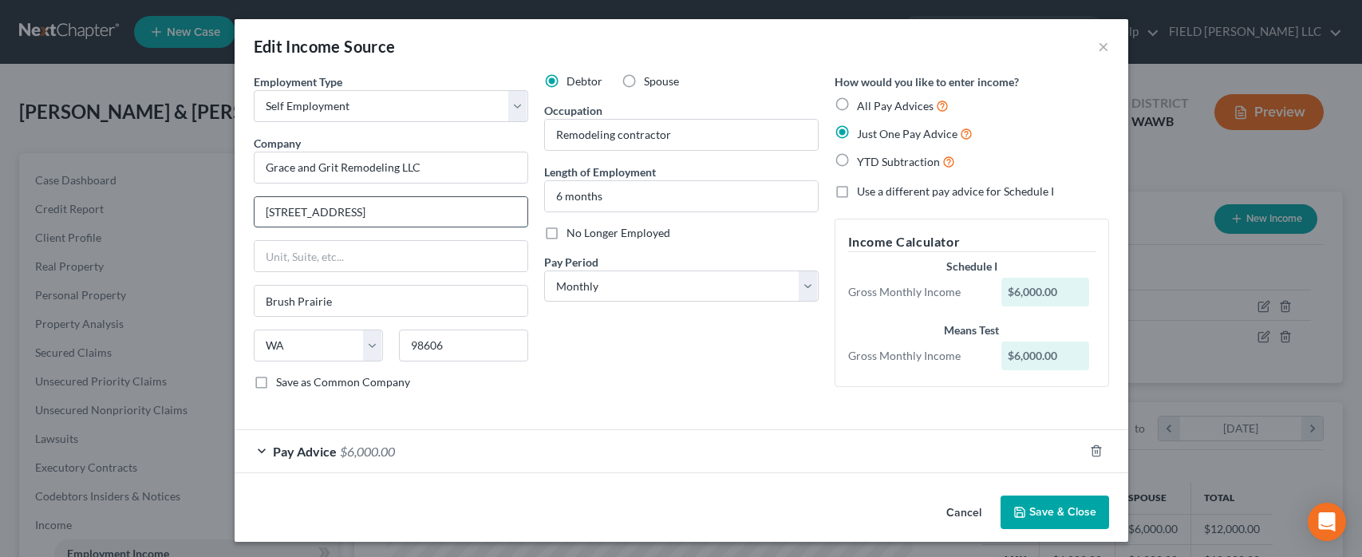
paste input "[STREET_ADDRESS]"
type input "[STREET_ADDRESS]"
click at [1040, 519] on button "Save & Close" at bounding box center [1054, 512] width 108 height 34
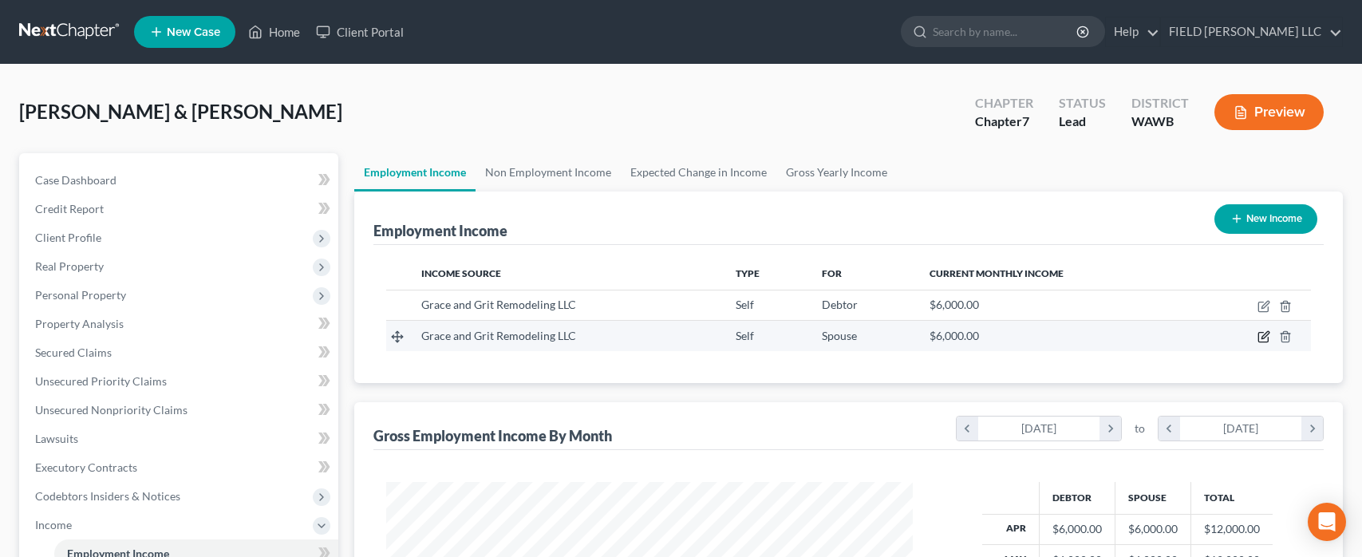
click at [1268, 340] on icon "button" at bounding box center [1263, 336] width 13 height 13
select select "1"
select select "50"
select select "0"
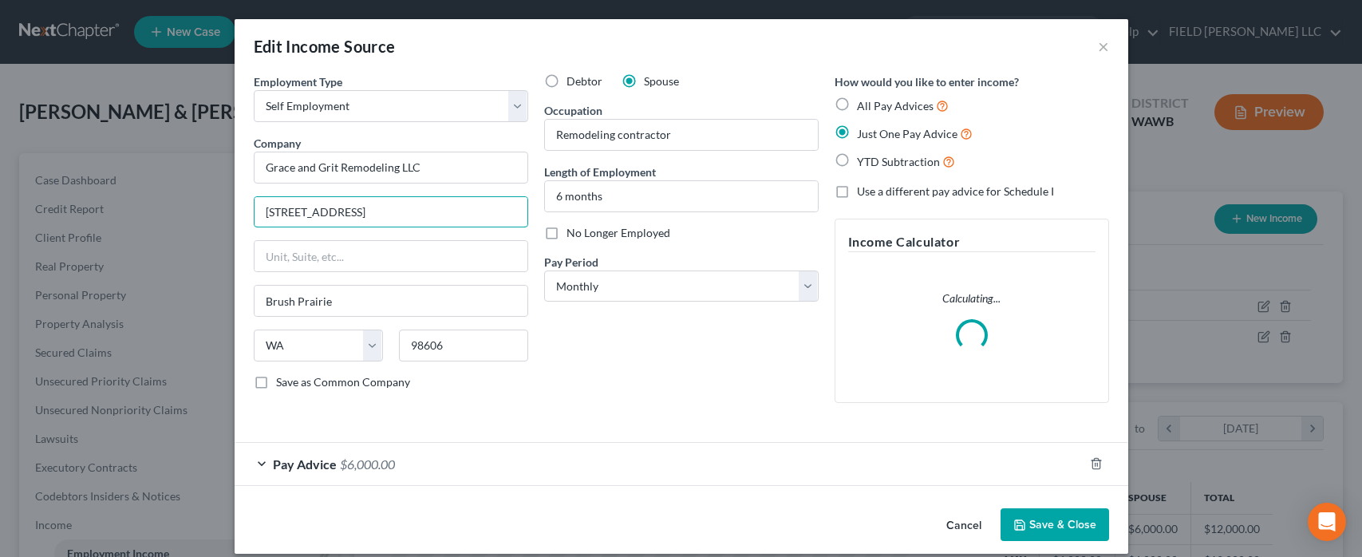
drag, startPoint x: 373, startPoint y: 211, endPoint x: 247, endPoint y: 207, distance: 125.3
click at [216, 208] on div "Edit Income Source × Employment Type * Select Full or [DEMOGRAPHIC_DATA] Employ…" at bounding box center [681, 278] width 1362 height 557
click at [265, 207] on input "[STREET_ADDRESS]" at bounding box center [390, 212] width 273 height 30
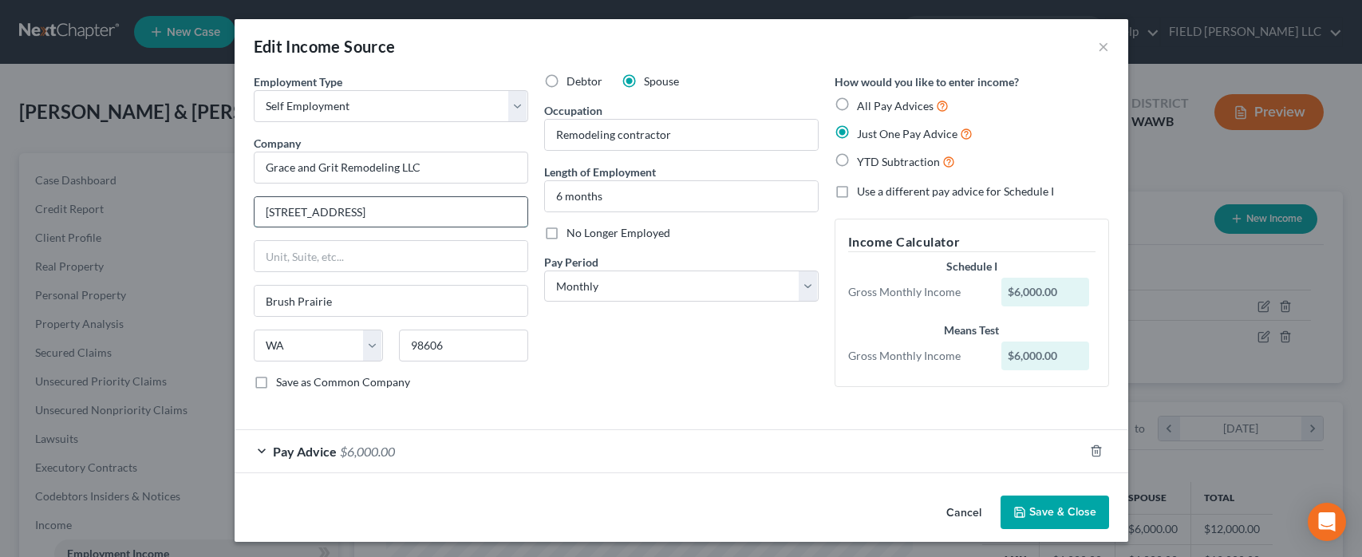
click at [294, 210] on input "[STREET_ADDRESS]" at bounding box center [390, 212] width 273 height 30
paste input "[STREET_ADDRESS]"
type input "[STREET_ADDRESS]"
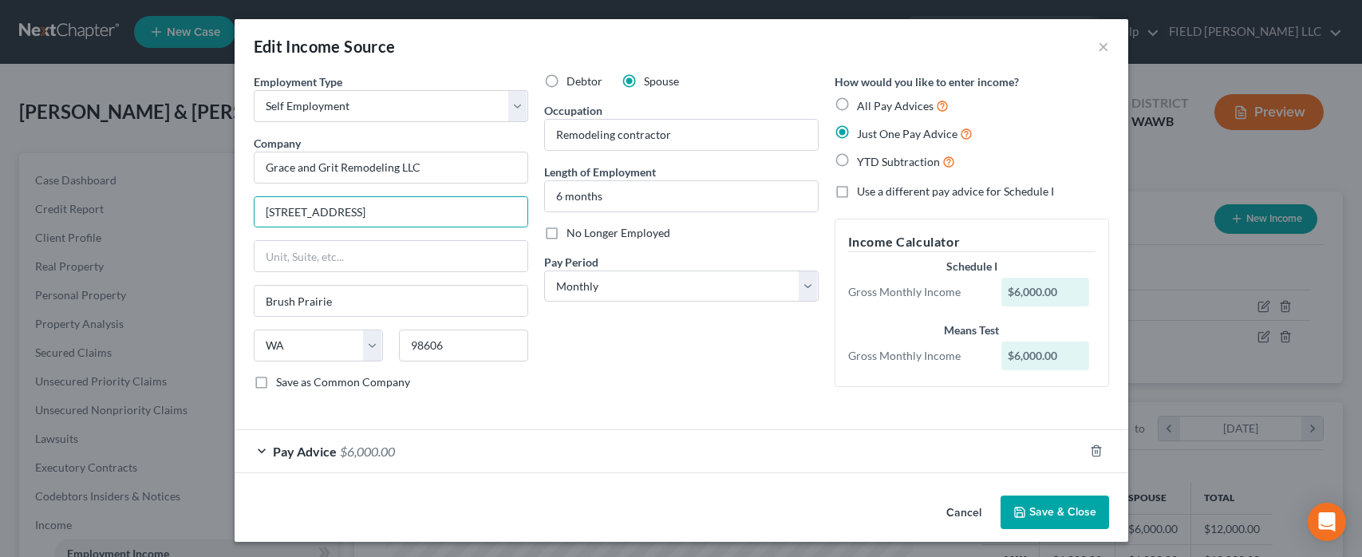
click at [1013, 514] on button "Save & Close" at bounding box center [1054, 512] width 108 height 34
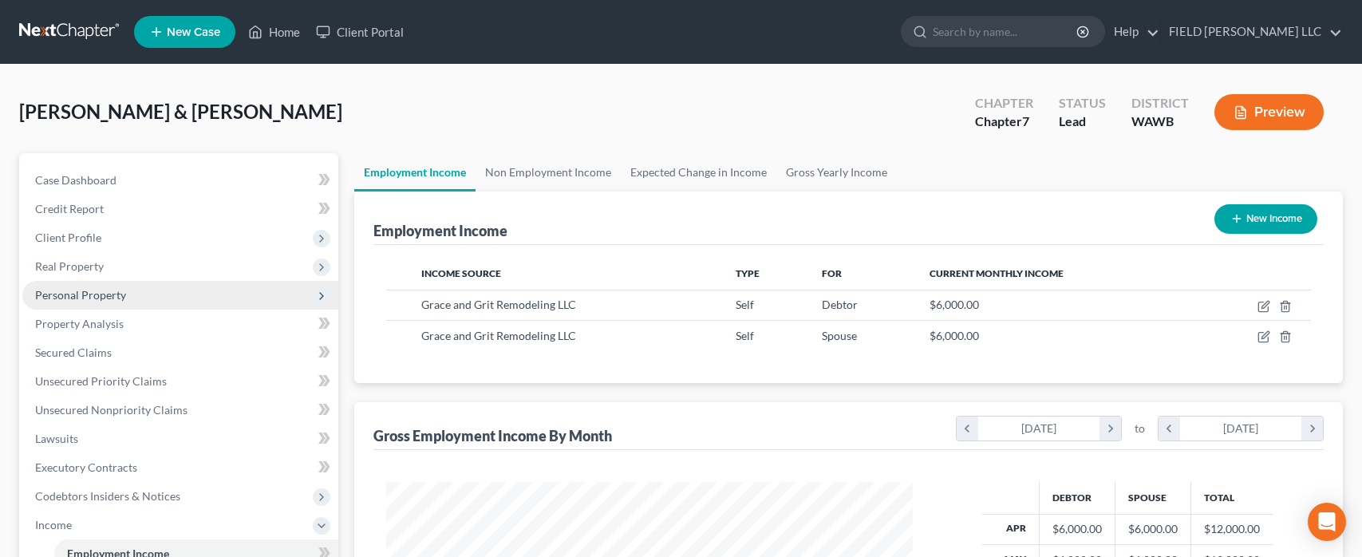
click at [99, 289] on span "Personal Property" at bounding box center [80, 295] width 91 height 14
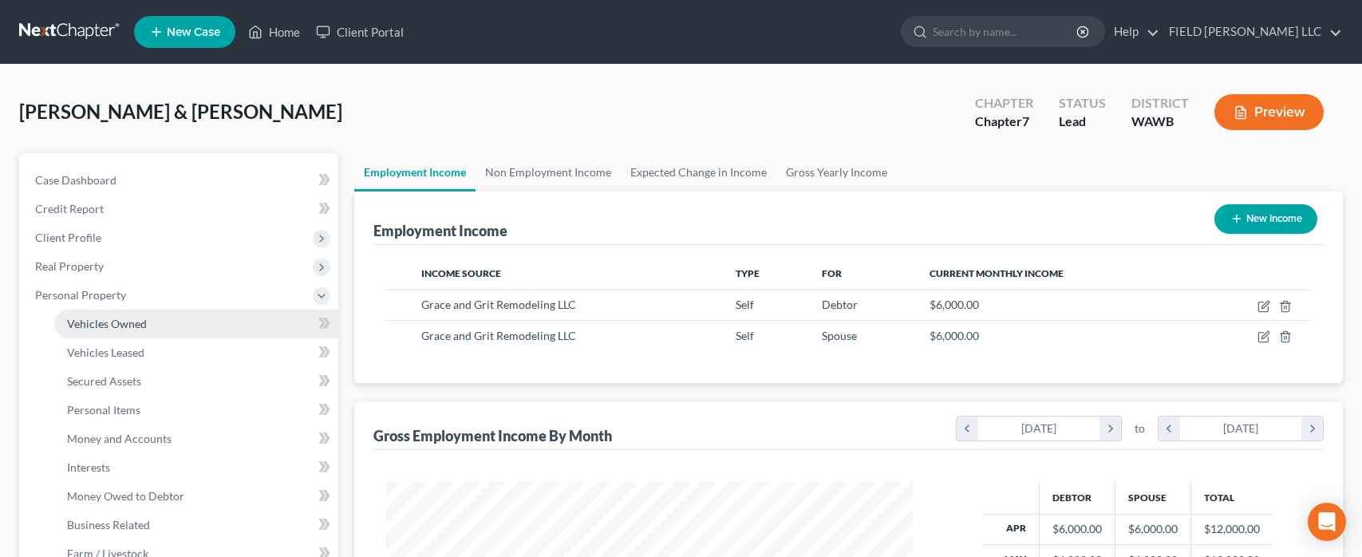
click at [97, 315] on link "Vehicles Owned" at bounding box center [196, 324] width 284 height 29
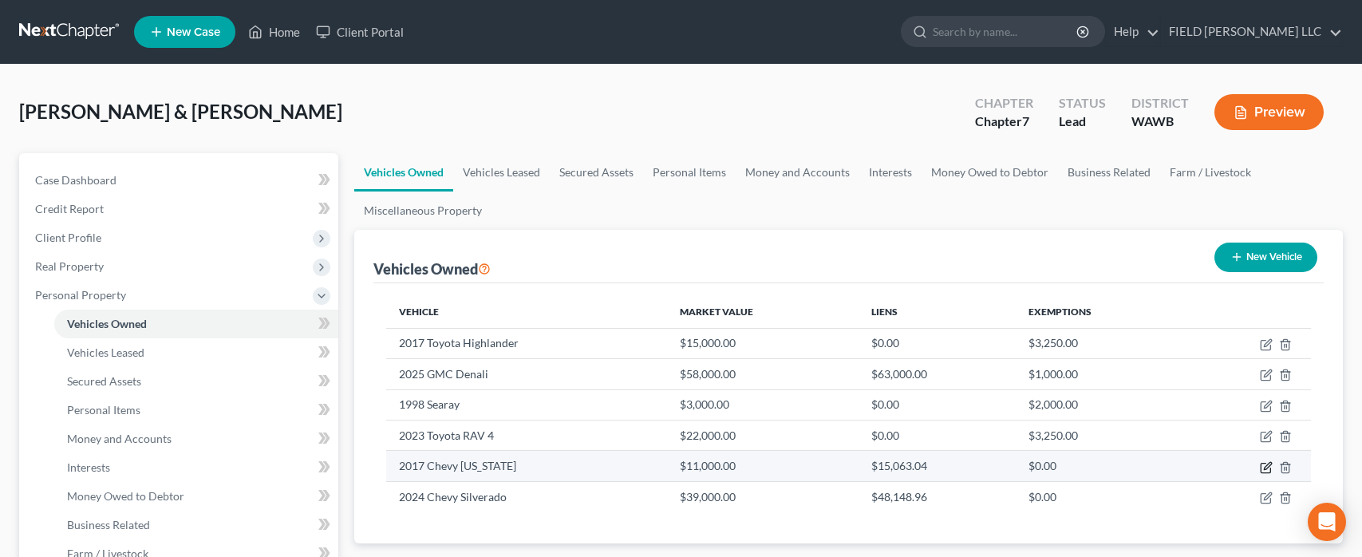
click at [1267, 471] on icon "button" at bounding box center [1266, 468] width 10 height 10
select select "1"
select select "9"
select select "4"
select select "3"
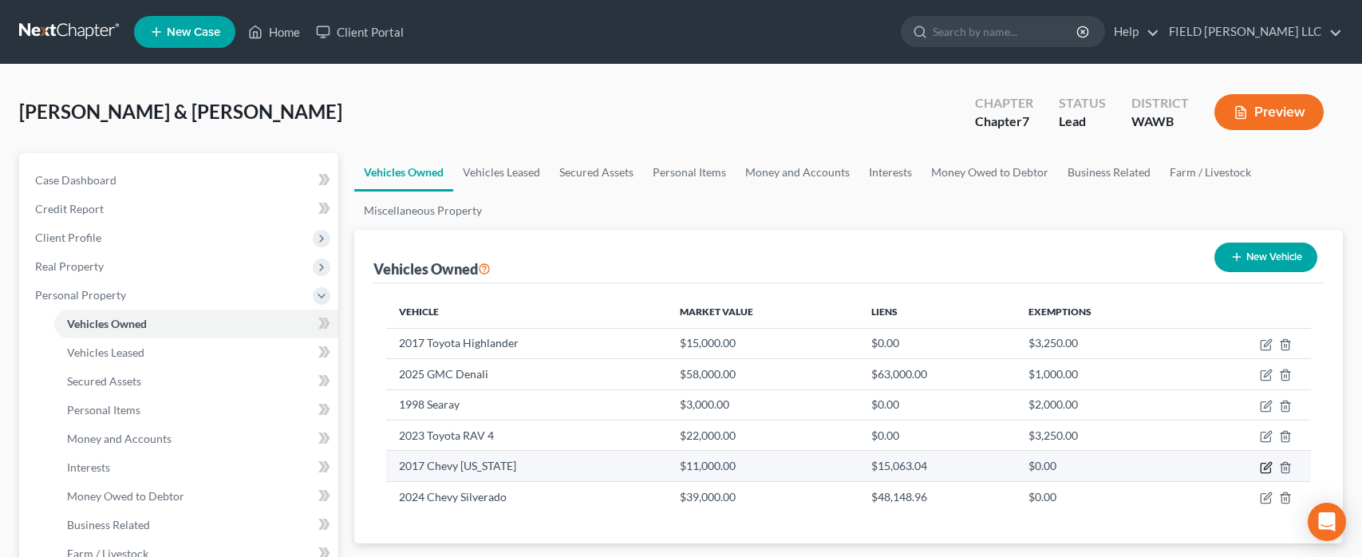
select select "3"
select select "0"
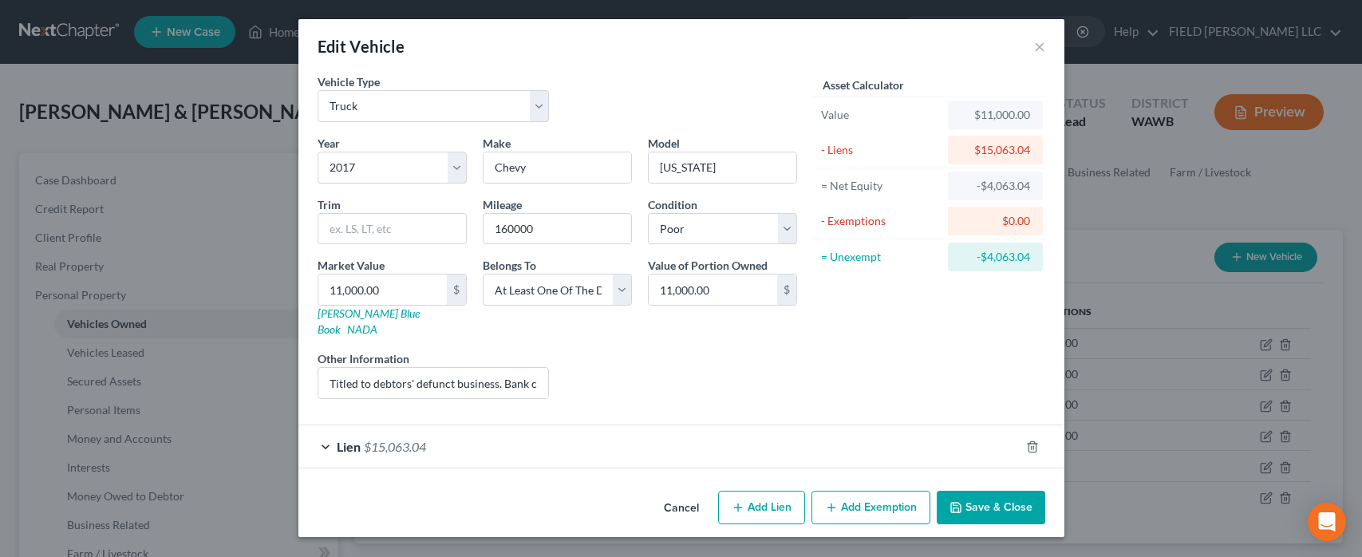
click at [364, 439] on span "$15,063.04" at bounding box center [395, 446] width 62 height 15
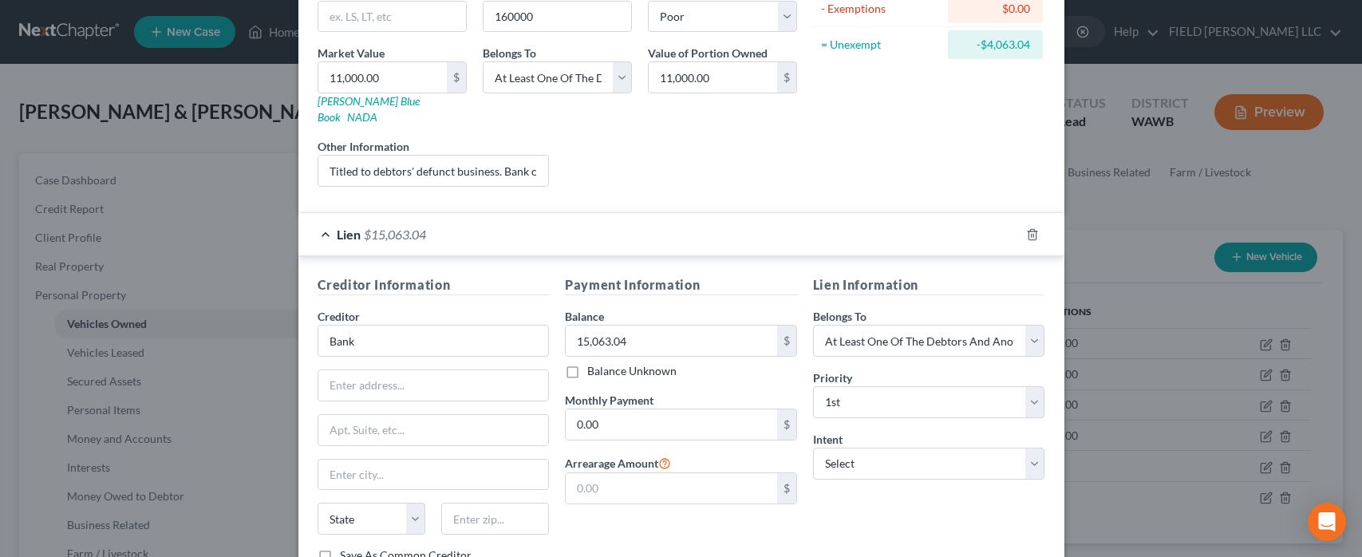
scroll to position [311, 0]
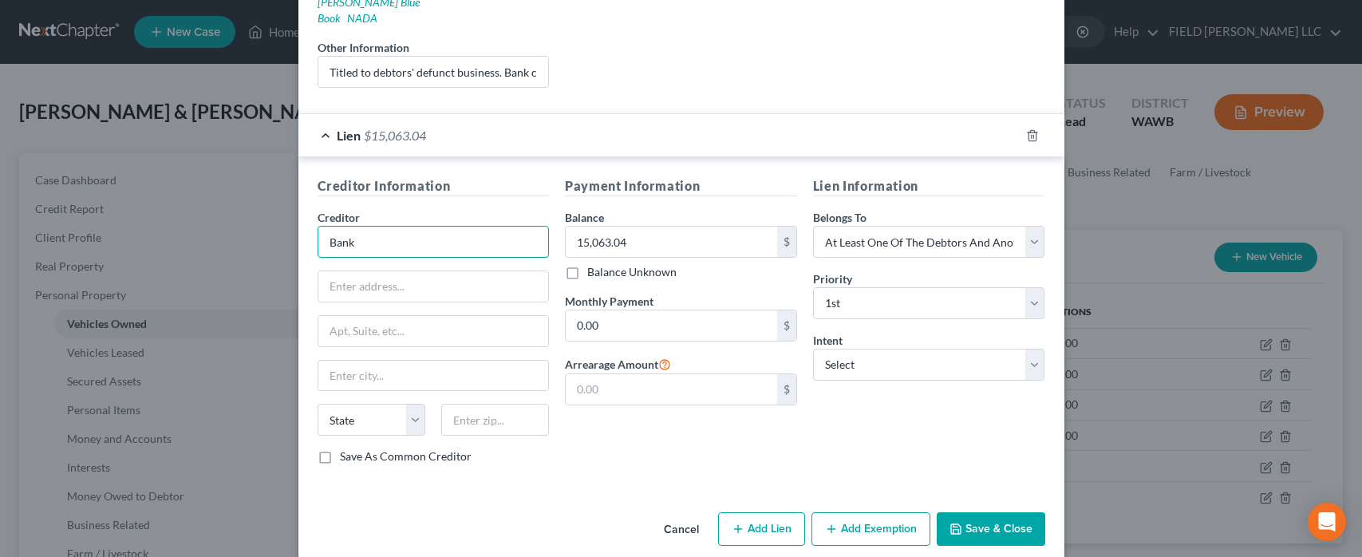
click at [337, 226] on input "Bank" at bounding box center [434, 242] width 232 height 32
type input "GM Financial"
click at [1004, 514] on button "Save & Close" at bounding box center [991, 529] width 108 height 34
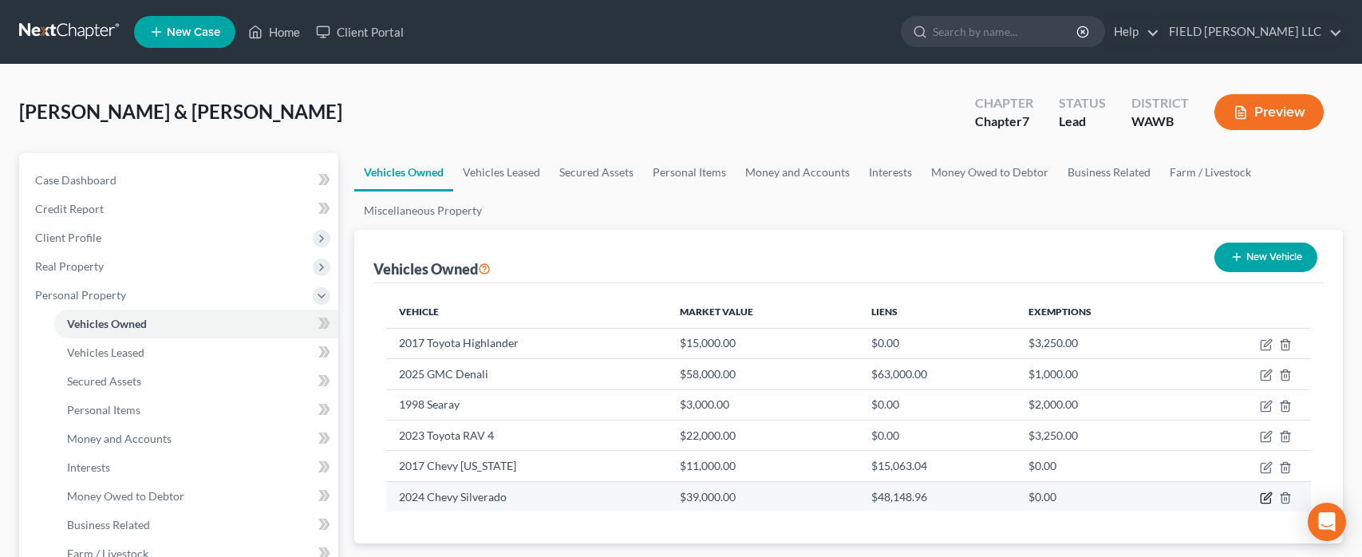
click at [1265, 491] on icon "button" at bounding box center [1266, 497] width 13 height 13
select select "1"
select select "2"
select select "3"
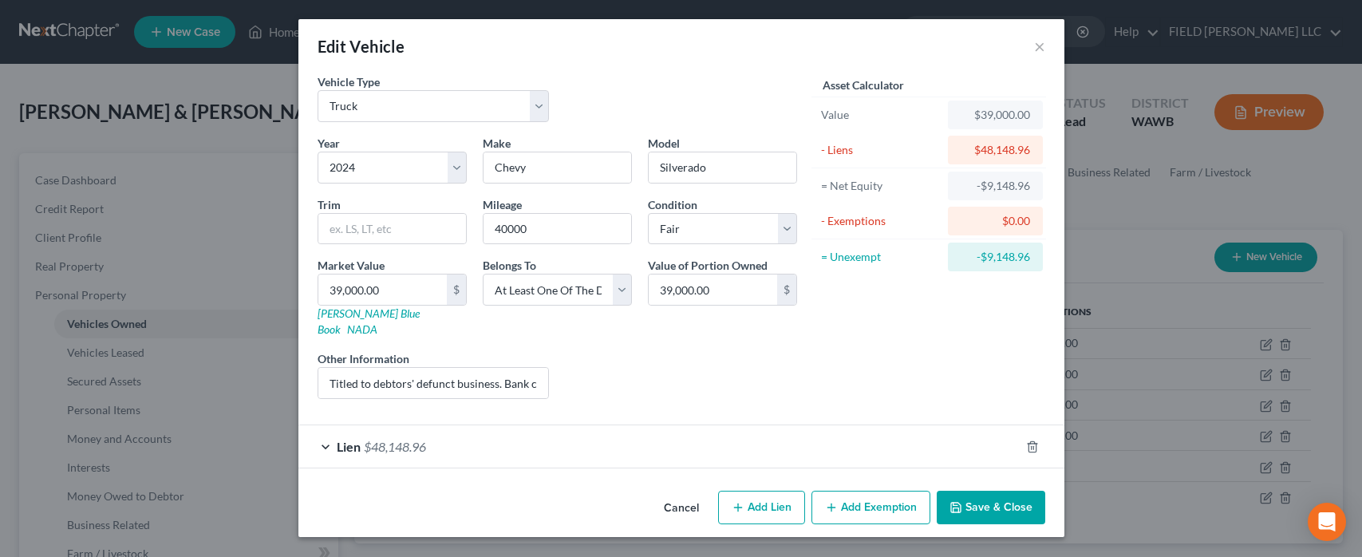
click at [349, 436] on div "Lien $48,148.96" at bounding box center [658, 446] width 721 height 42
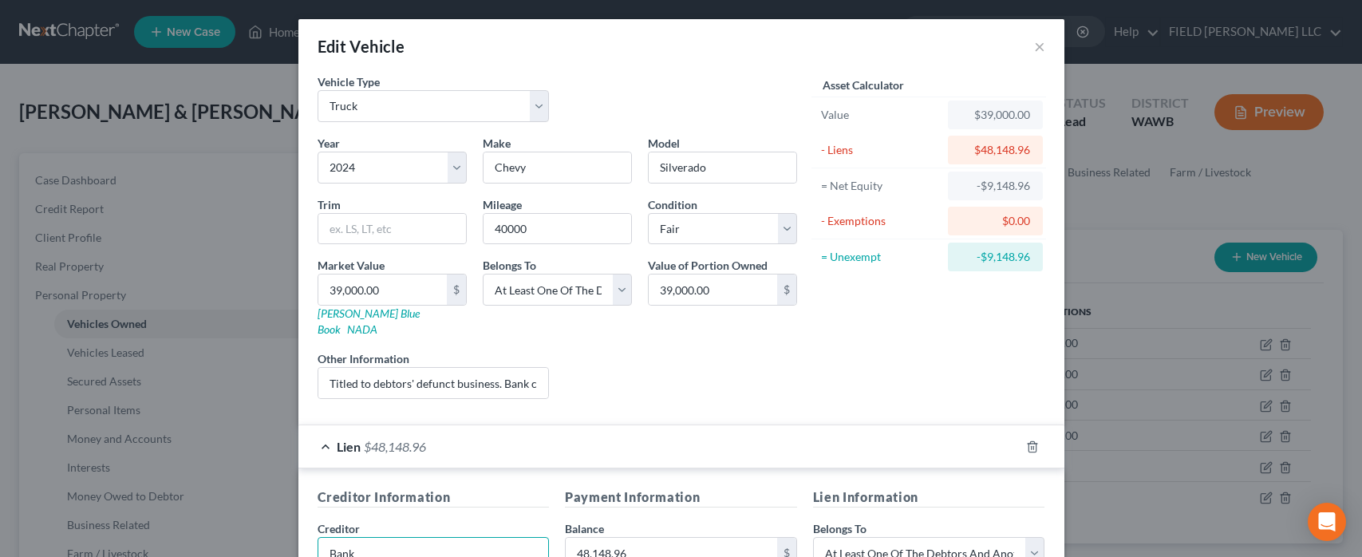
click at [341, 538] on input "Bank" at bounding box center [434, 553] width 232 height 32
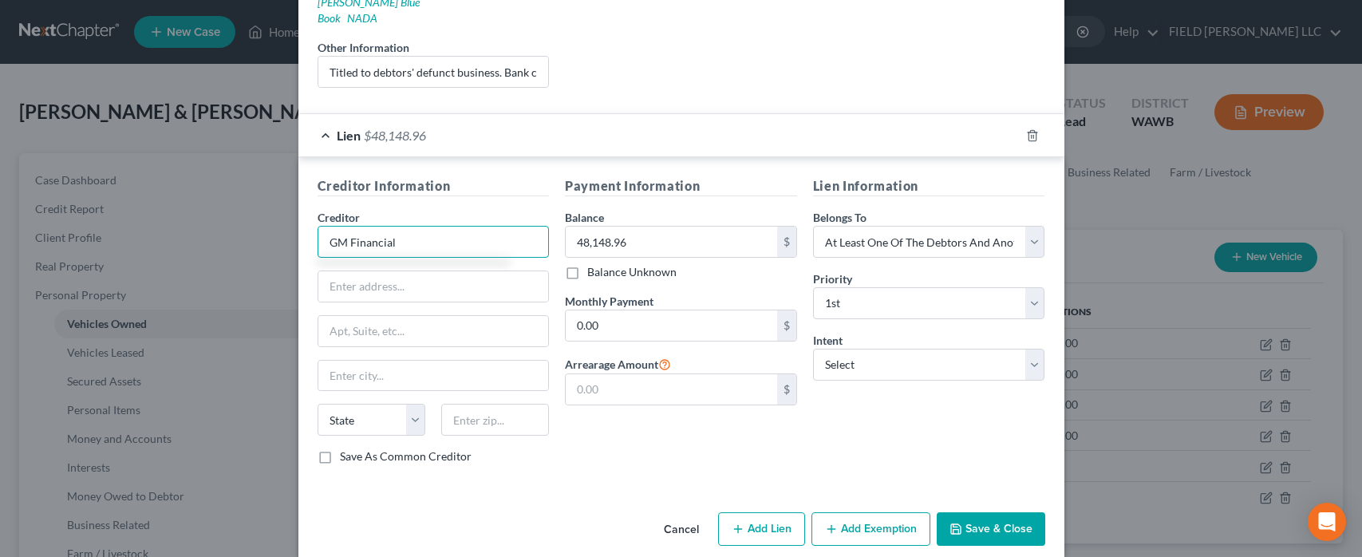
type input "GM Financial"
click at [965, 512] on button "Save & Close" at bounding box center [991, 529] width 108 height 34
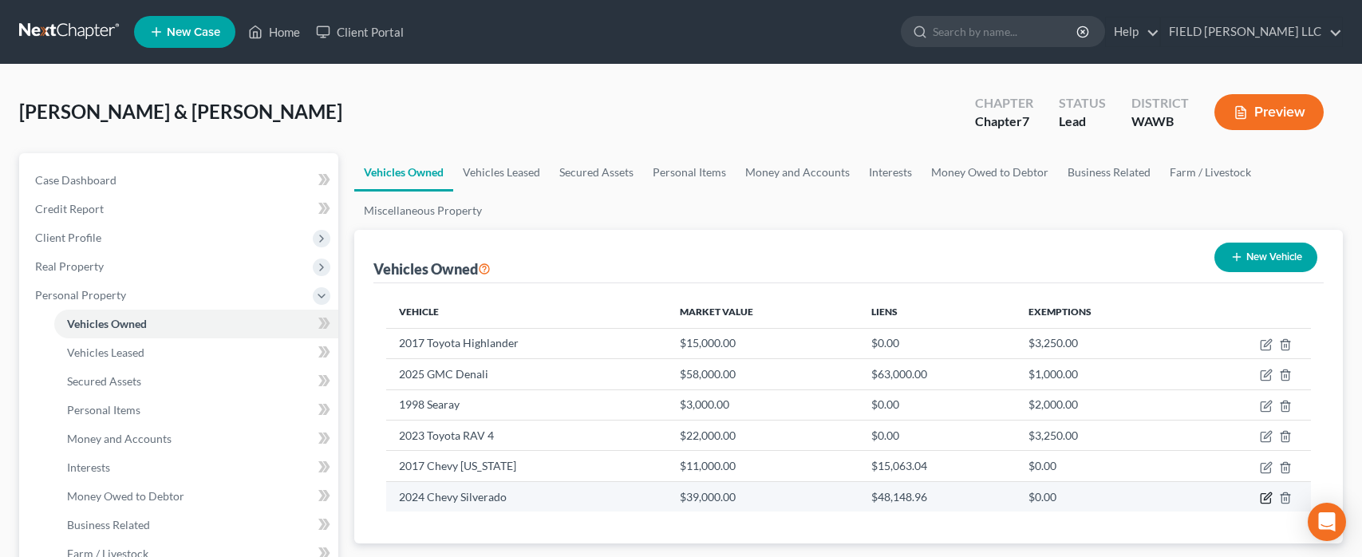
click at [1263, 495] on icon "button" at bounding box center [1266, 497] width 13 height 13
select select "1"
select select "2"
select select "3"
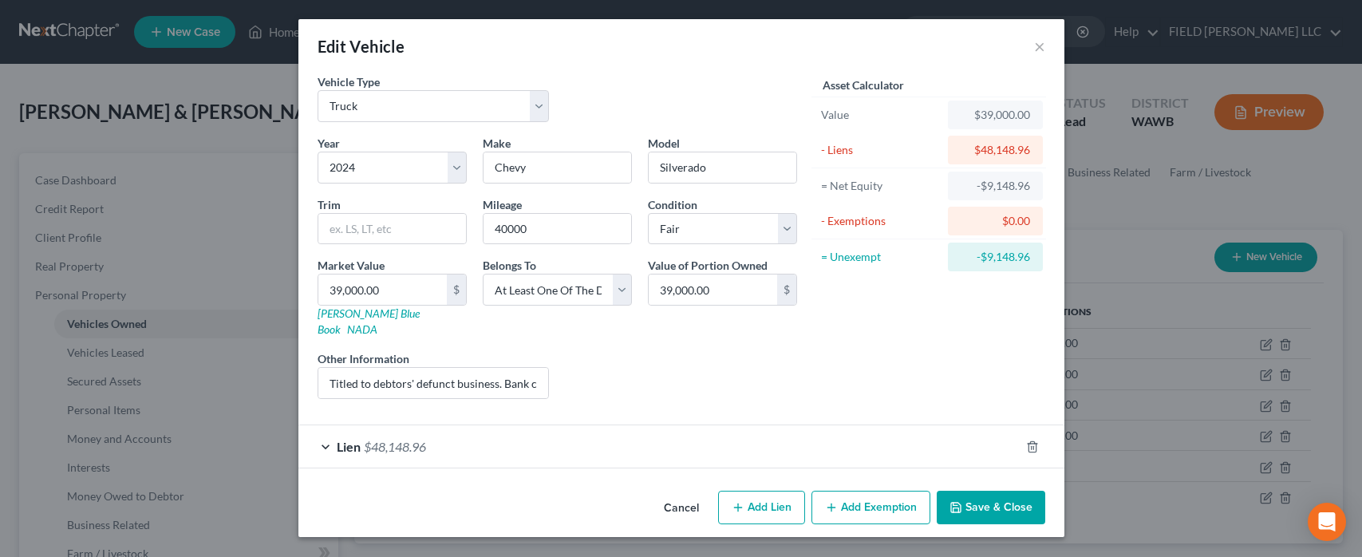
click at [338, 439] on span "Lien" at bounding box center [349, 446] width 24 height 15
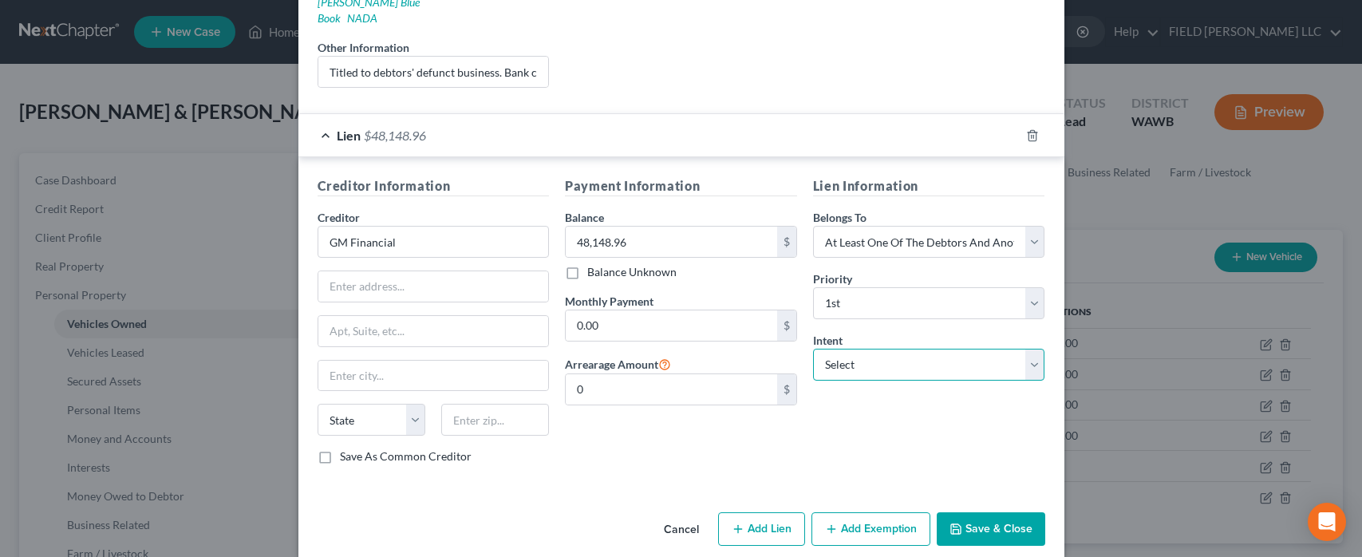
click at [813, 349] on select "Select Surrender Redeem Reaffirm Avoid Other" at bounding box center [929, 365] width 232 height 32
click at [688, 514] on button "Cancel" at bounding box center [681, 530] width 61 height 32
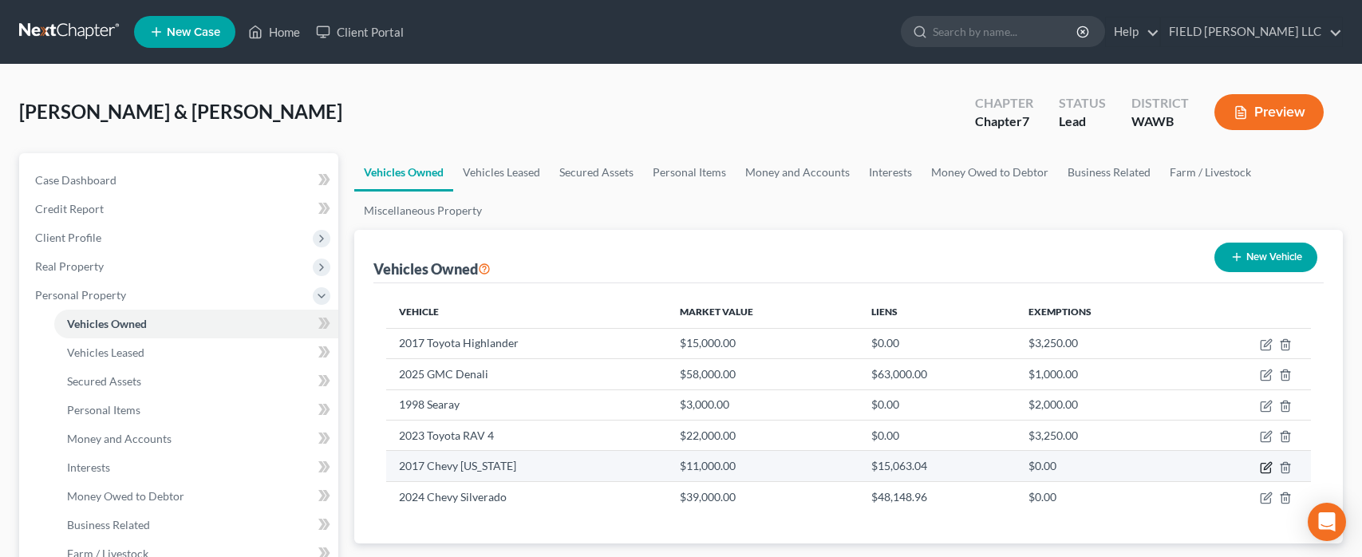
click at [1262, 464] on icon "button" at bounding box center [1266, 467] width 13 height 13
select select "1"
select select "9"
select select "4"
select select "3"
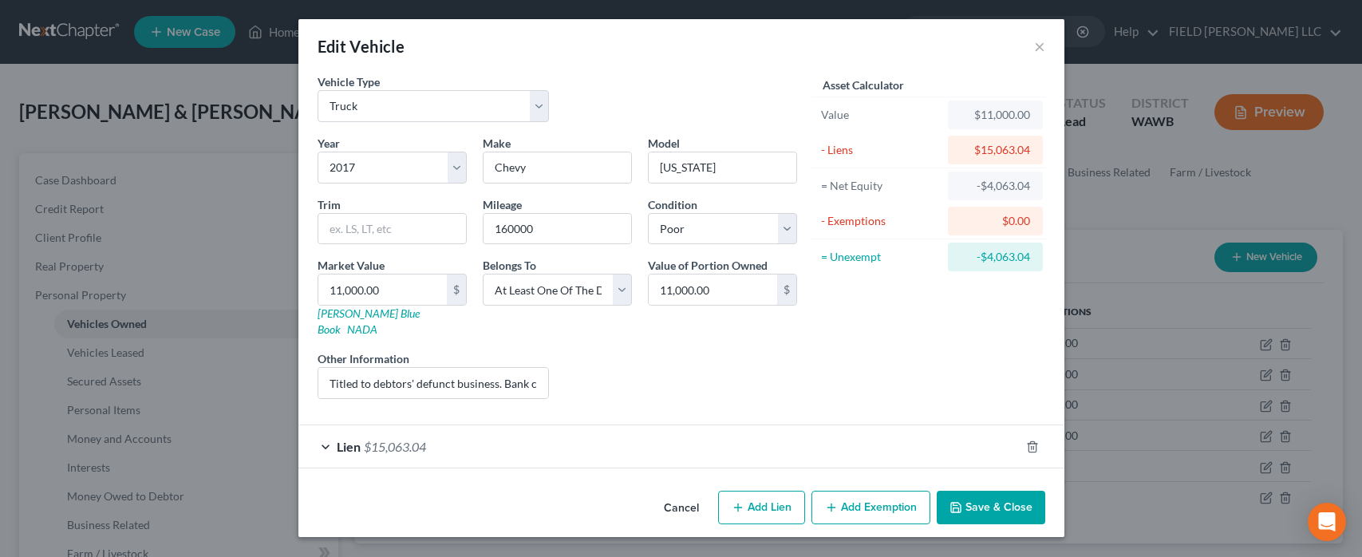
click at [380, 439] on span "$15,063.04" at bounding box center [395, 446] width 62 height 15
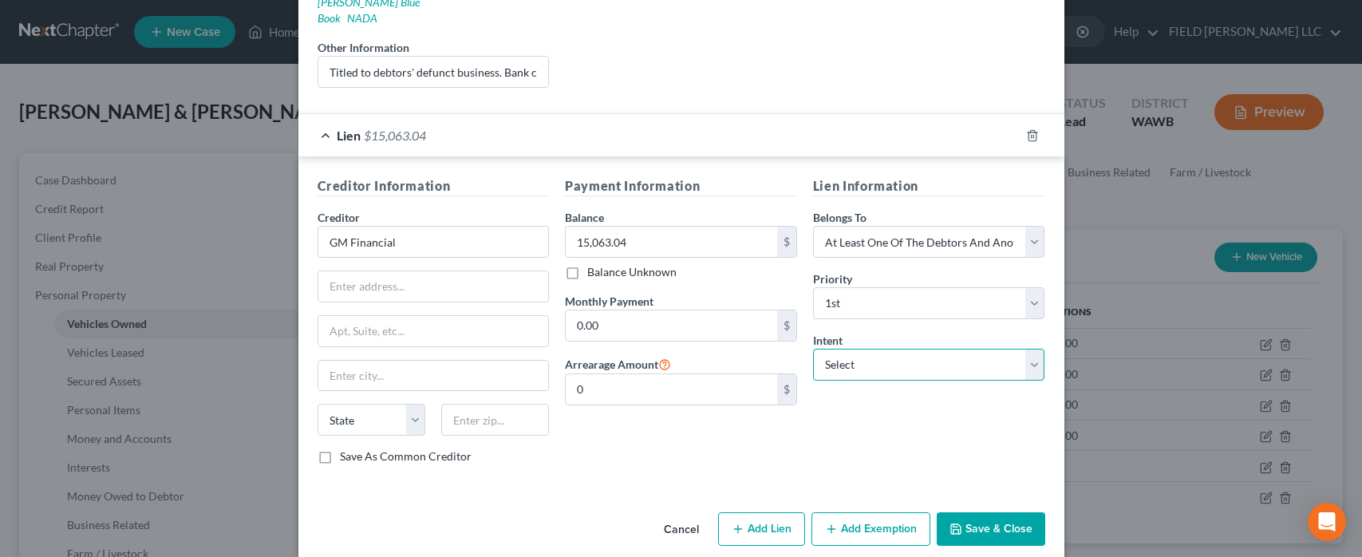
click at [813, 349] on select "Select Surrender Redeem Reaffirm Avoid Other" at bounding box center [929, 365] width 232 height 32
select select "3"
click option "Avoid" at bounding box center [0, 0] width 0 height 0
click at [813, 349] on select "Select Surrender Redeem Reaffirm Avoid Other" at bounding box center [929, 365] width 232 height 32
click option "Avoid" at bounding box center [0, 0] width 0 height 0
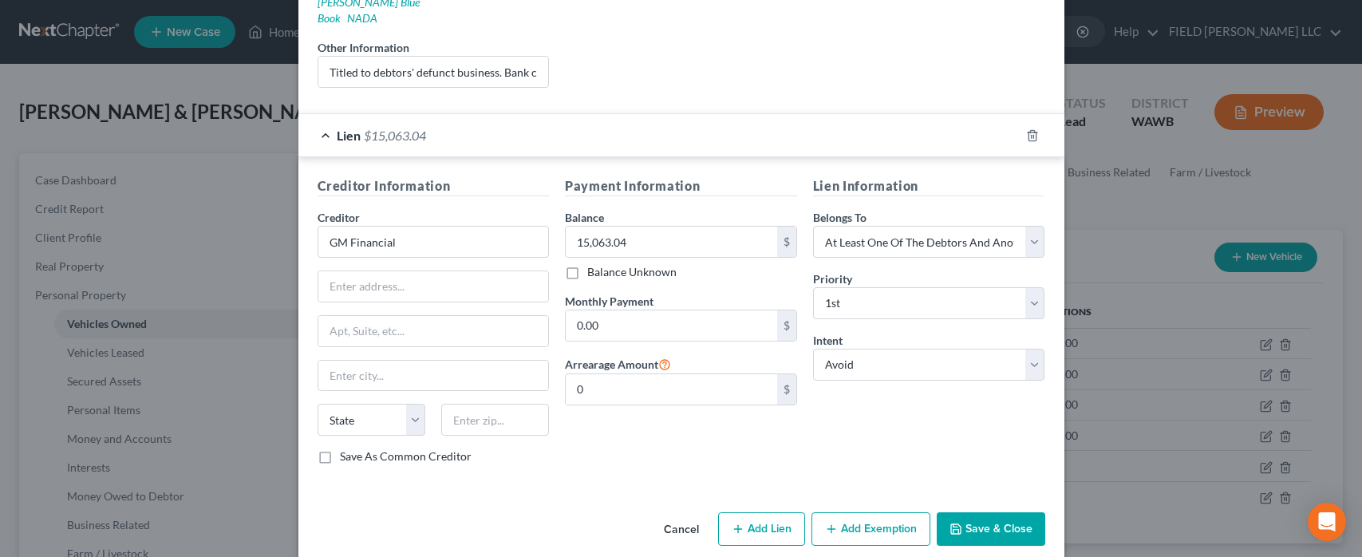
click at [962, 523] on icon "button" at bounding box center [955, 529] width 13 height 13
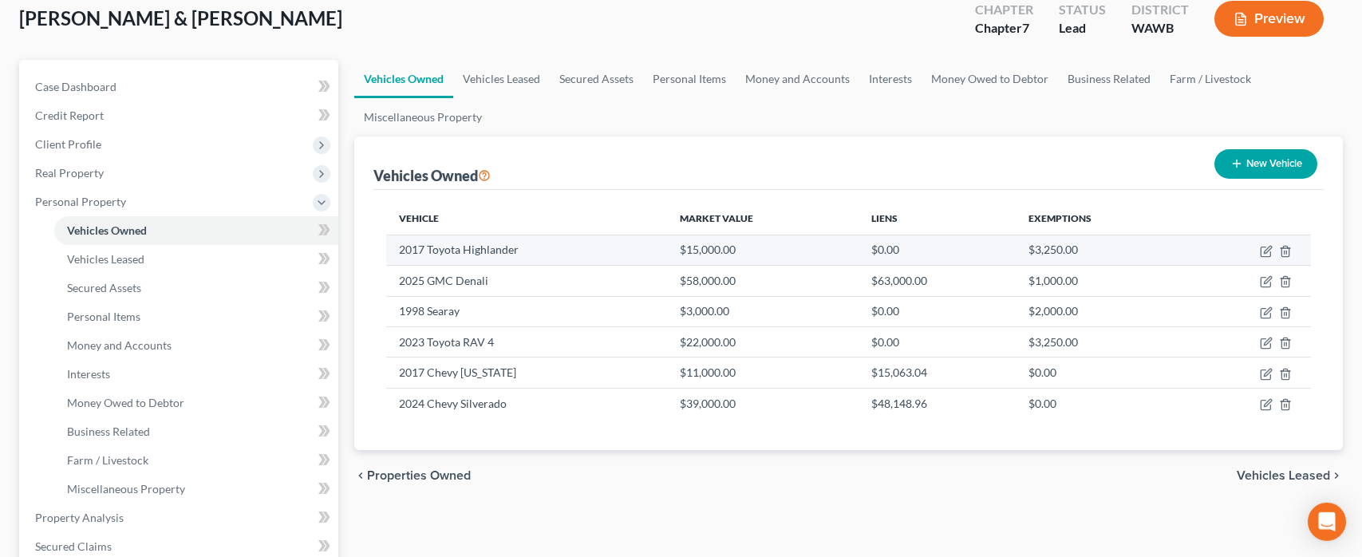
scroll to position [0, 0]
